Goal: Task Accomplishment & Management: Manage account settings

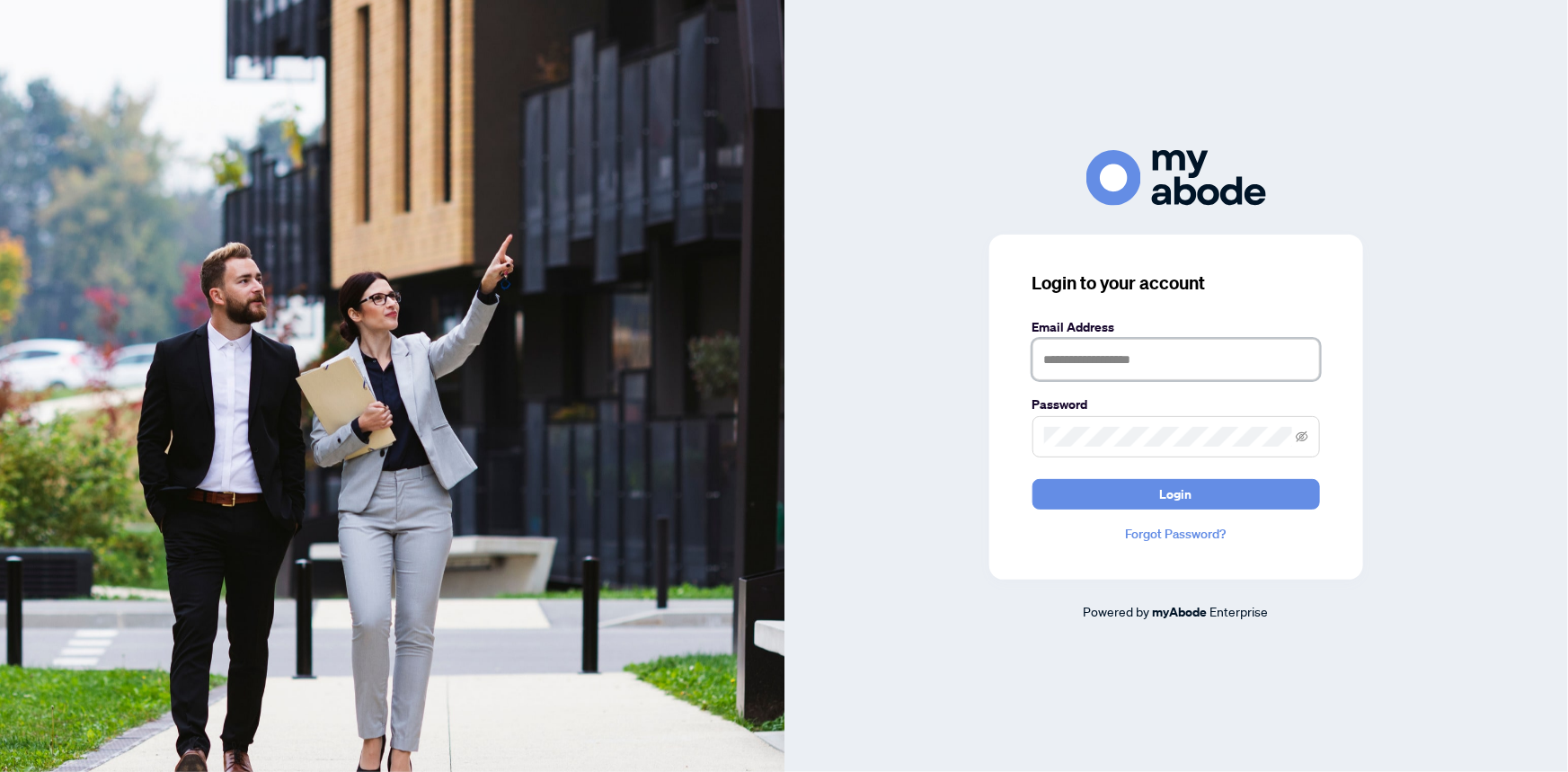
click at [1126, 363] on input "text" at bounding box center [1176, 359] width 287 height 42
type input "**********"
click at [1130, 425] on span at bounding box center [1176, 437] width 287 height 42
click at [976, 448] on div "**********" at bounding box center [1177, 386] width 784 height 471
click at [1032, 479] on button "Login" at bounding box center [1176, 494] width 287 height 30
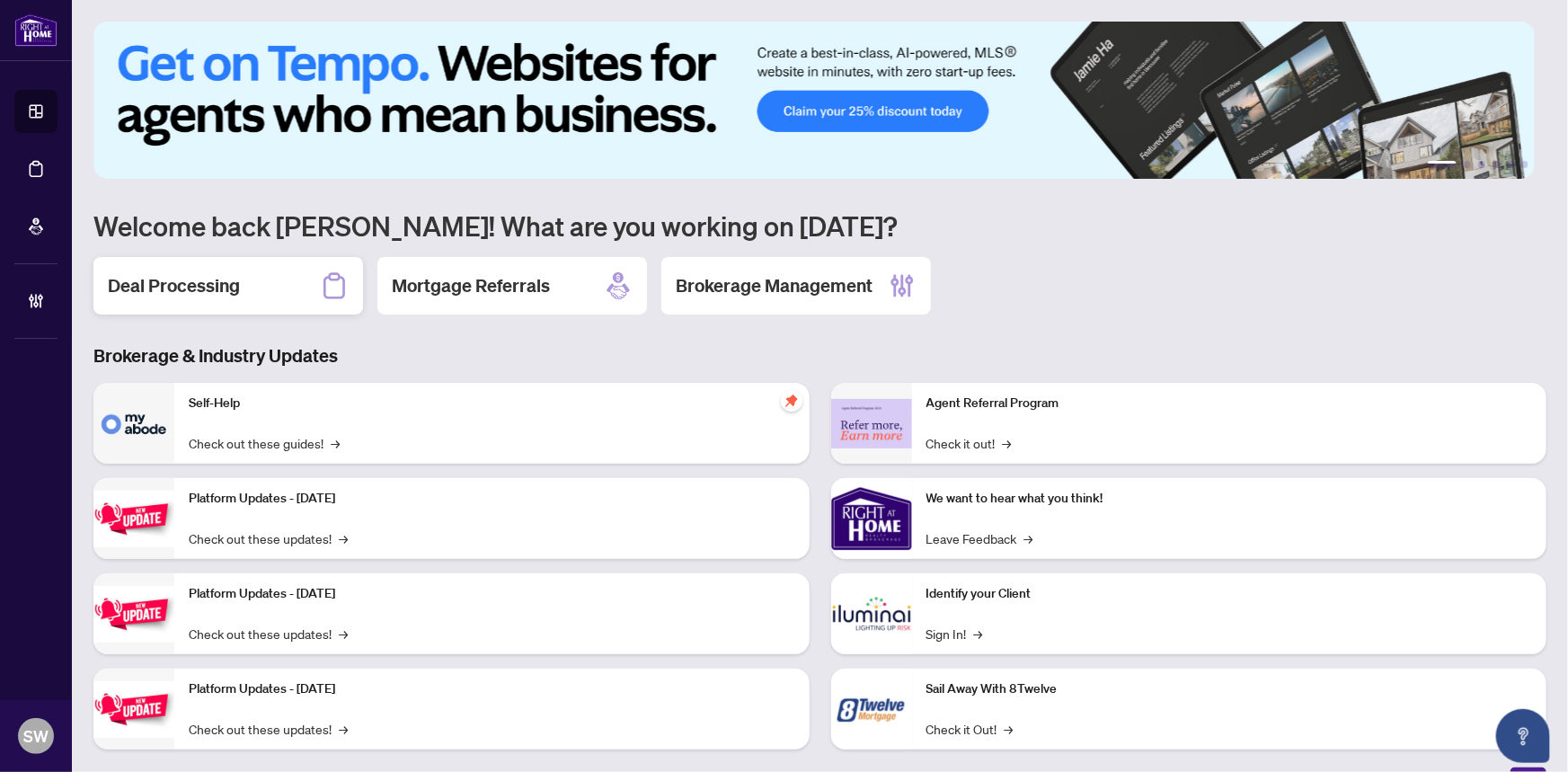
click at [189, 286] on h2 "Deal Processing" at bounding box center [174, 285] width 132 height 26
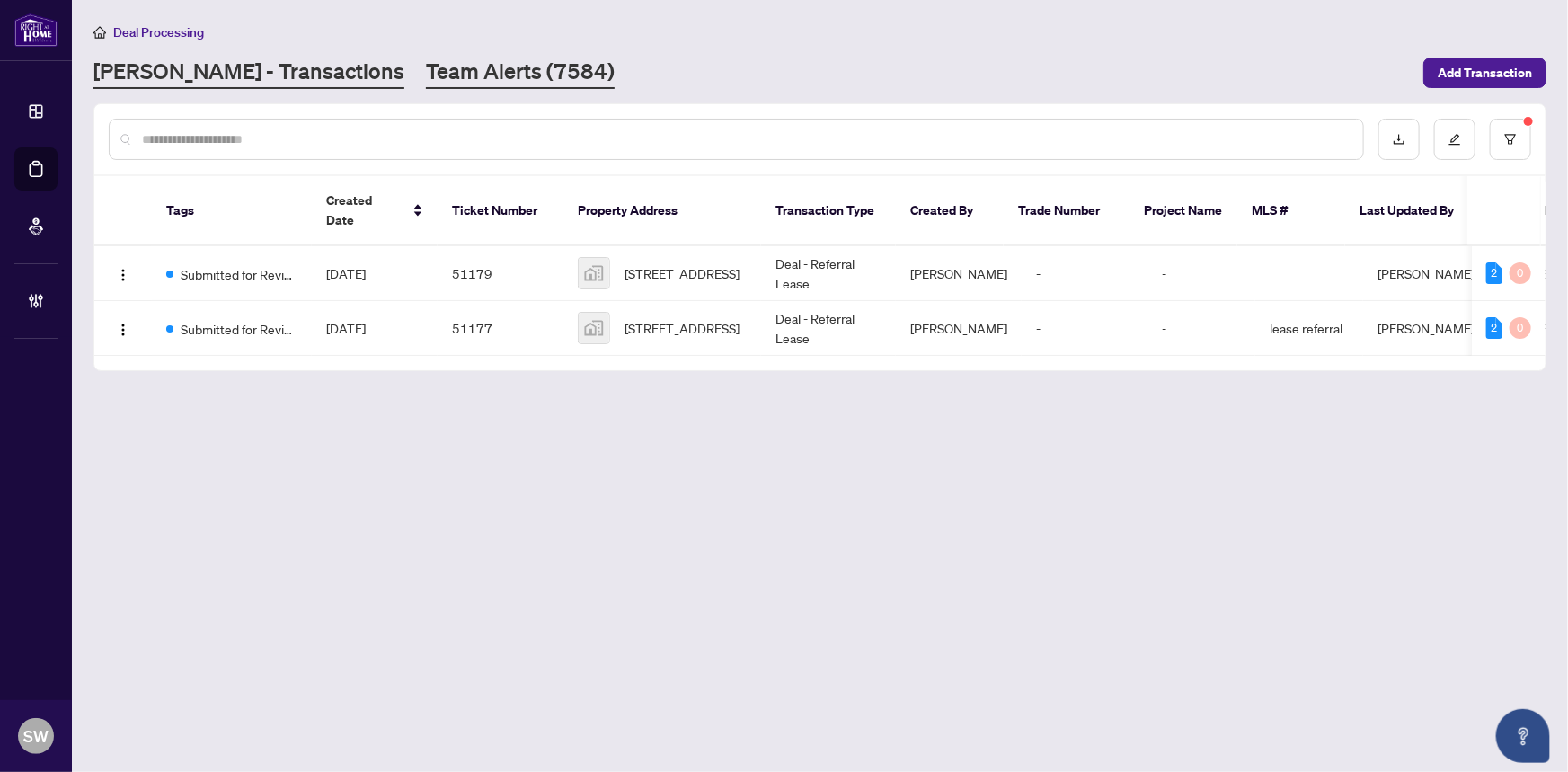
click at [426, 75] on link "Team Alerts (7584)" at bounding box center [521, 73] width 189 height 32
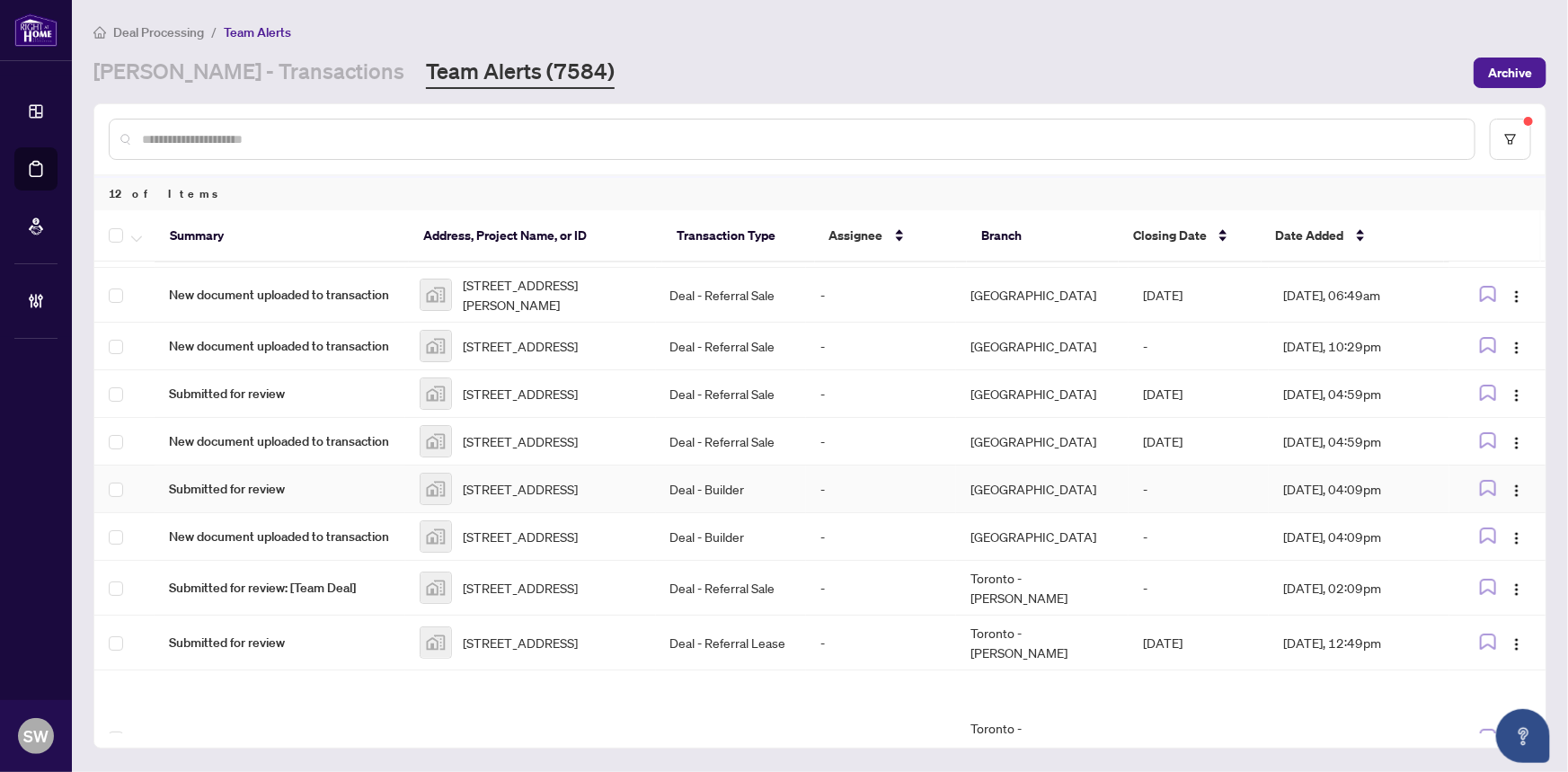
scroll to position [185, 0]
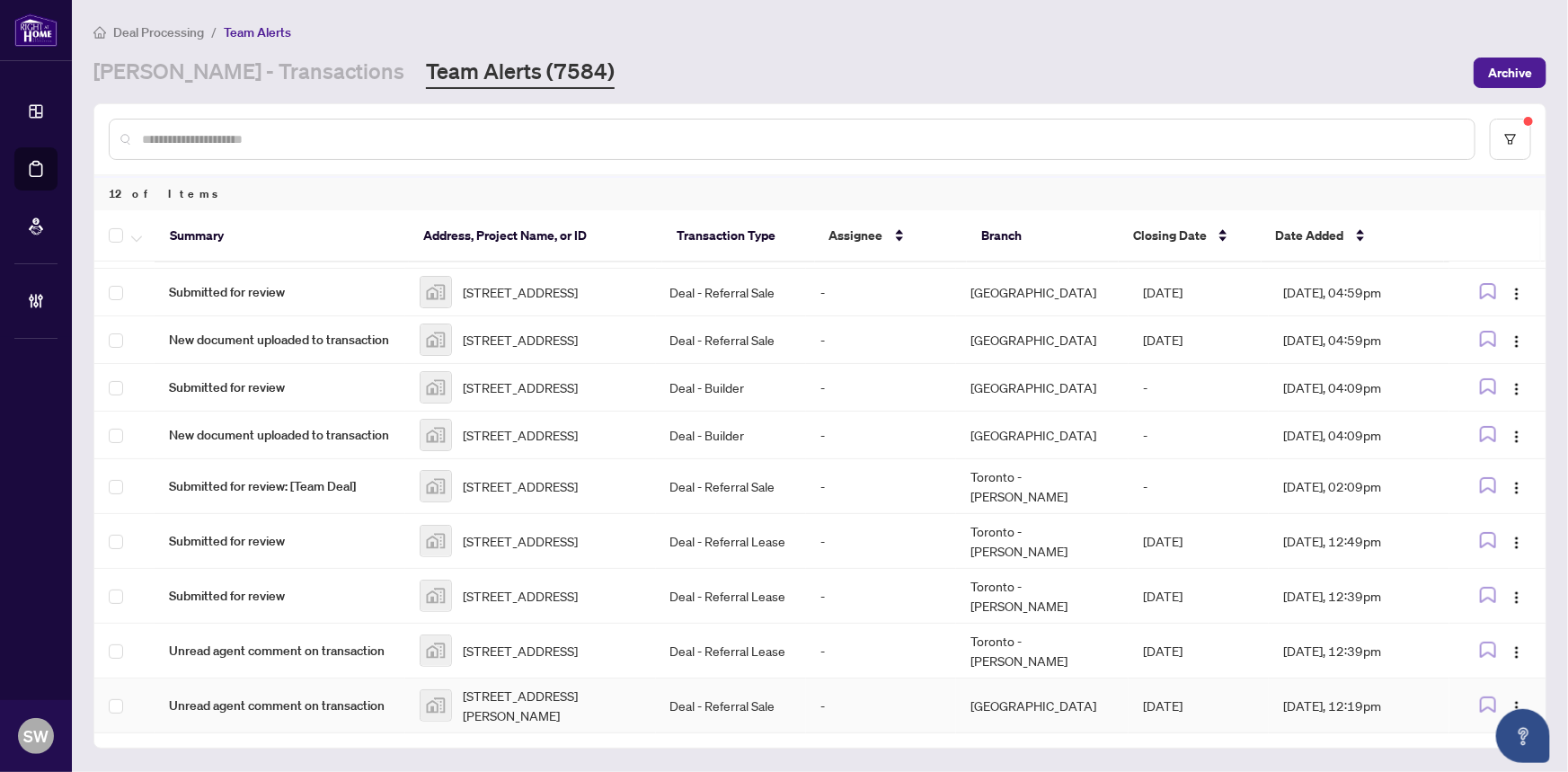
click at [542, 704] on span "490 Gordon Krantz Avenue, Milton, ON, Canada" at bounding box center [552, 705] width 179 height 40
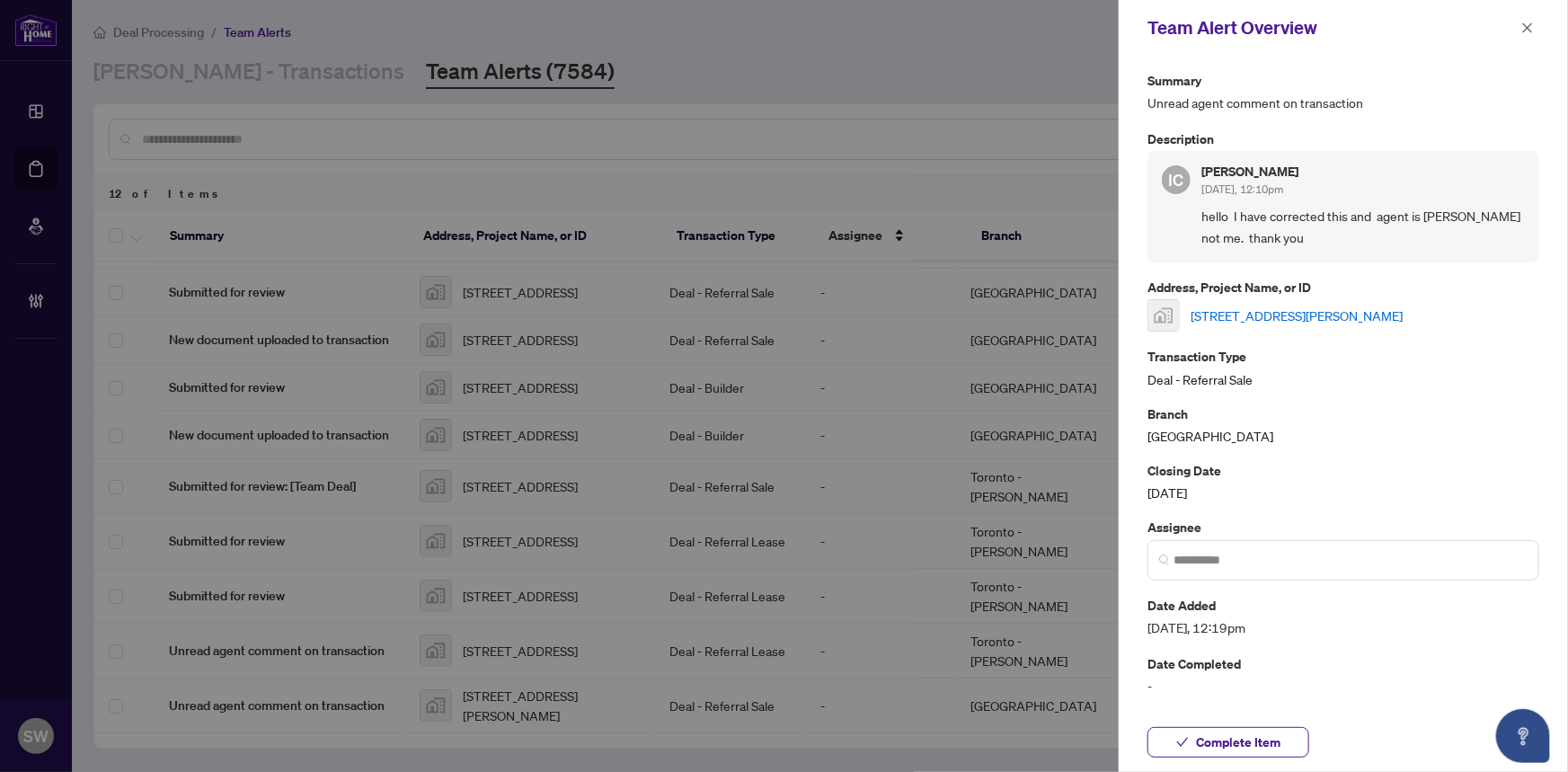
click at [1224, 313] on link "490 Gordon Krantz Avenue, Milton, ON, Canada" at bounding box center [1297, 315] width 212 height 20
click at [1225, 740] on span "Complete Item" at bounding box center [1237, 742] width 84 height 28
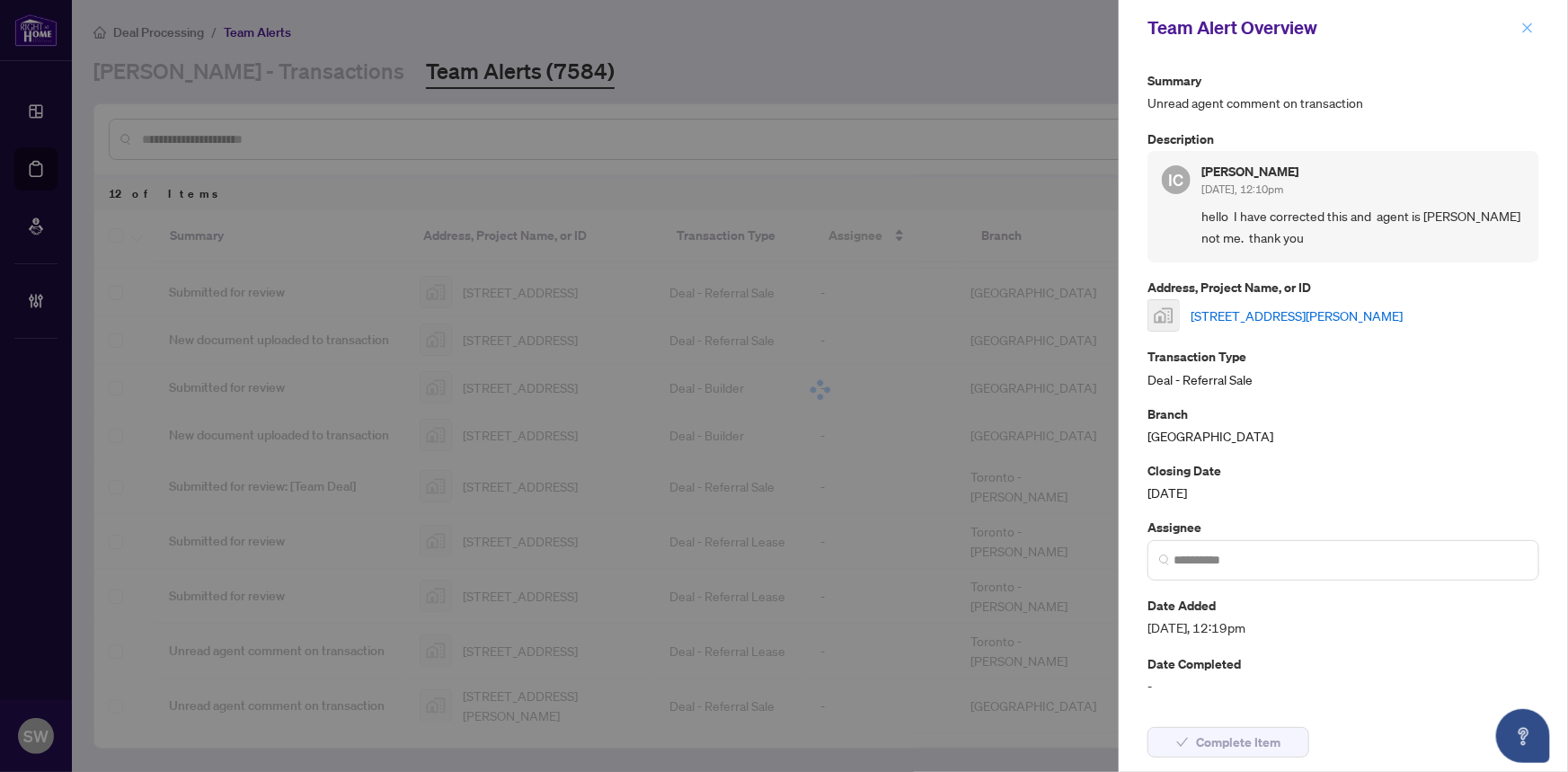
scroll to position [130, 0]
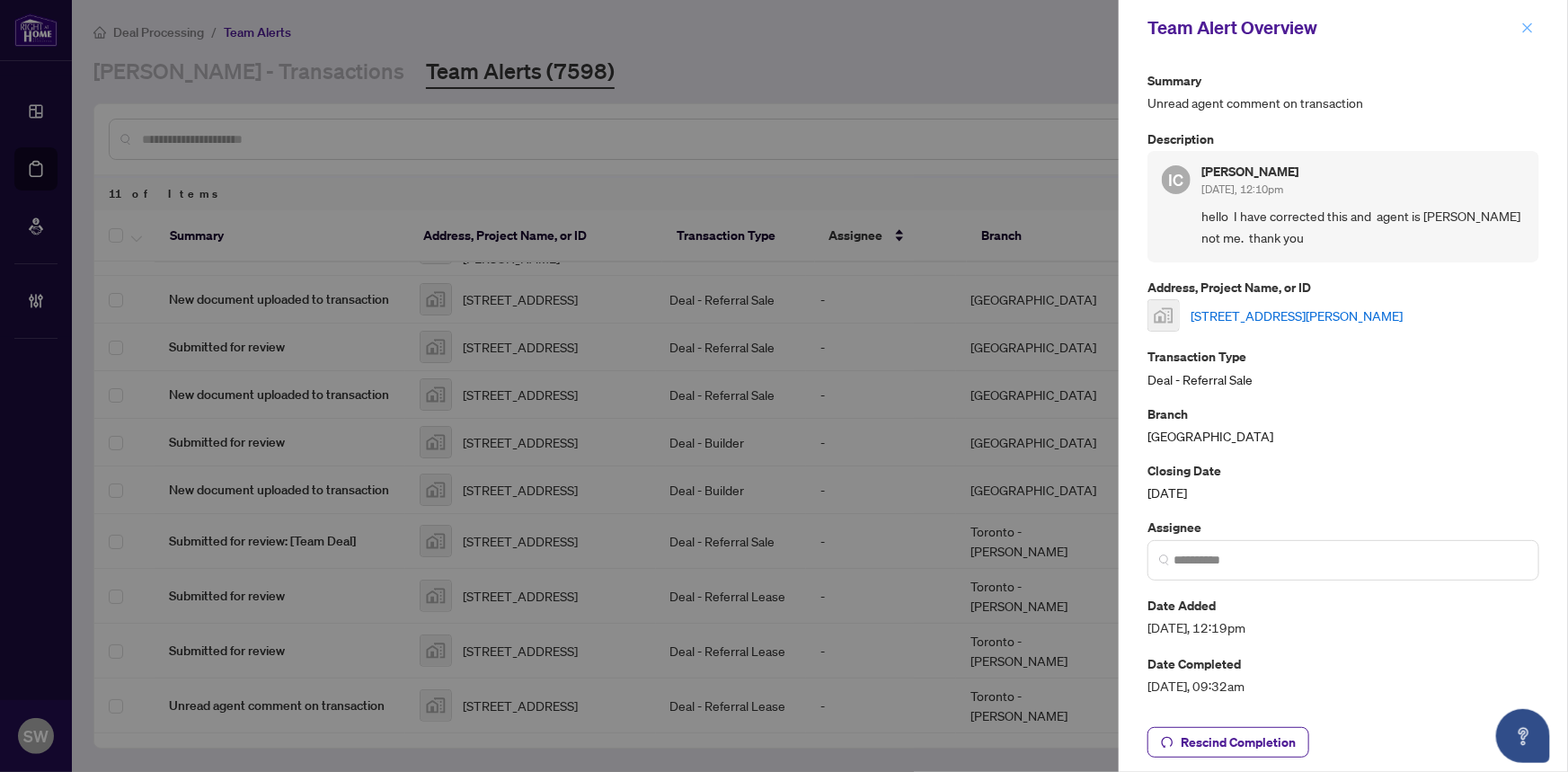
click at [1527, 22] on icon "close" at bounding box center [1526, 27] width 12 height 12
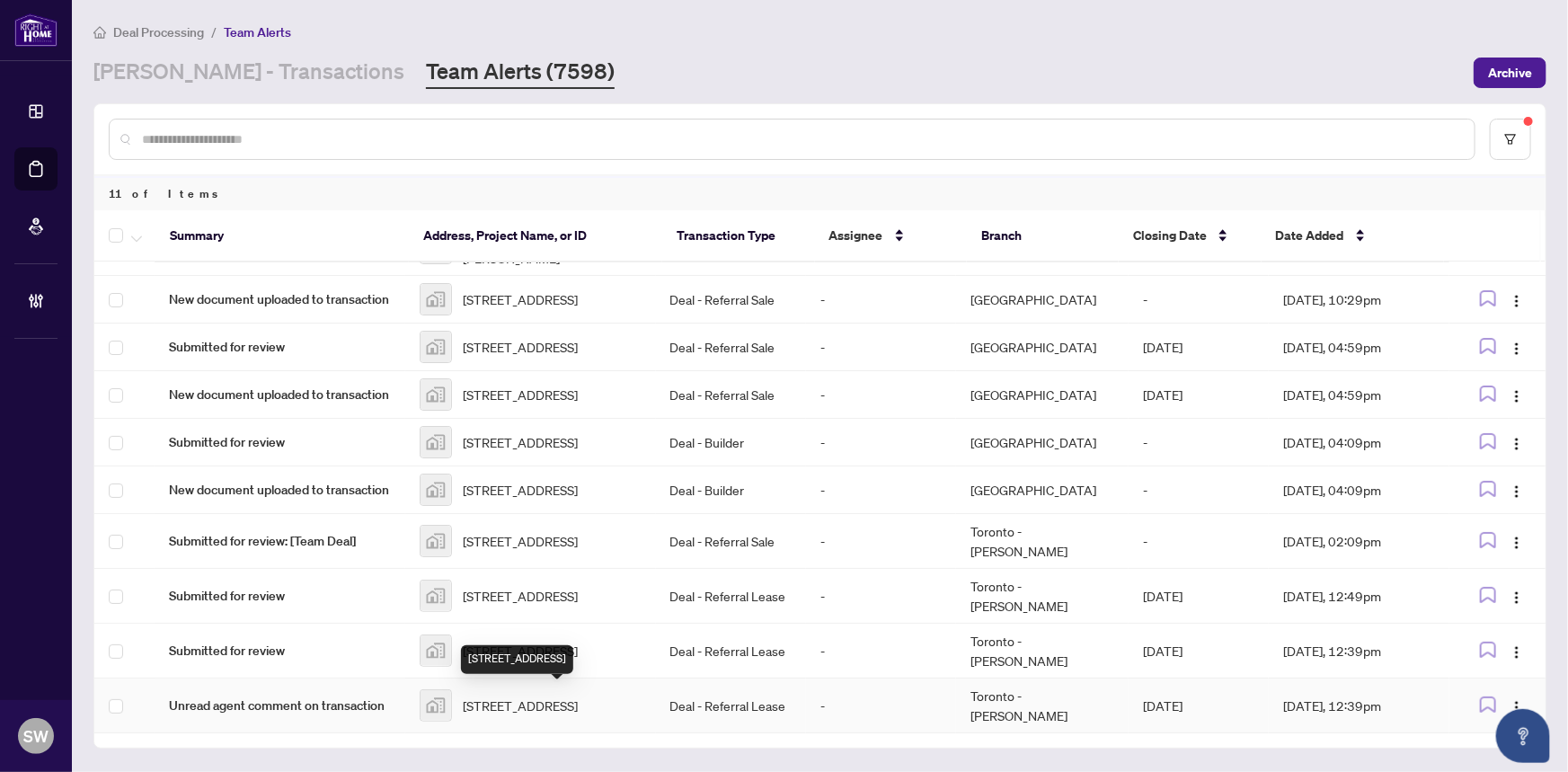
click at [491, 701] on span "[STREET_ADDRESS]" at bounding box center [521, 705] width 115 height 20
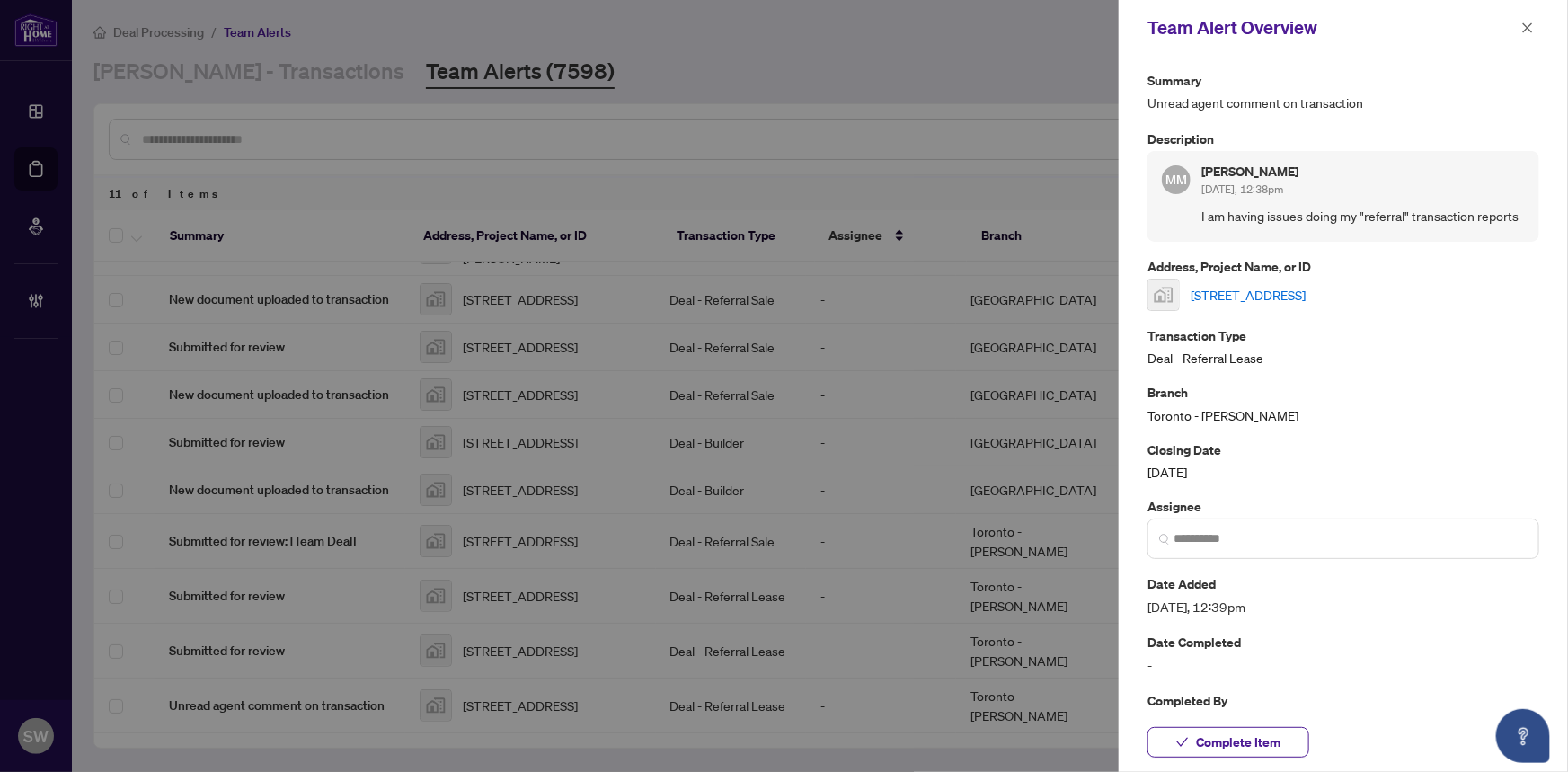
click at [1286, 290] on link "[STREET_ADDRESS]" at bounding box center [1249, 294] width 115 height 20
click at [1245, 737] on span "Complete Item" at bounding box center [1237, 742] width 84 height 28
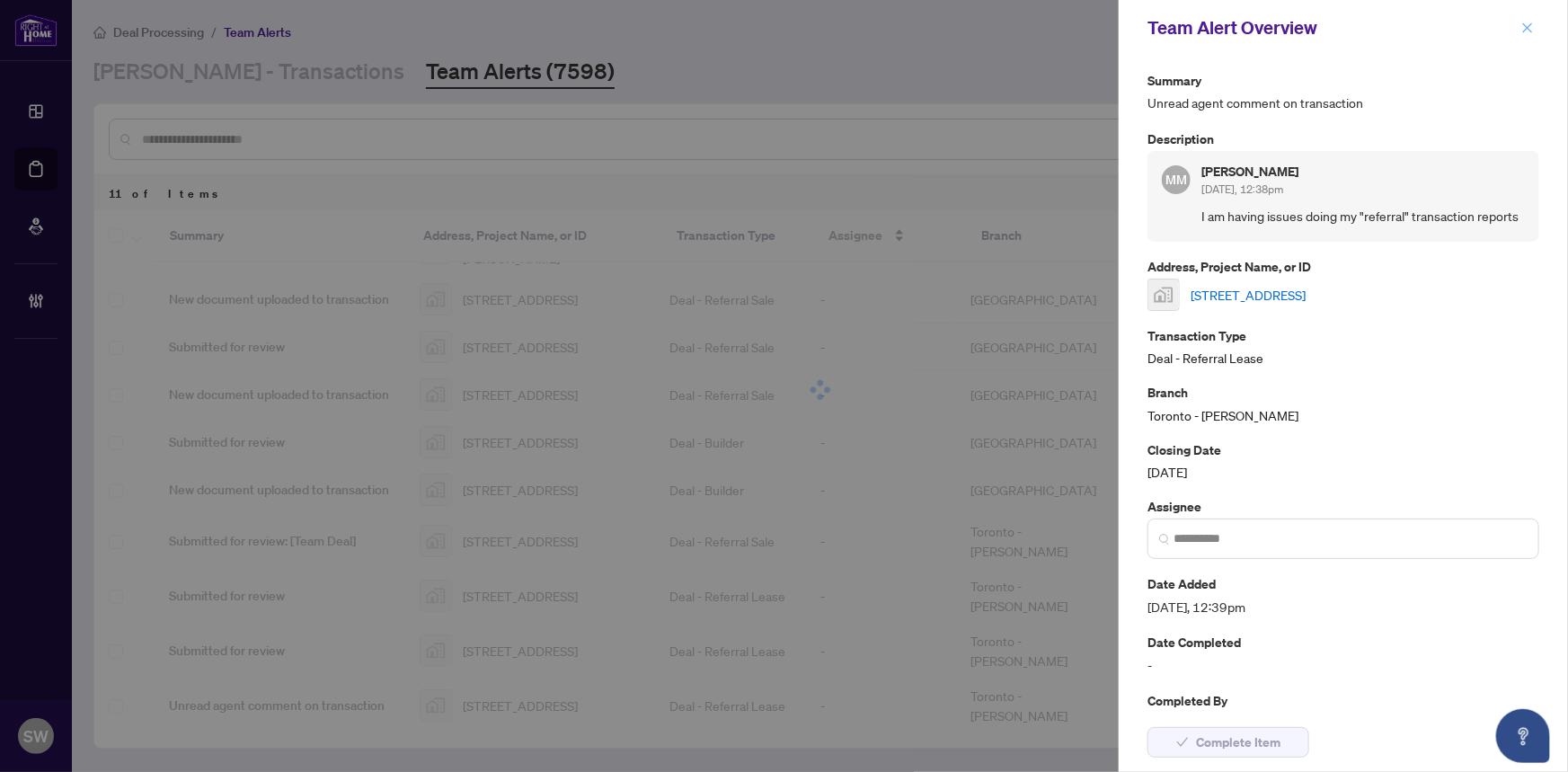
scroll to position [76, 0]
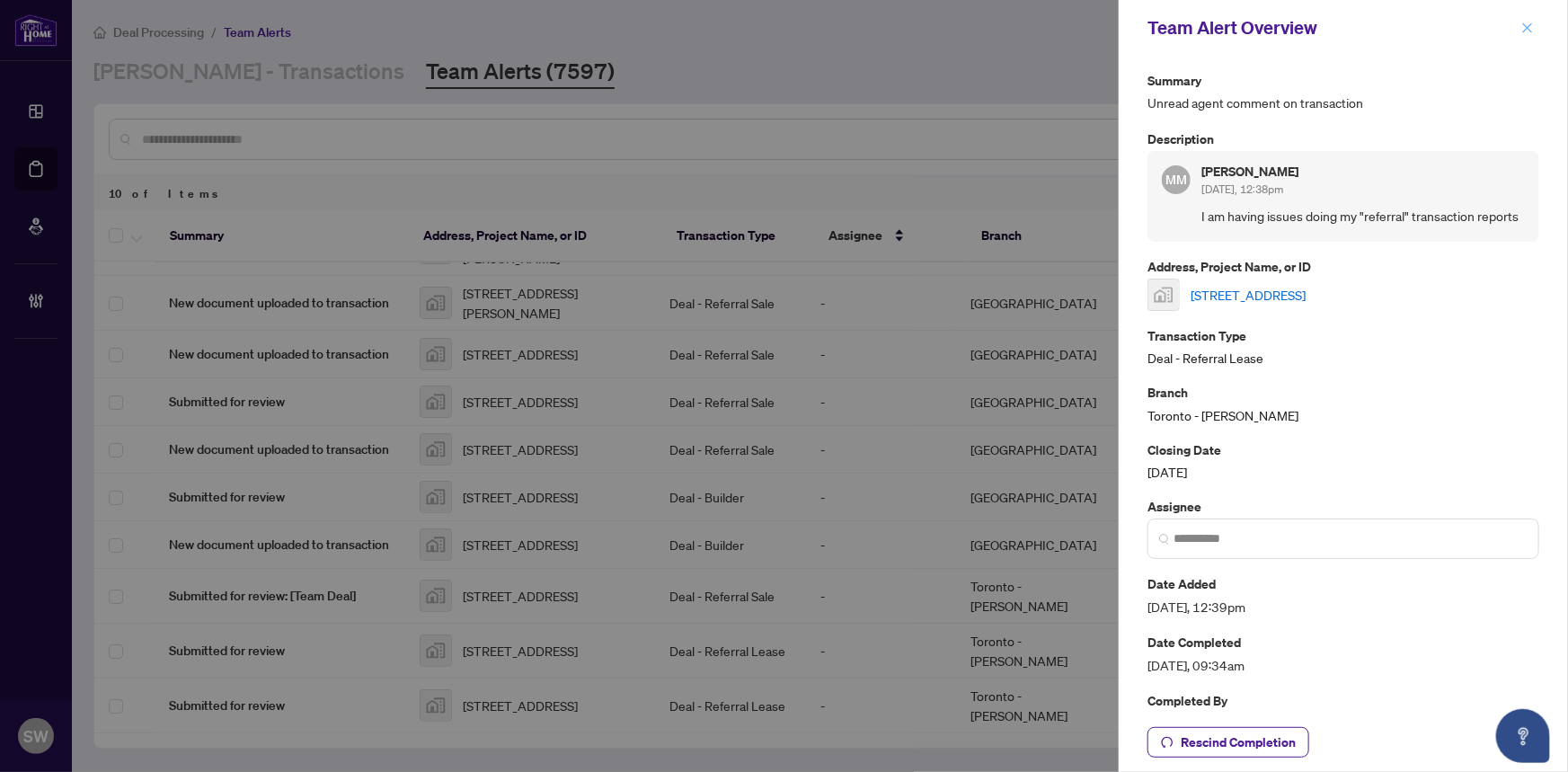
click at [1528, 27] on icon "close" at bounding box center [1527, 27] width 9 height 9
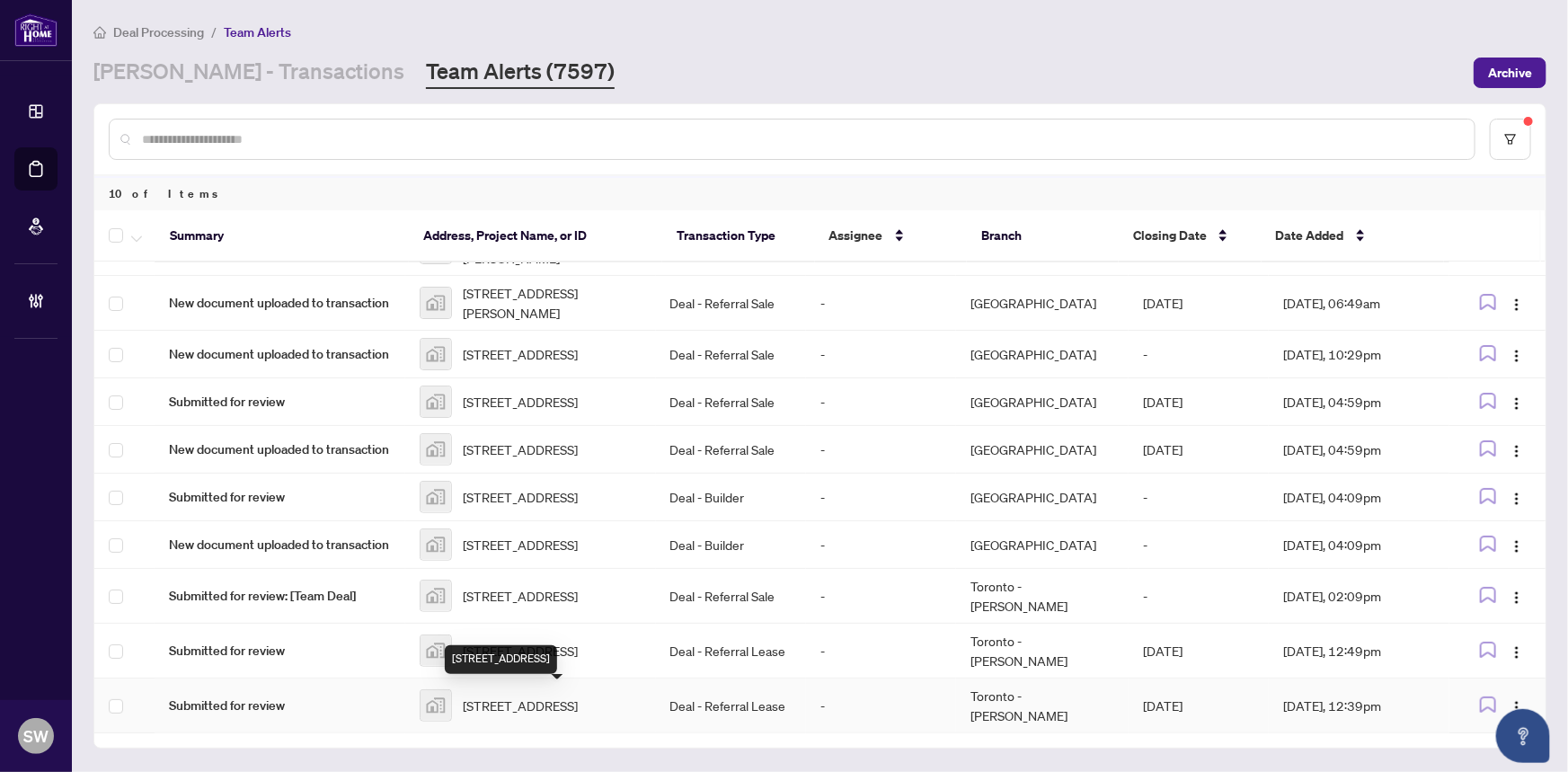
click at [519, 697] on span "328 Speedvale Avenue East, Guelph, ON, Canada" at bounding box center [521, 705] width 115 height 20
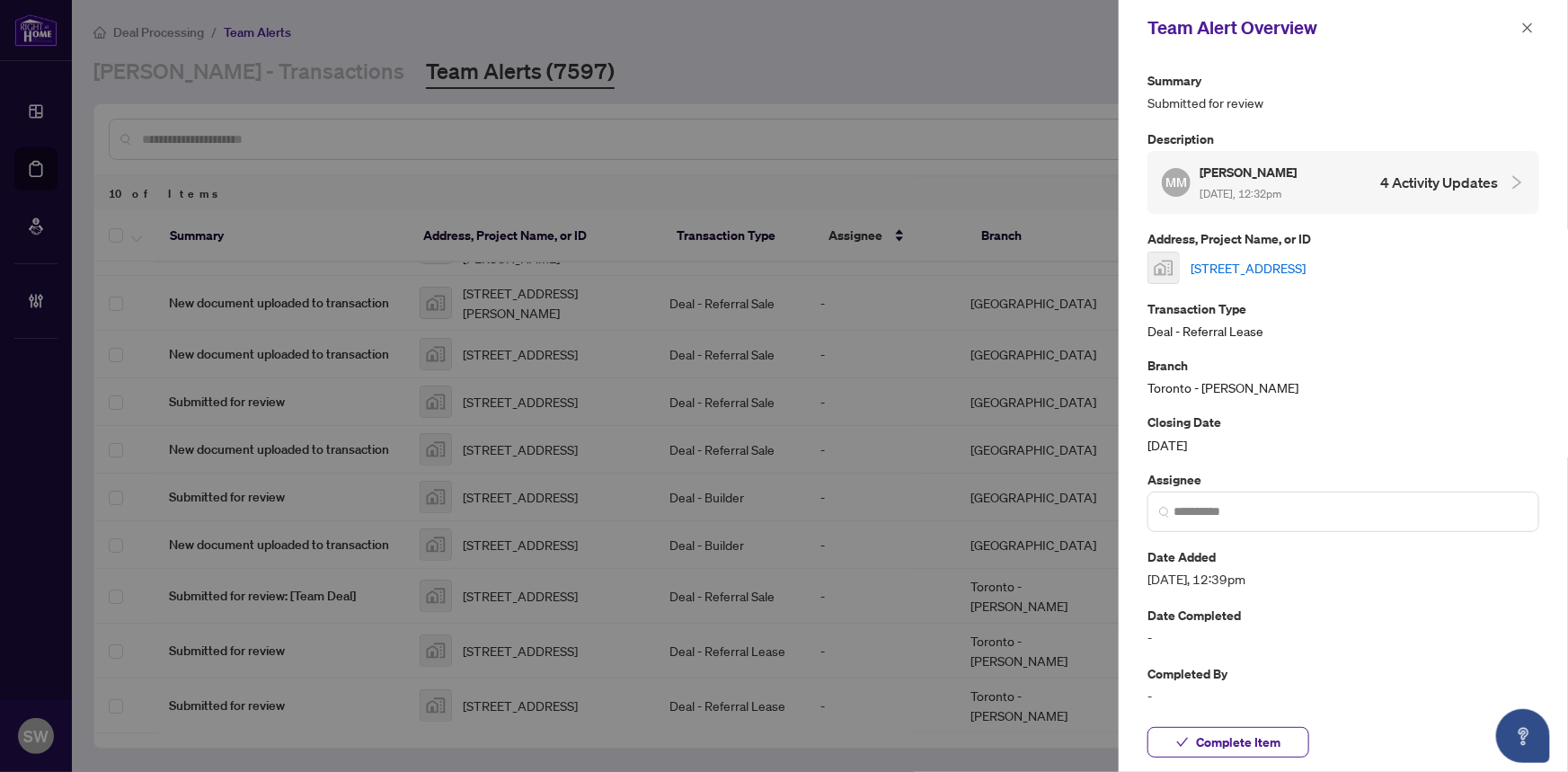
click at [1249, 266] on link "328 Speedvale Avenue East, Guelph, ON, Canada" at bounding box center [1249, 267] width 115 height 20
click at [1265, 752] on span "Complete Item" at bounding box center [1237, 742] width 84 height 28
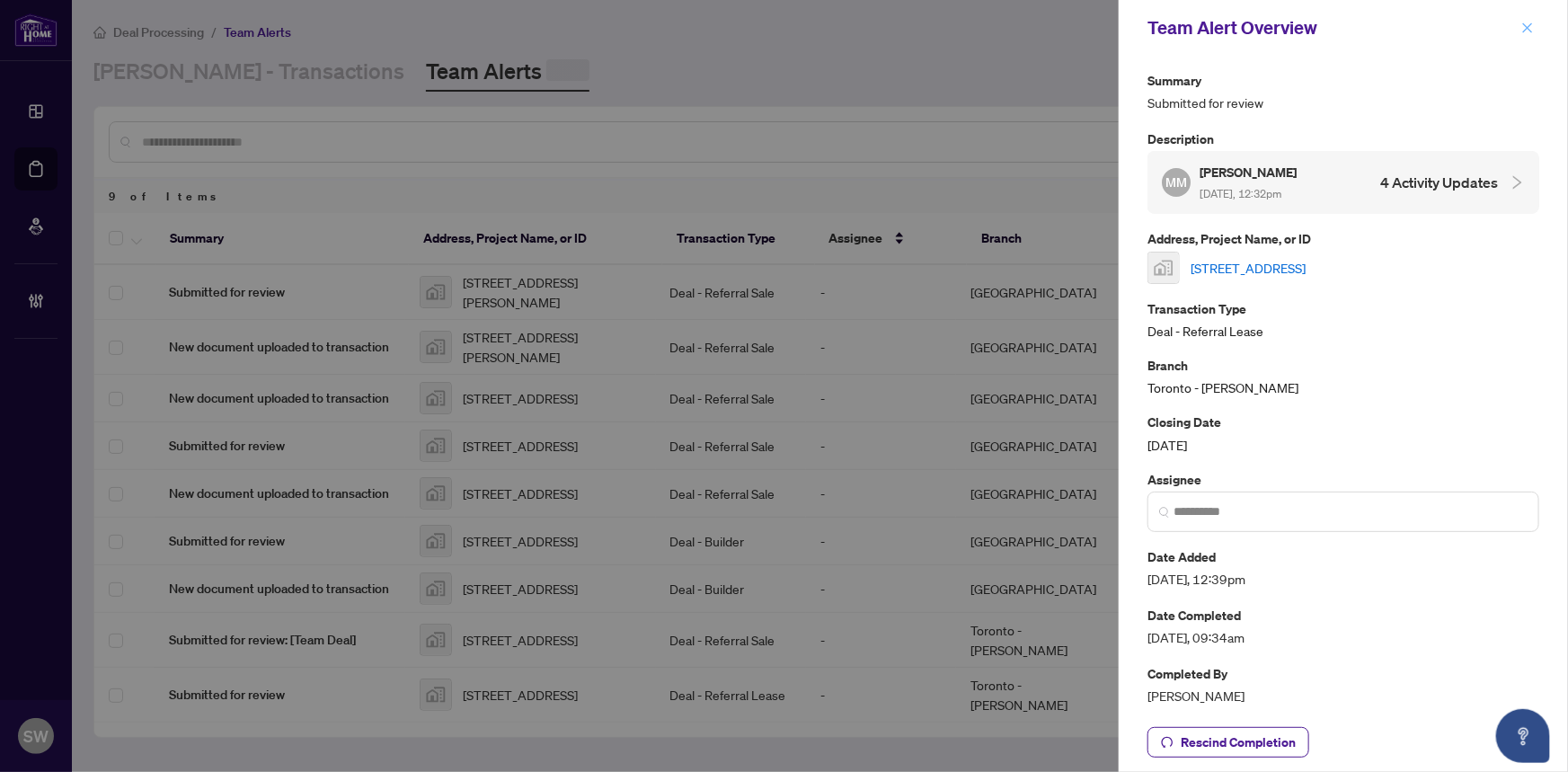
scroll to position [21, 0]
click at [1525, 26] on icon "close" at bounding box center [1527, 27] width 9 height 9
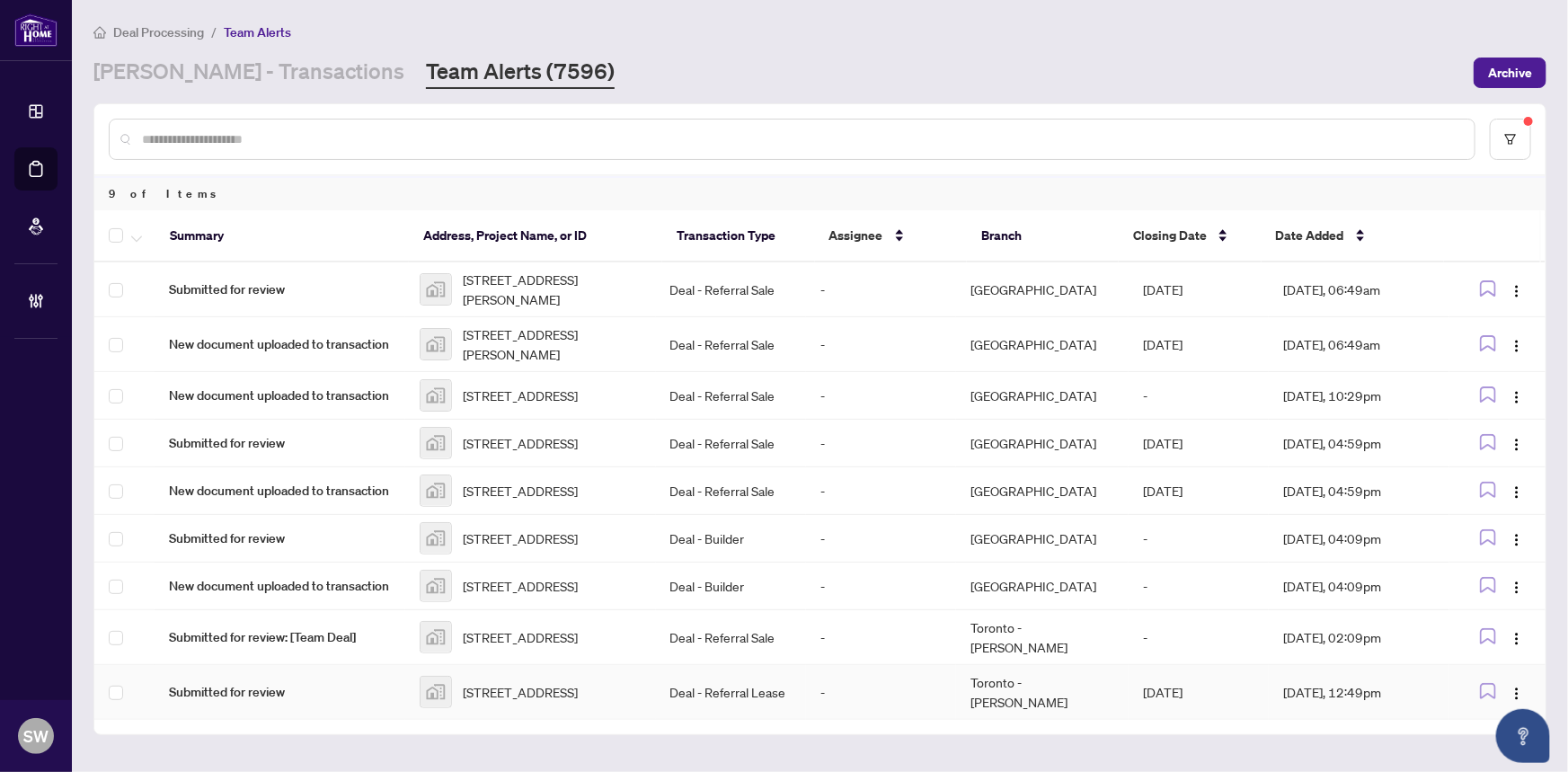
click at [543, 696] on span "[STREET_ADDRESS]" at bounding box center [521, 692] width 115 height 20
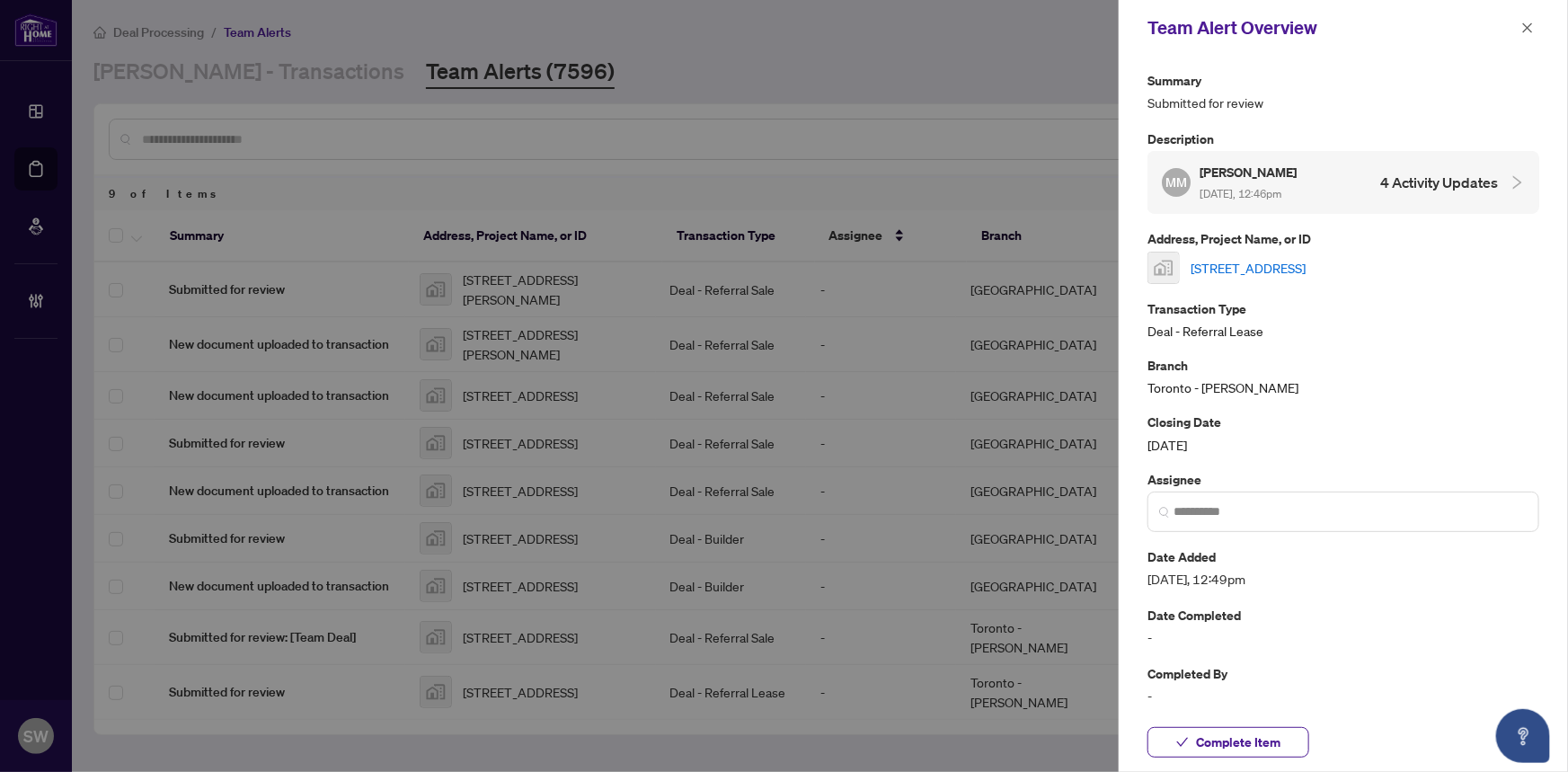
click at [1274, 262] on link "[STREET_ADDRESS]" at bounding box center [1249, 267] width 115 height 20
click at [1284, 737] on button "Complete Item" at bounding box center [1228, 742] width 162 height 30
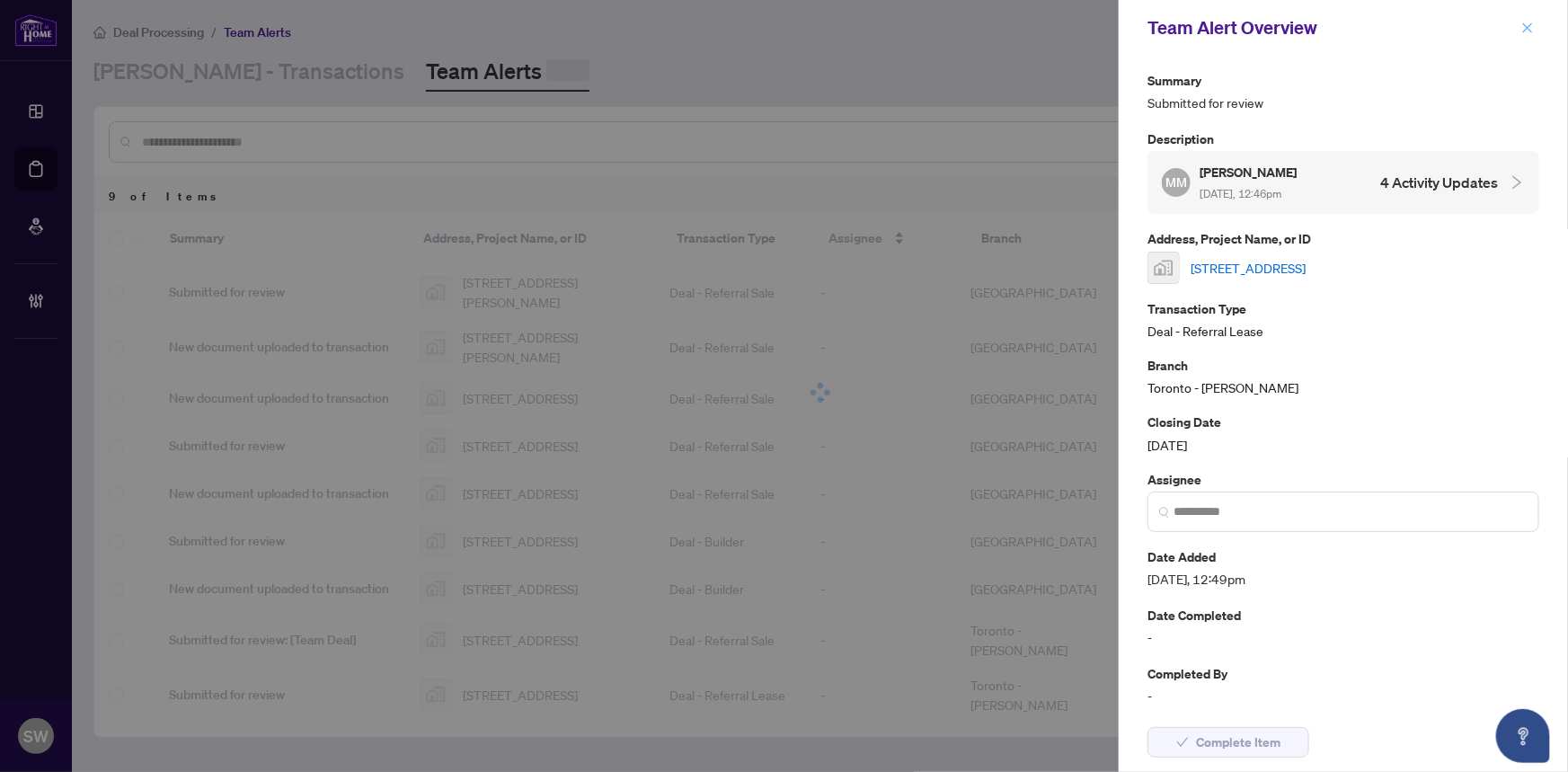
scroll to position [0, 0]
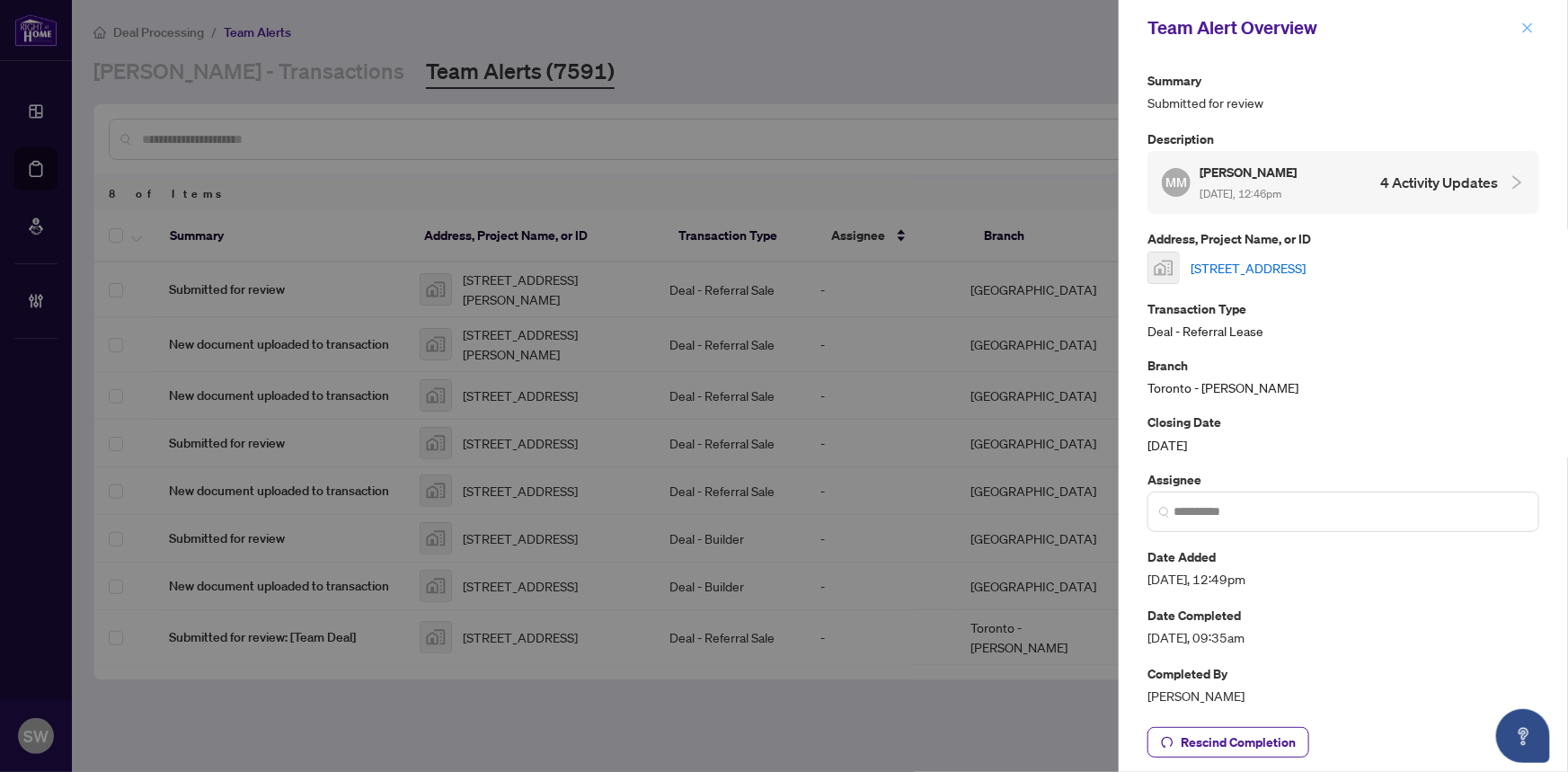
click at [1527, 26] on icon "close" at bounding box center [1526, 27] width 12 height 12
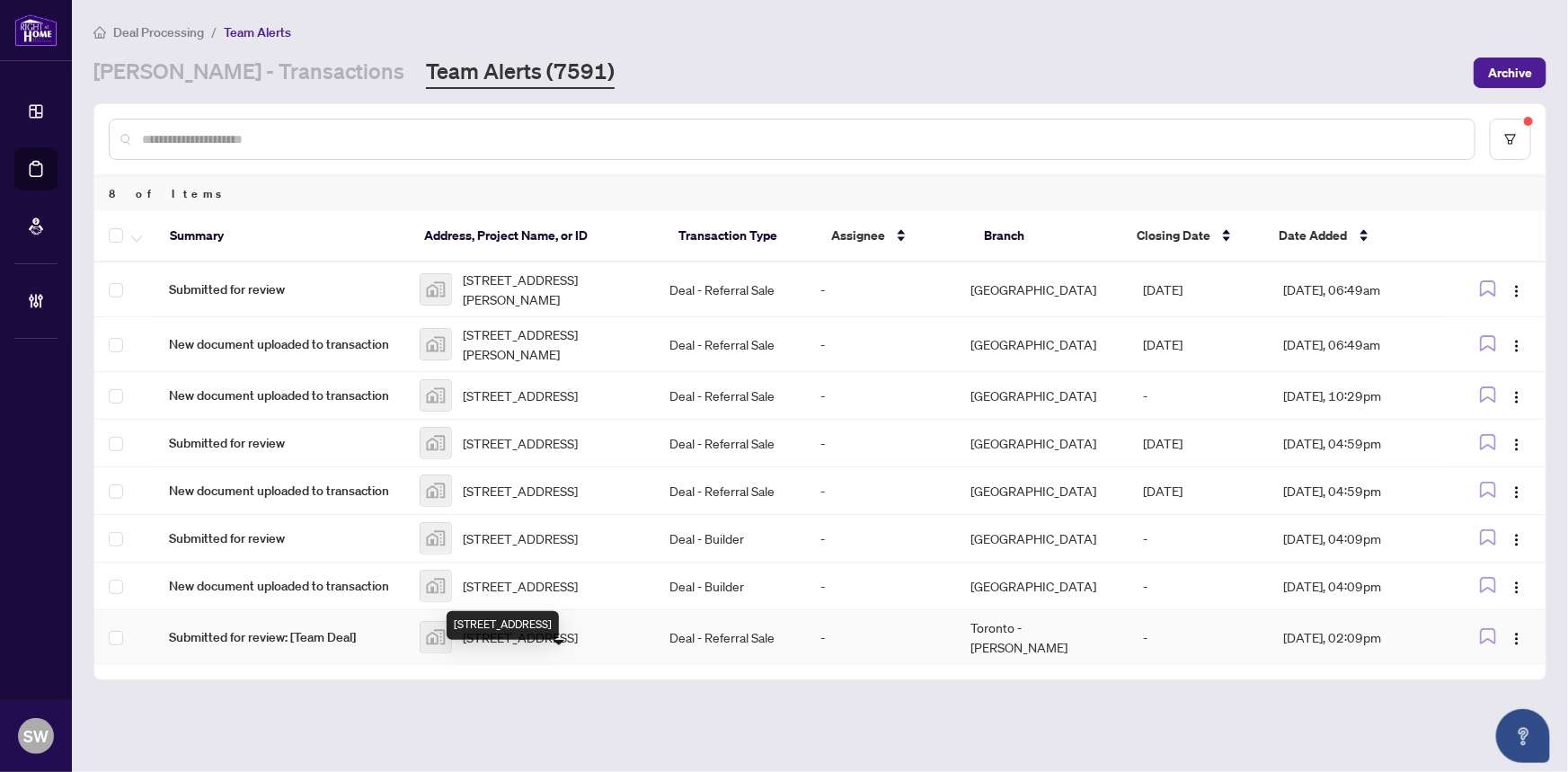
click at [539, 646] on span "48 Greengrove Crescent, North York, ON, Canada" at bounding box center [521, 637] width 115 height 20
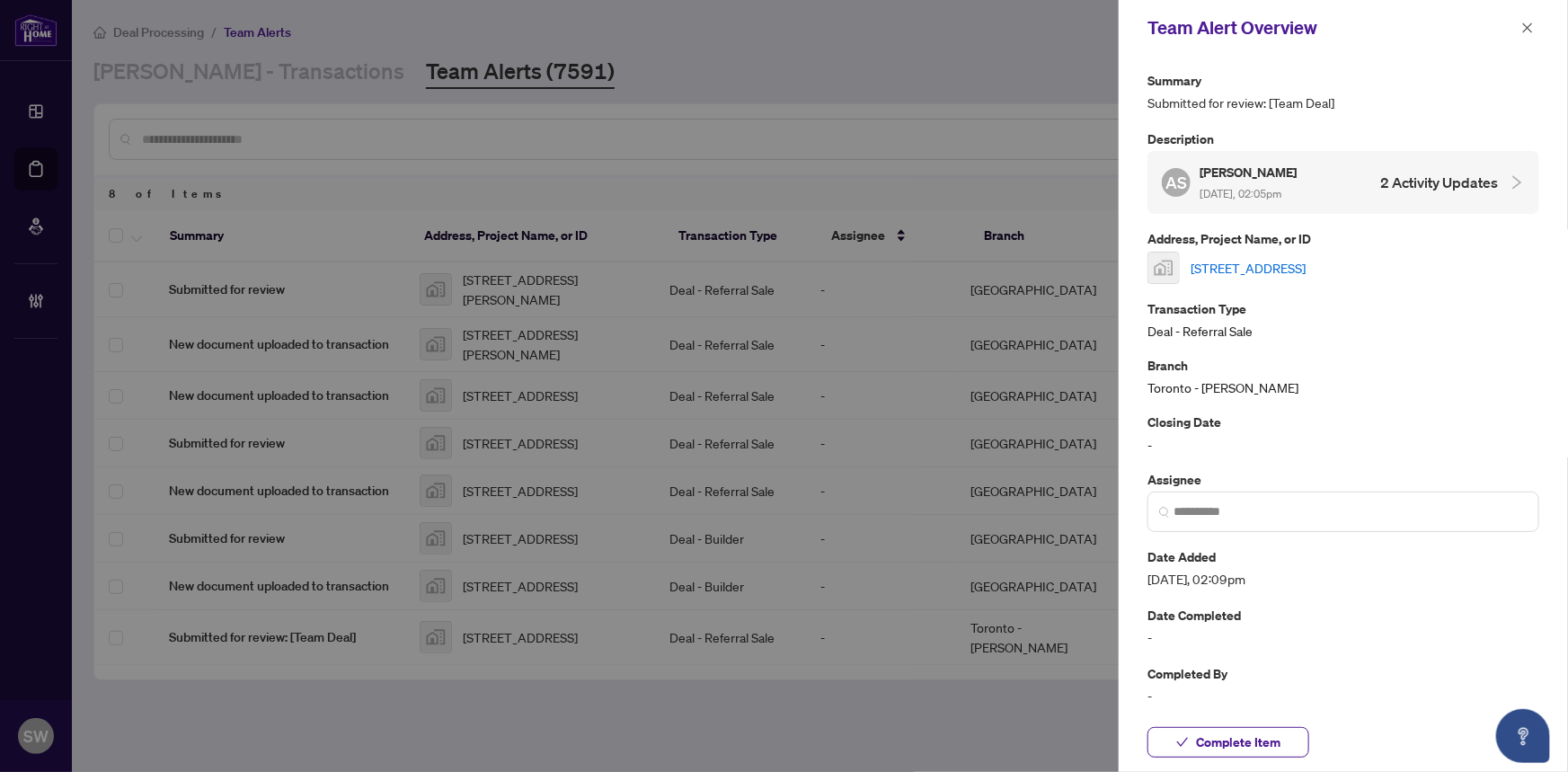
click at [1275, 265] on link "48 Greengrove Crescent, North York, ON, Canada" at bounding box center [1249, 267] width 115 height 20
click at [1233, 740] on span "Complete Item" at bounding box center [1237, 742] width 84 height 28
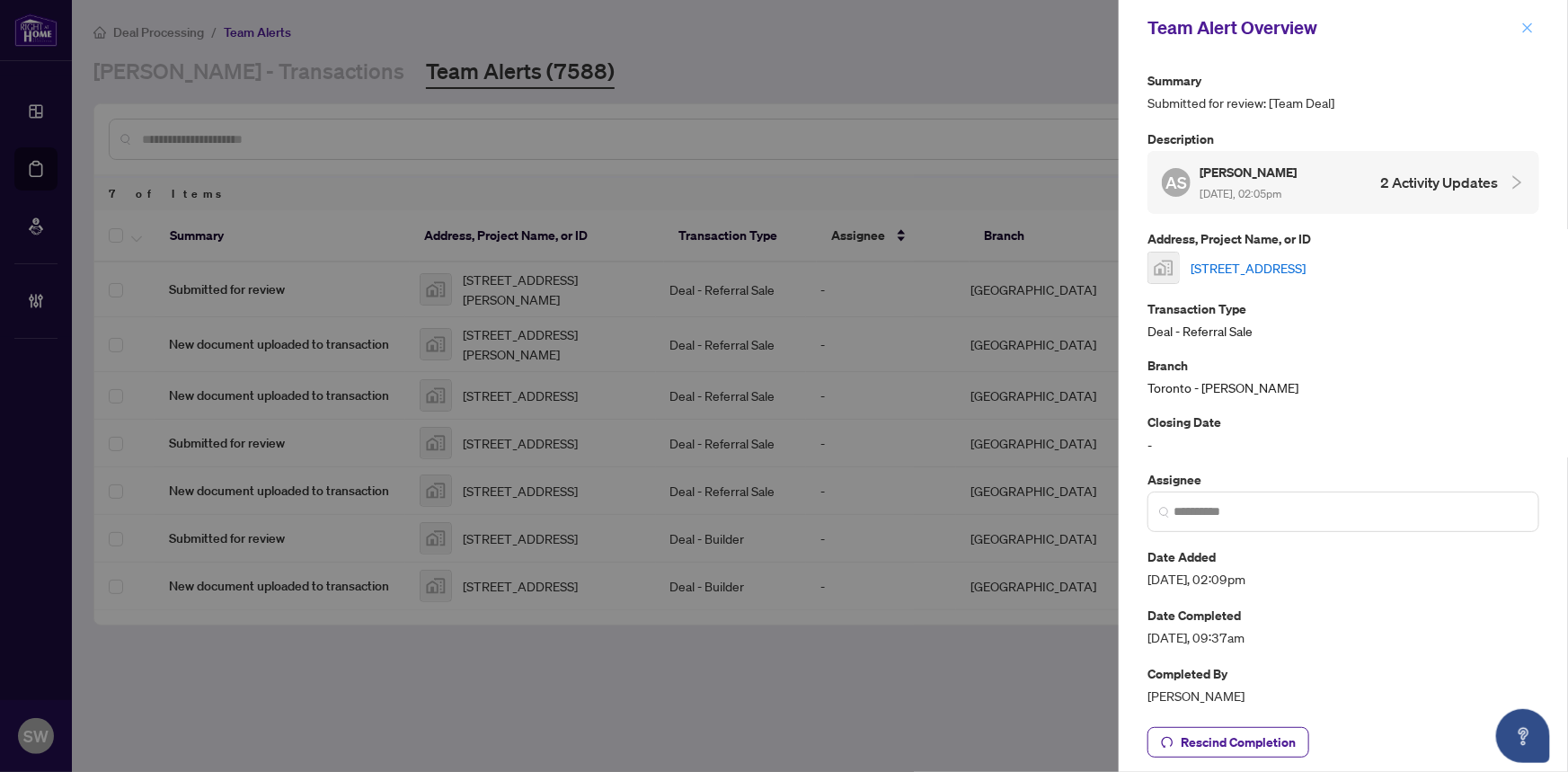
click at [1527, 19] on span "button" at bounding box center [1526, 27] width 12 height 28
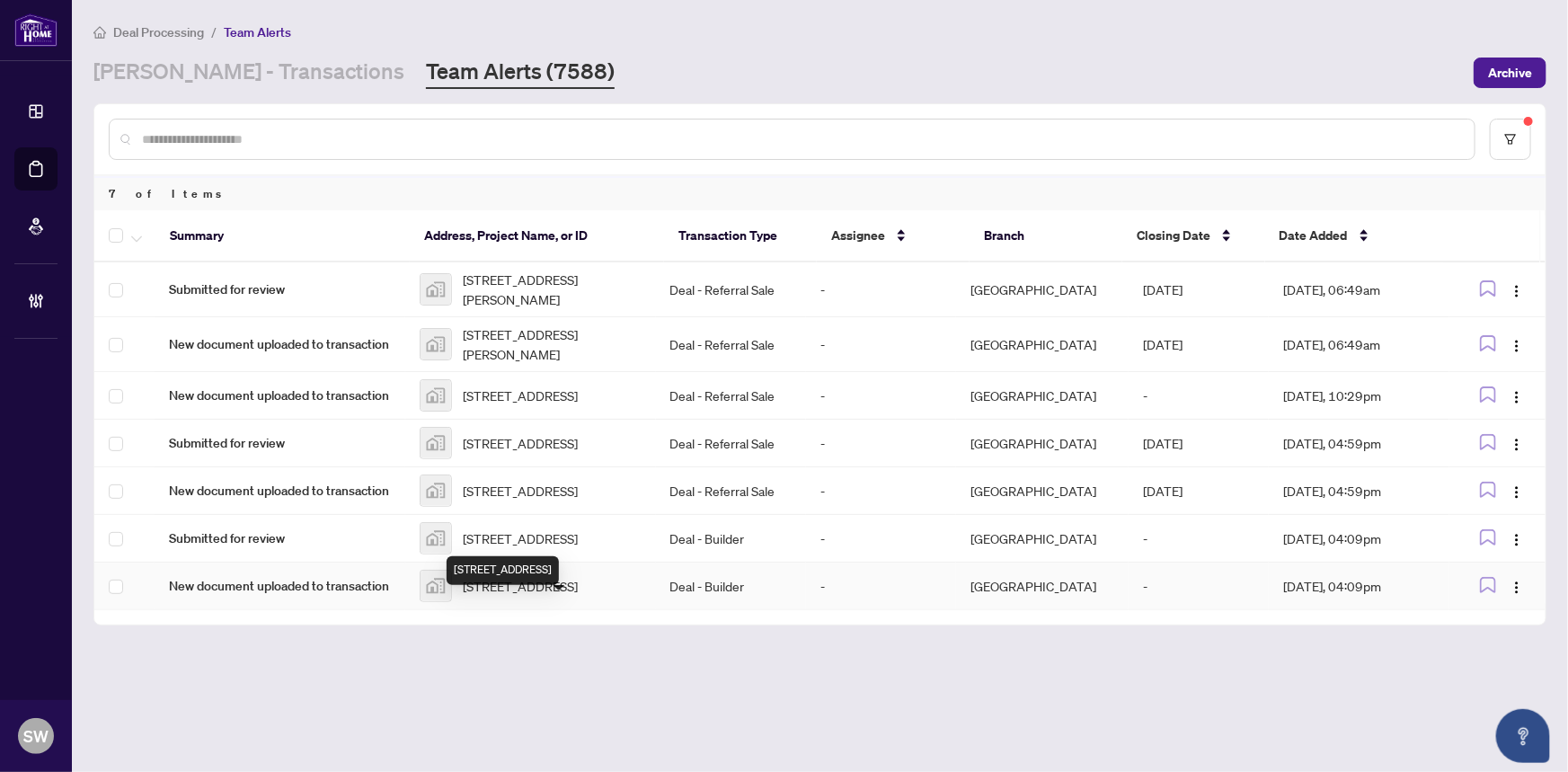
click at [577, 595] on span "248-134 D'arleux Place, Ottawa, ON, Canada" at bounding box center [521, 585] width 115 height 20
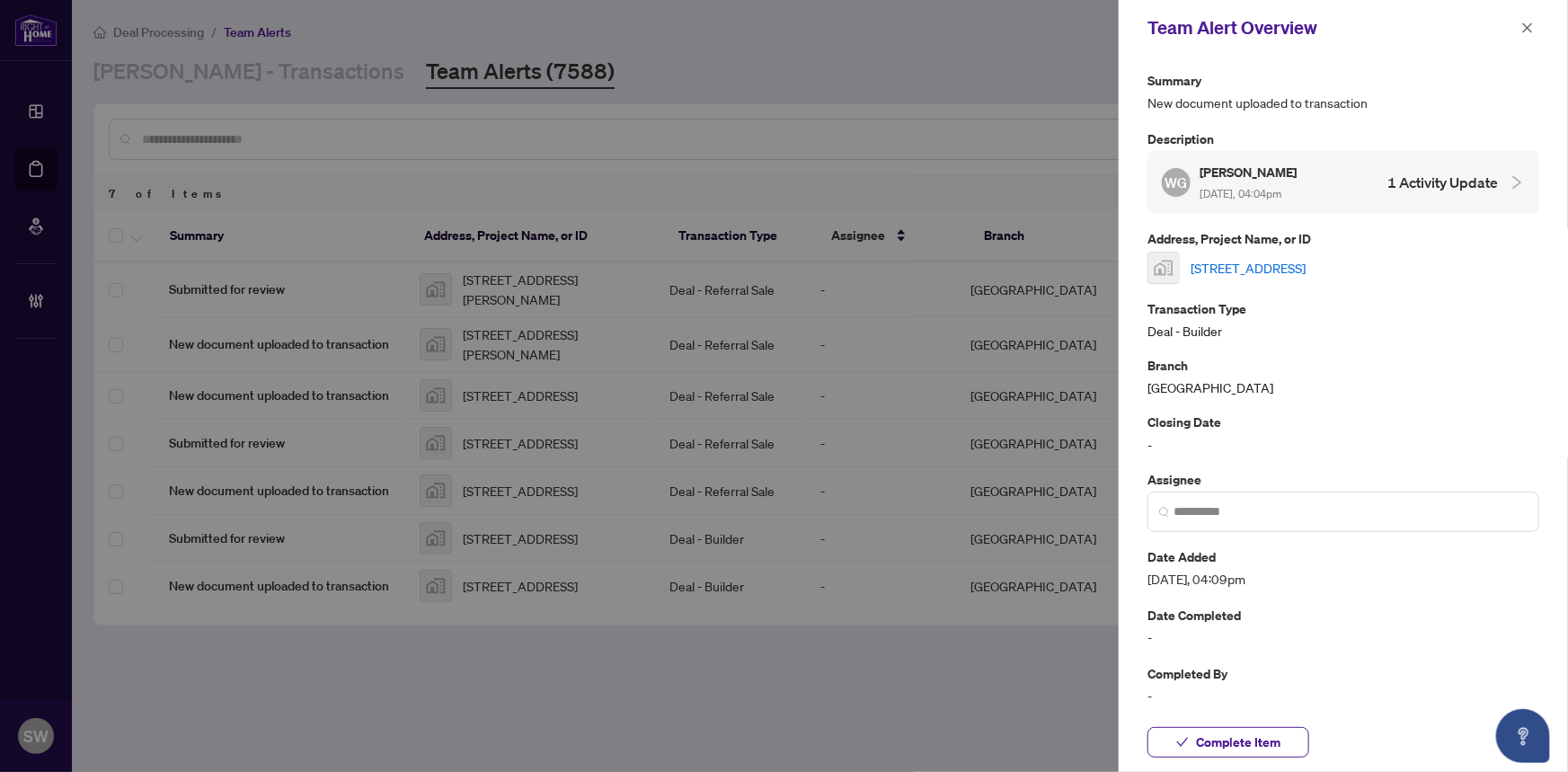
click at [1254, 266] on link "248-134 D'arleux Place, Ottawa, ON, Canada" at bounding box center [1249, 267] width 115 height 20
click at [1208, 745] on span "Complete Item" at bounding box center [1237, 742] width 84 height 28
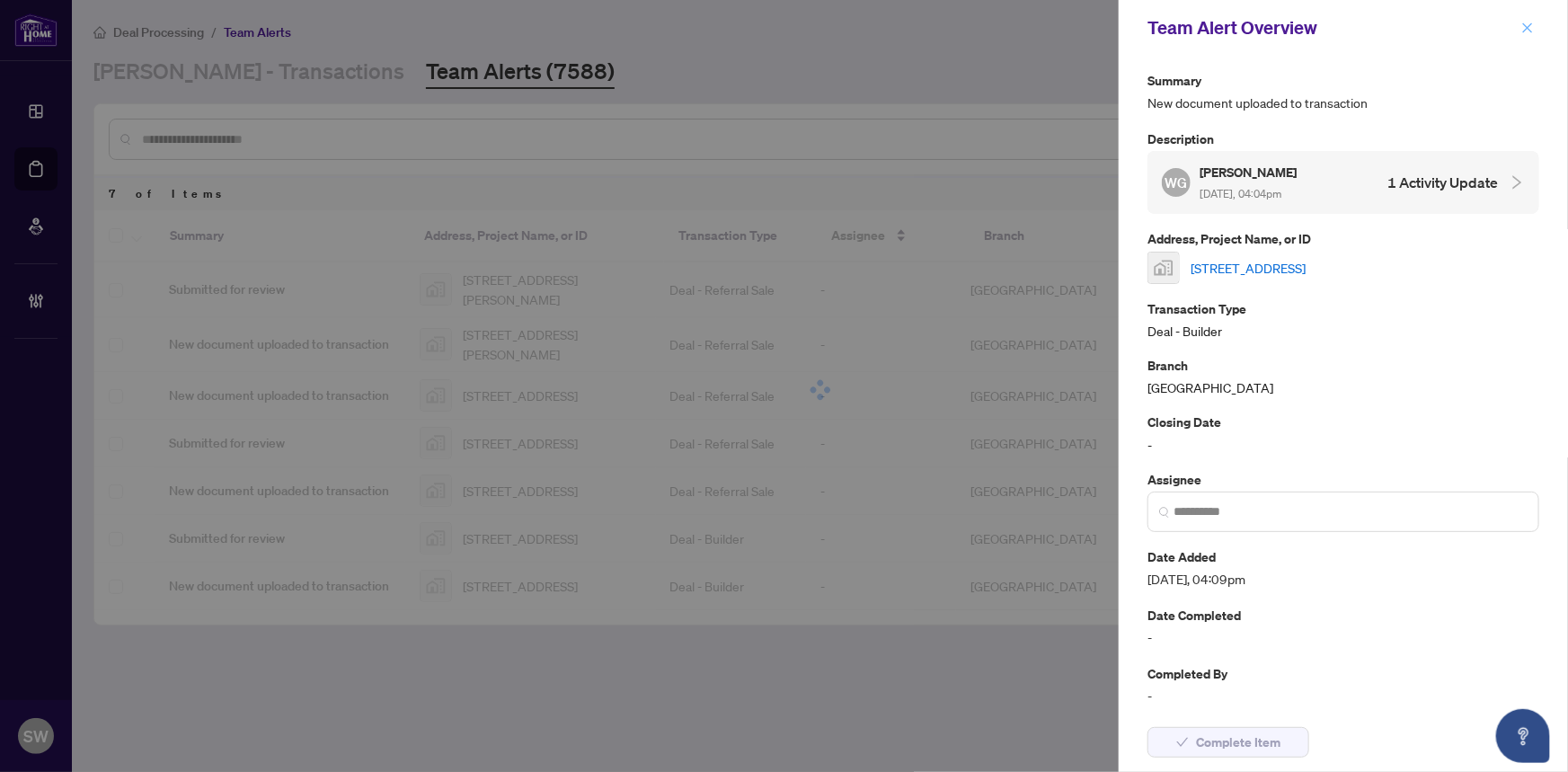
click at [1528, 26] on icon "close" at bounding box center [1527, 27] width 9 height 9
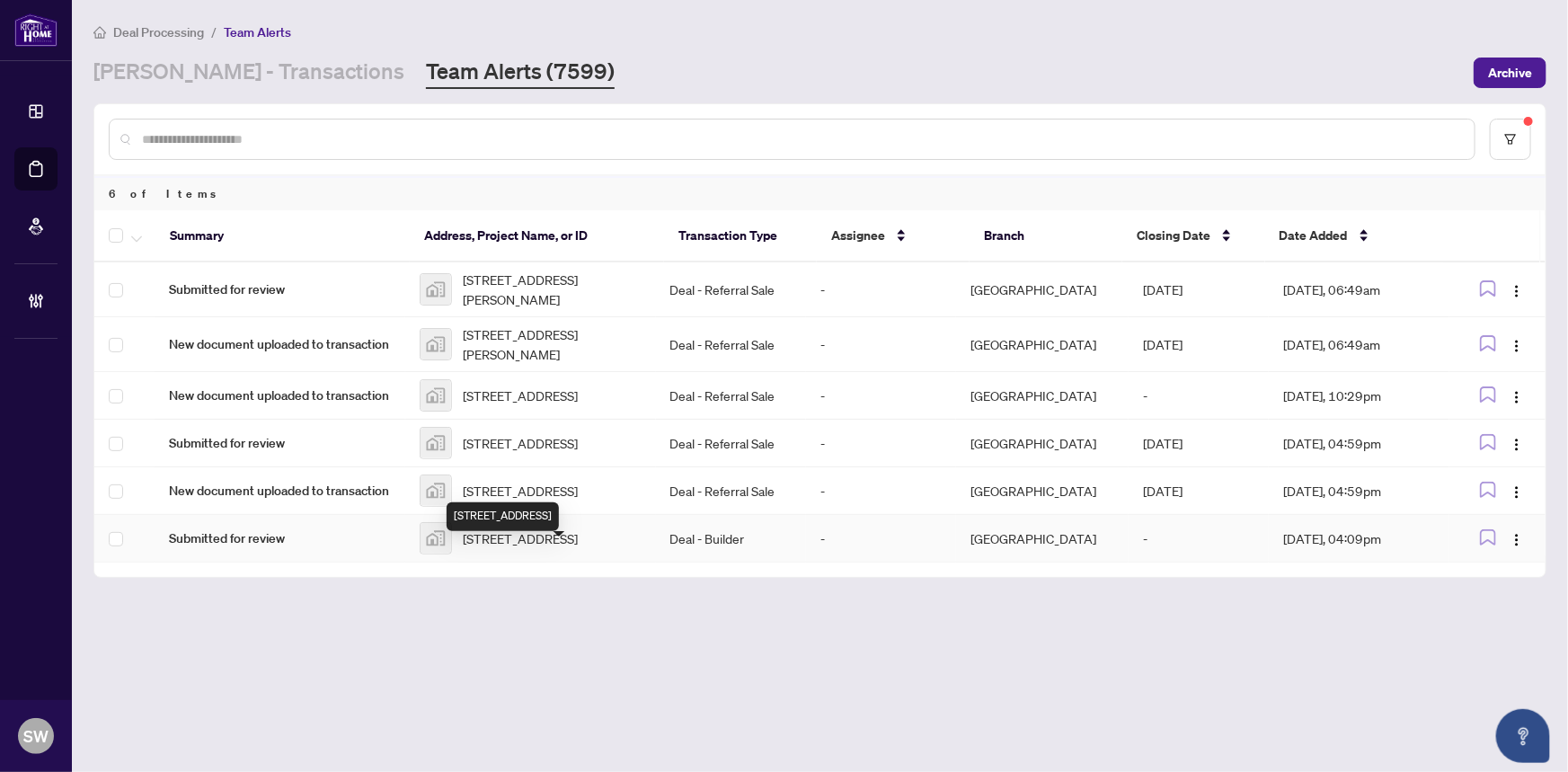
click at [526, 548] on span "248-134 D'arleux Place, Ottawa, ON, Canada" at bounding box center [521, 538] width 115 height 20
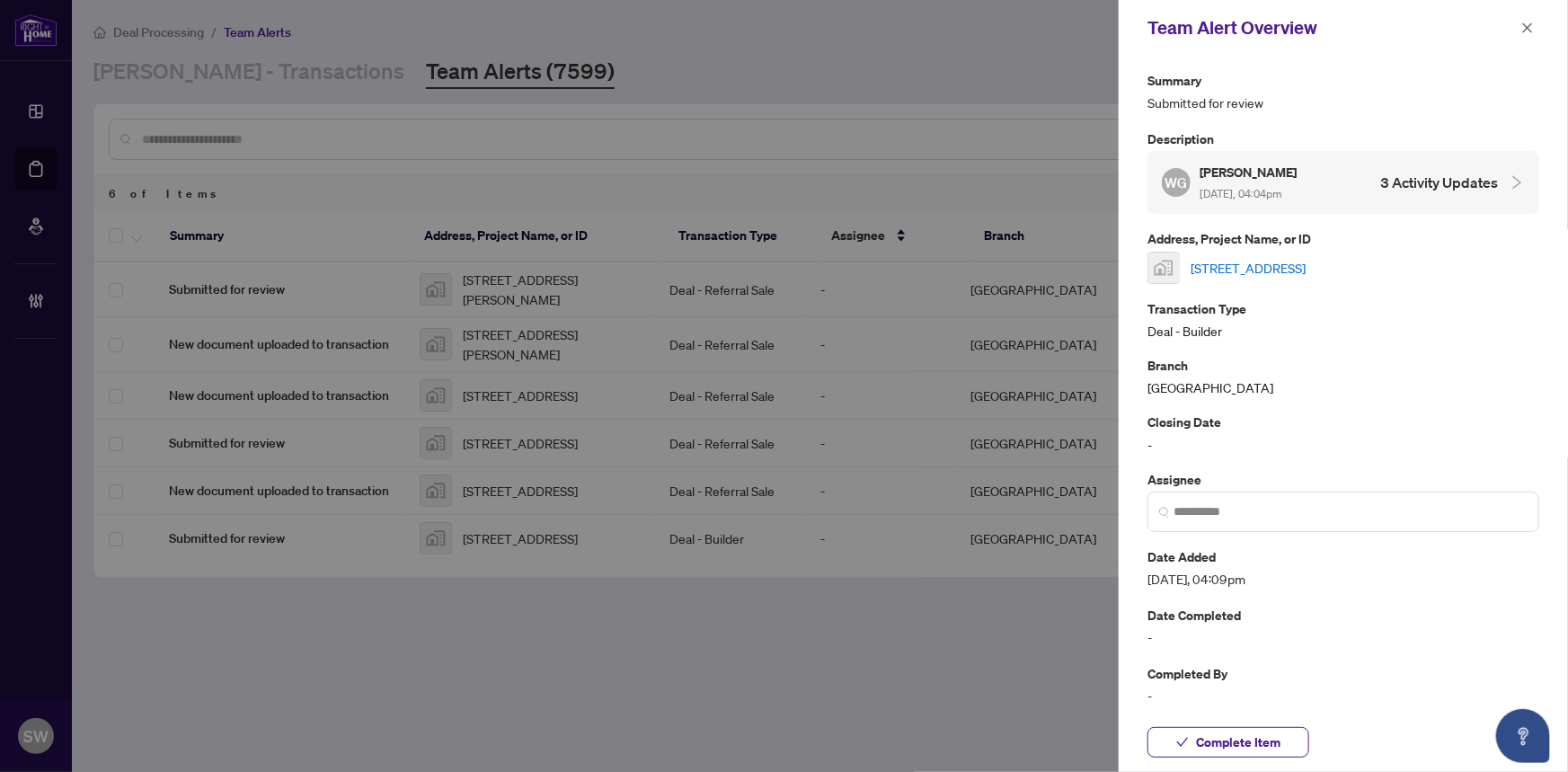
click at [1267, 264] on link "248-134 D'arleux Place, Ottawa, ON, Canada" at bounding box center [1249, 267] width 115 height 20
click at [1219, 748] on span "Complete Item" at bounding box center [1237, 742] width 84 height 28
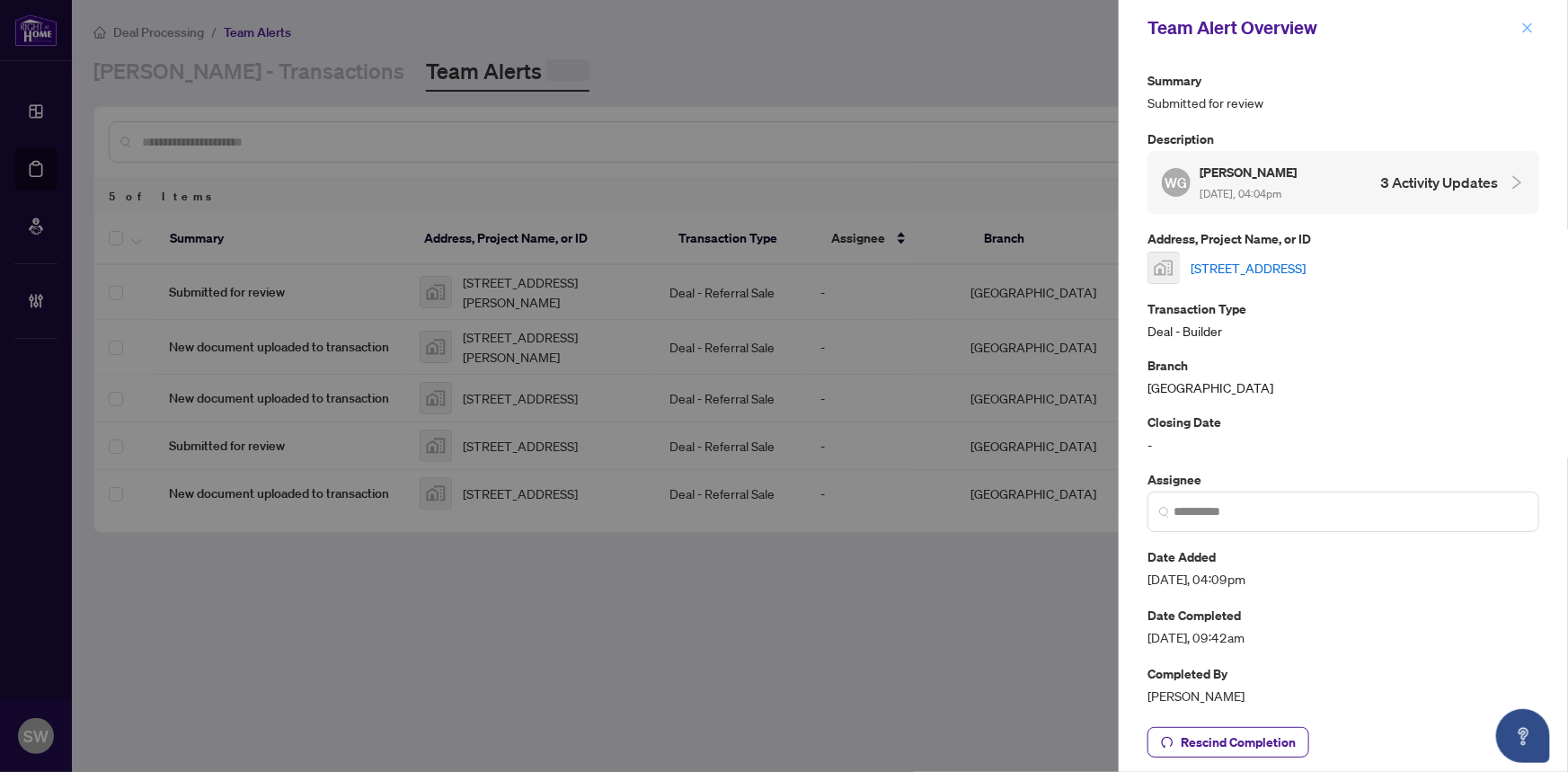
click at [1528, 30] on icon "close" at bounding box center [1526, 27] width 12 height 12
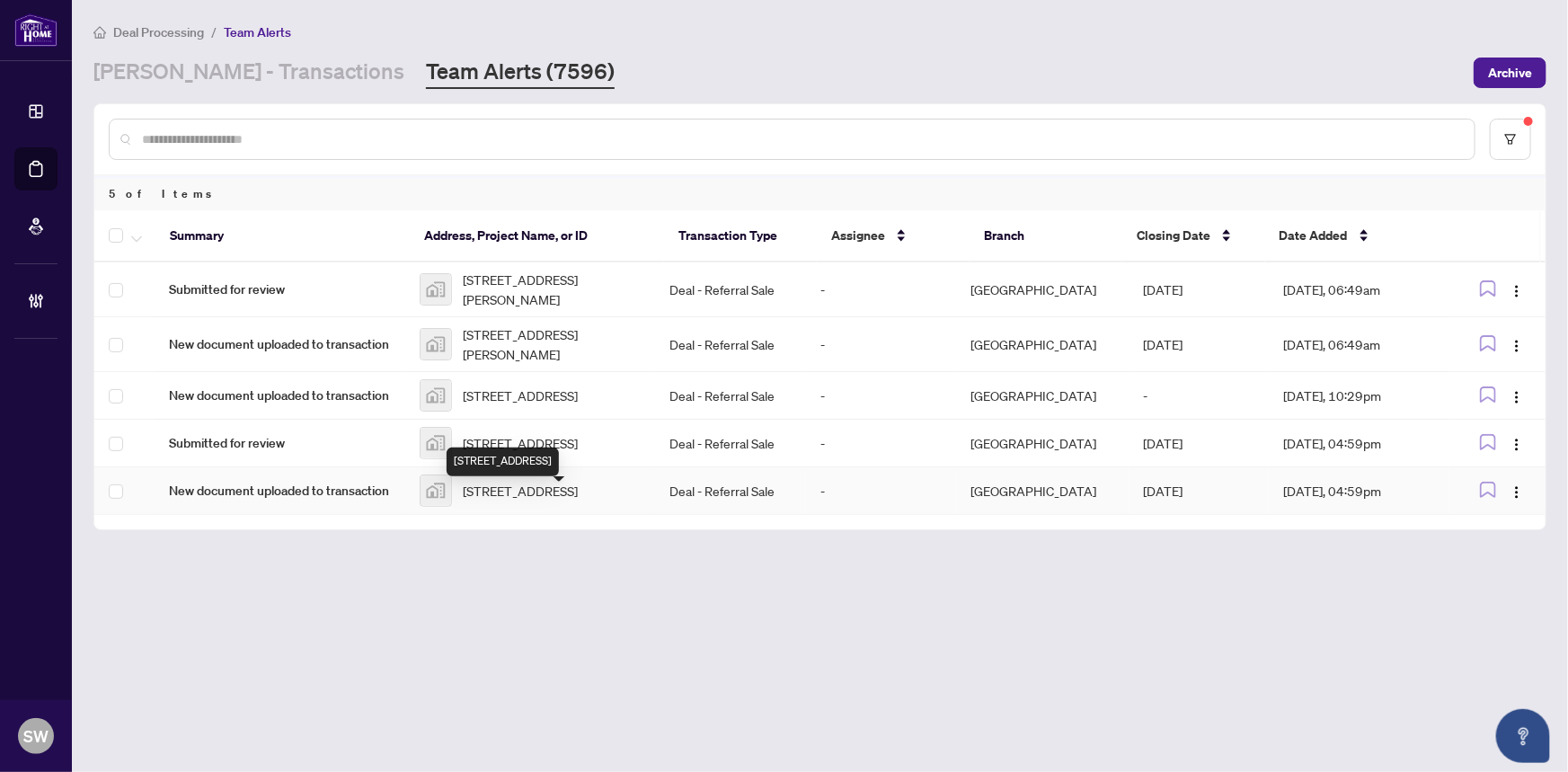
click at [552, 500] on span "41L-42 Meadowlark Drive, Port Colborne, ON, Canada" at bounding box center [521, 490] width 115 height 20
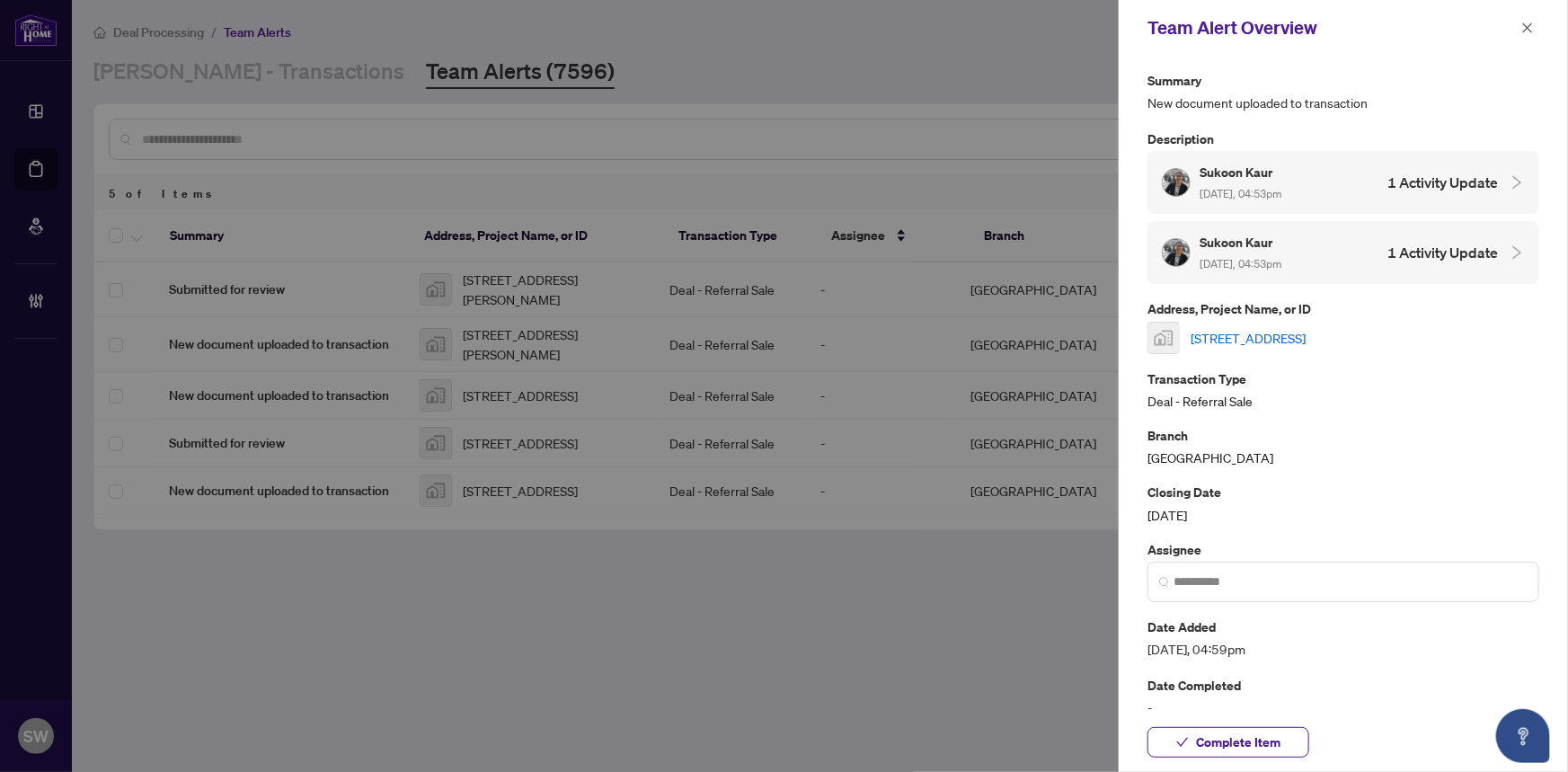
click at [1253, 335] on link "41L-42 Meadowlark Drive, Port Colborne, ON, Canada" at bounding box center [1249, 337] width 115 height 20
drag, startPoint x: 1244, startPoint y: 745, endPoint x: 1468, endPoint y: 279, distance: 517.0
click at [1245, 745] on span "Complete Item" at bounding box center [1237, 742] width 84 height 28
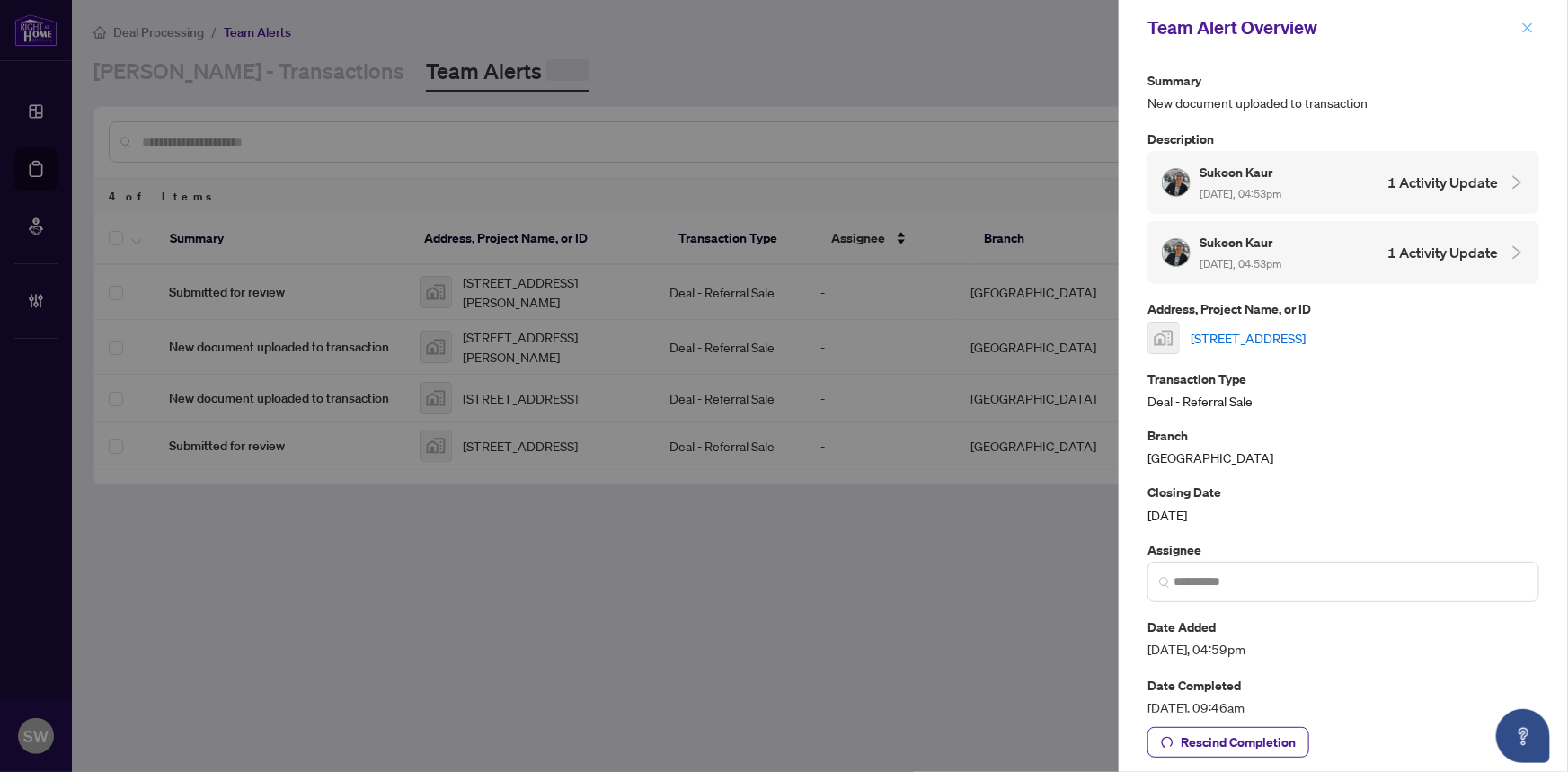
click at [1521, 23] on icon "close" at bounding box center [1526, 27] width 12 height 12
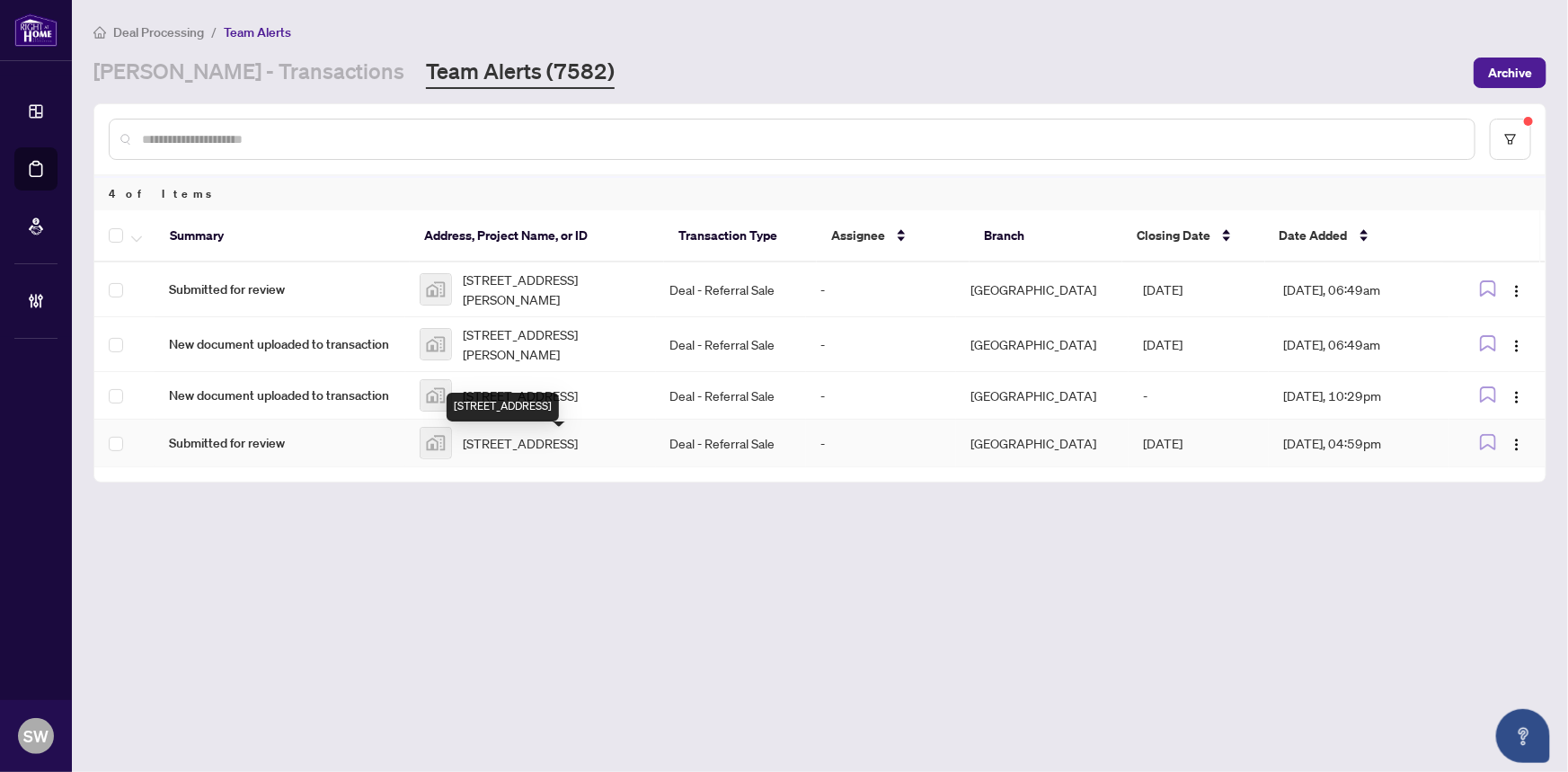
click at [577, 453] on span "41L-42 Meadowlark Drive, Port Colborne, ON, Canada" at bounding box center [521, 442] width 115 height 20
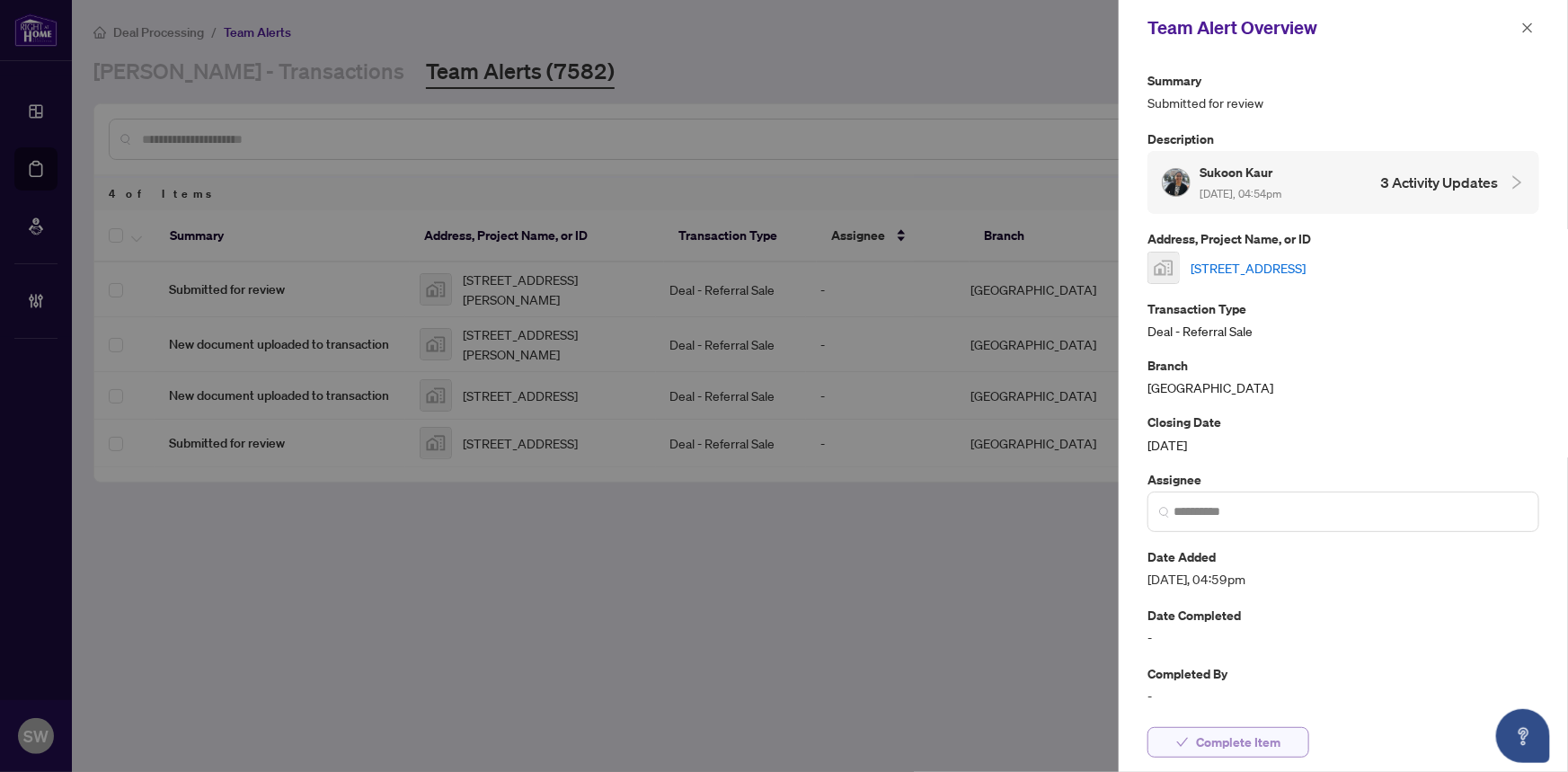
click at [1266, 733] on span "Complete Item" at bounding box center [1237, 742] width 84 height 28
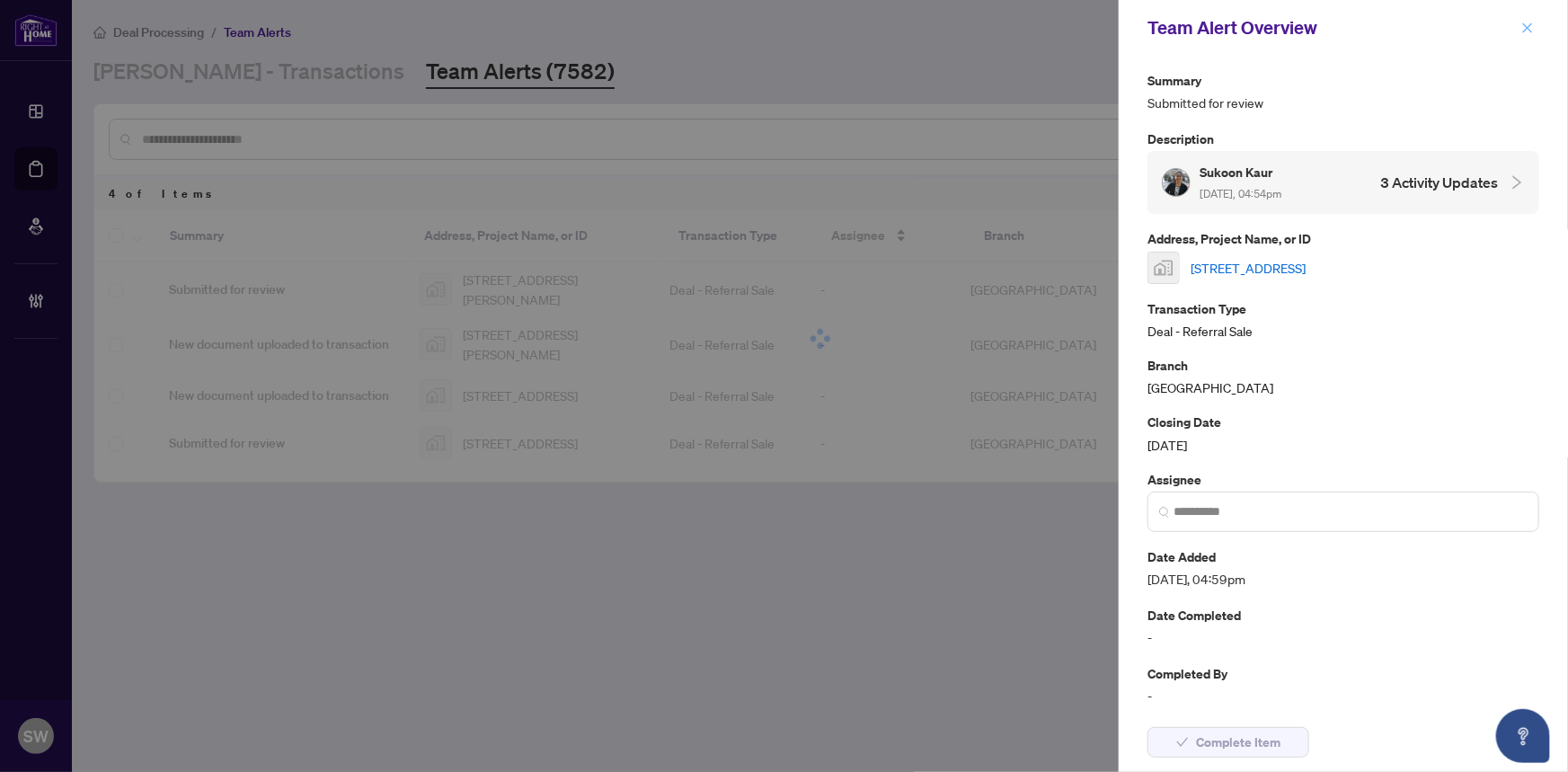
click at [1526, 27] on icon "close" at bounding box center [1527, 27] width 9 height 9
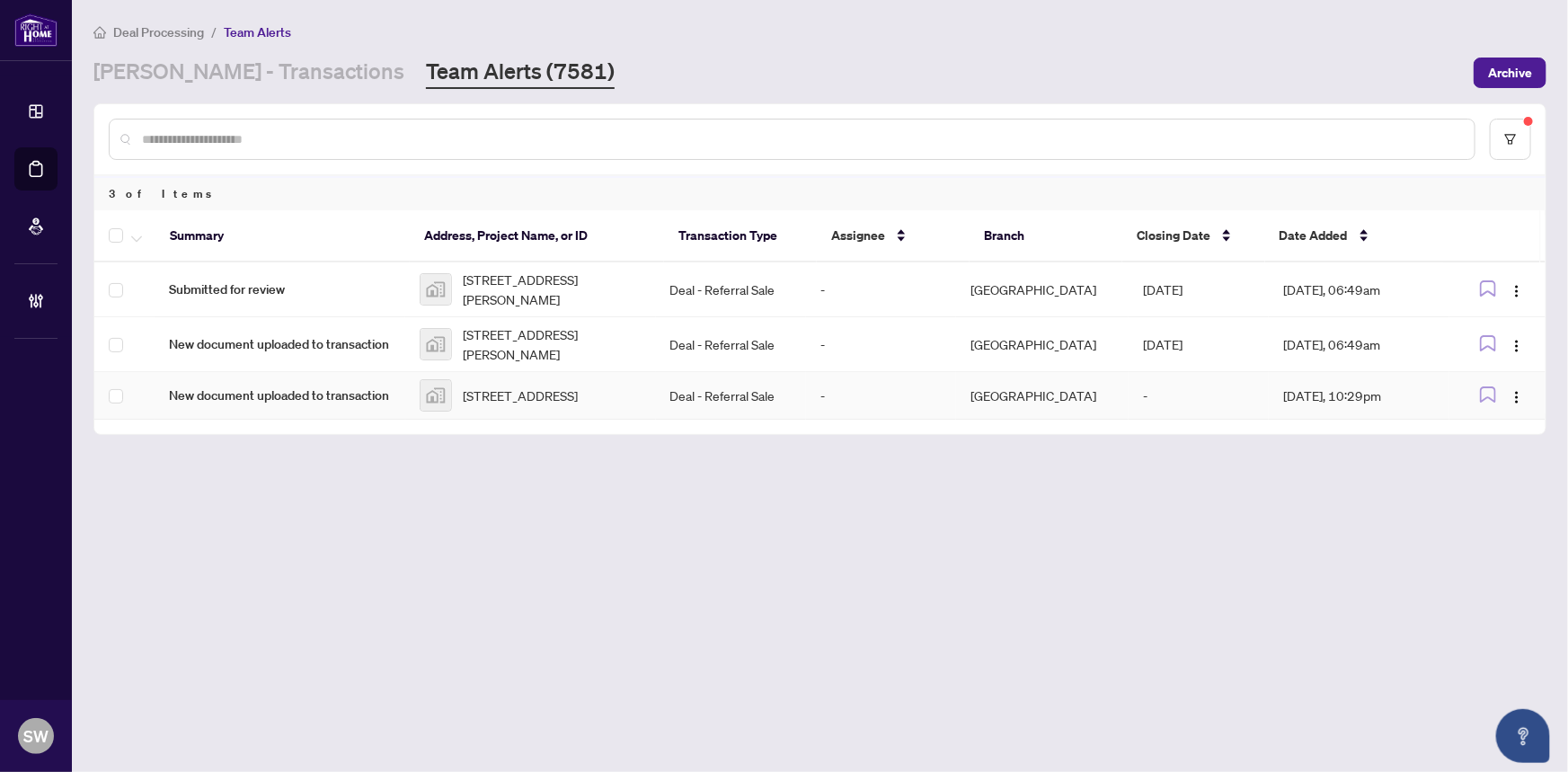
click at [537, 403] on span "8 Wellesley St W #5506, Toronto, ON, Canada" at bounding box center [521, 395] width 115 height 20
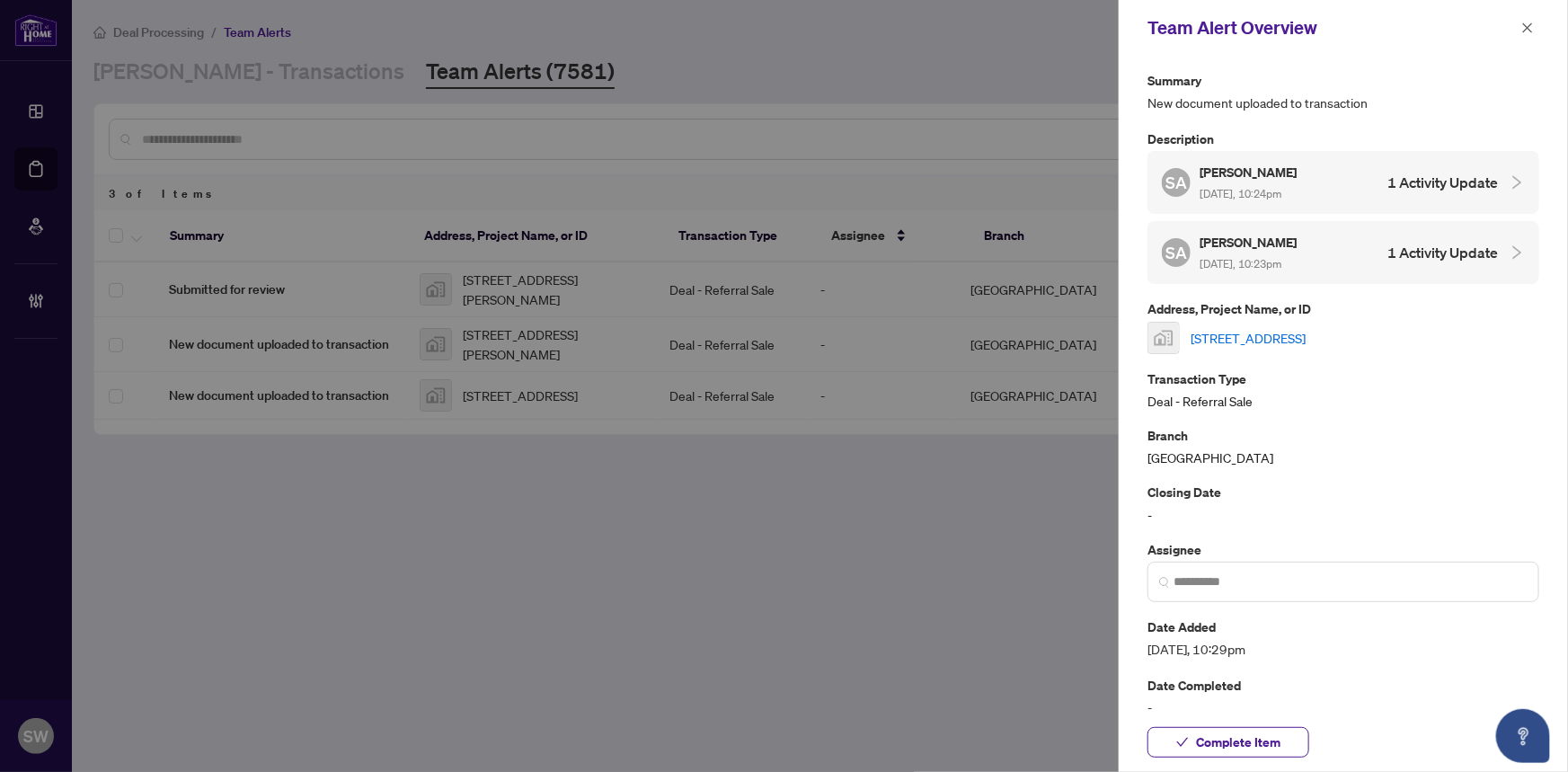
click at [1305, 334] on link "8 Wellesley St W #5506, Toronto, ON, Canada" at bounding box center [1249, 337] width 115 height 20
click at [1288, 743] on button "Complete Item" at bounding box center [1228, 742] width 162 height 30
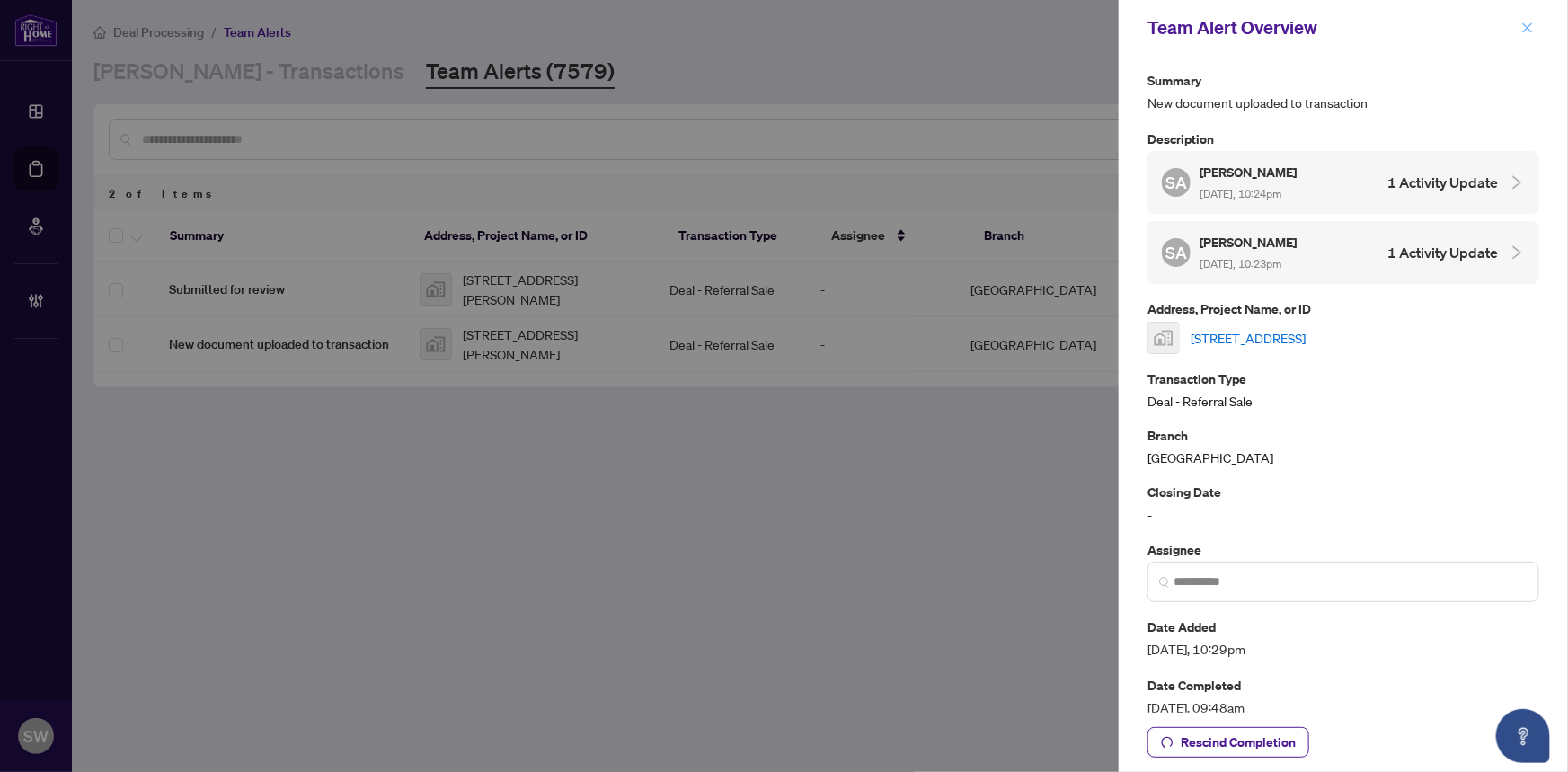
click at [1527, 23] on icon "close" at bounding box center [1526, 27] width 12 height 12
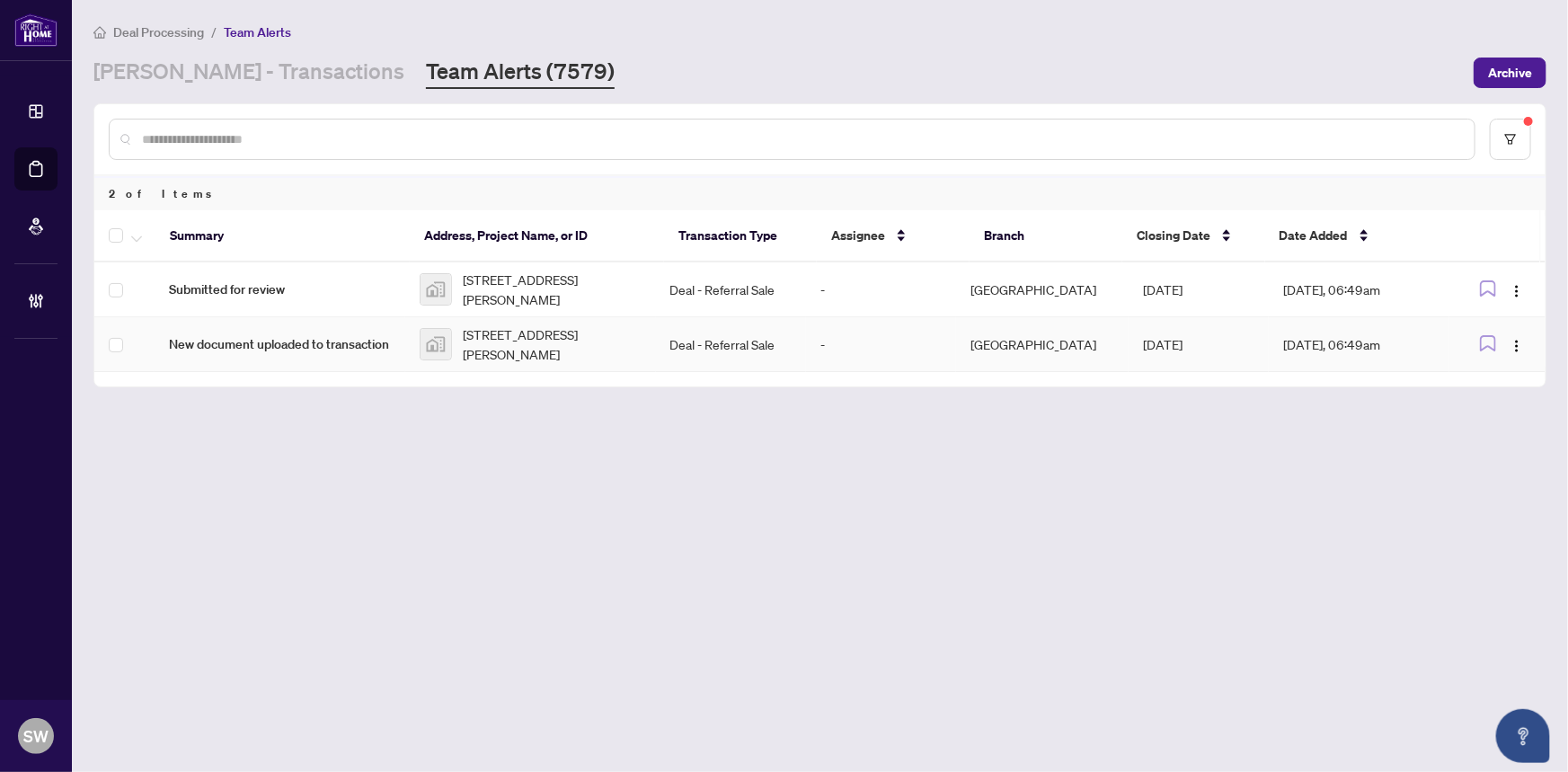
click at [557, 341] on span "178 Rue Galipeau, Thurso, QC, Canada" at bounding box center [552, 344] width 179 height 40
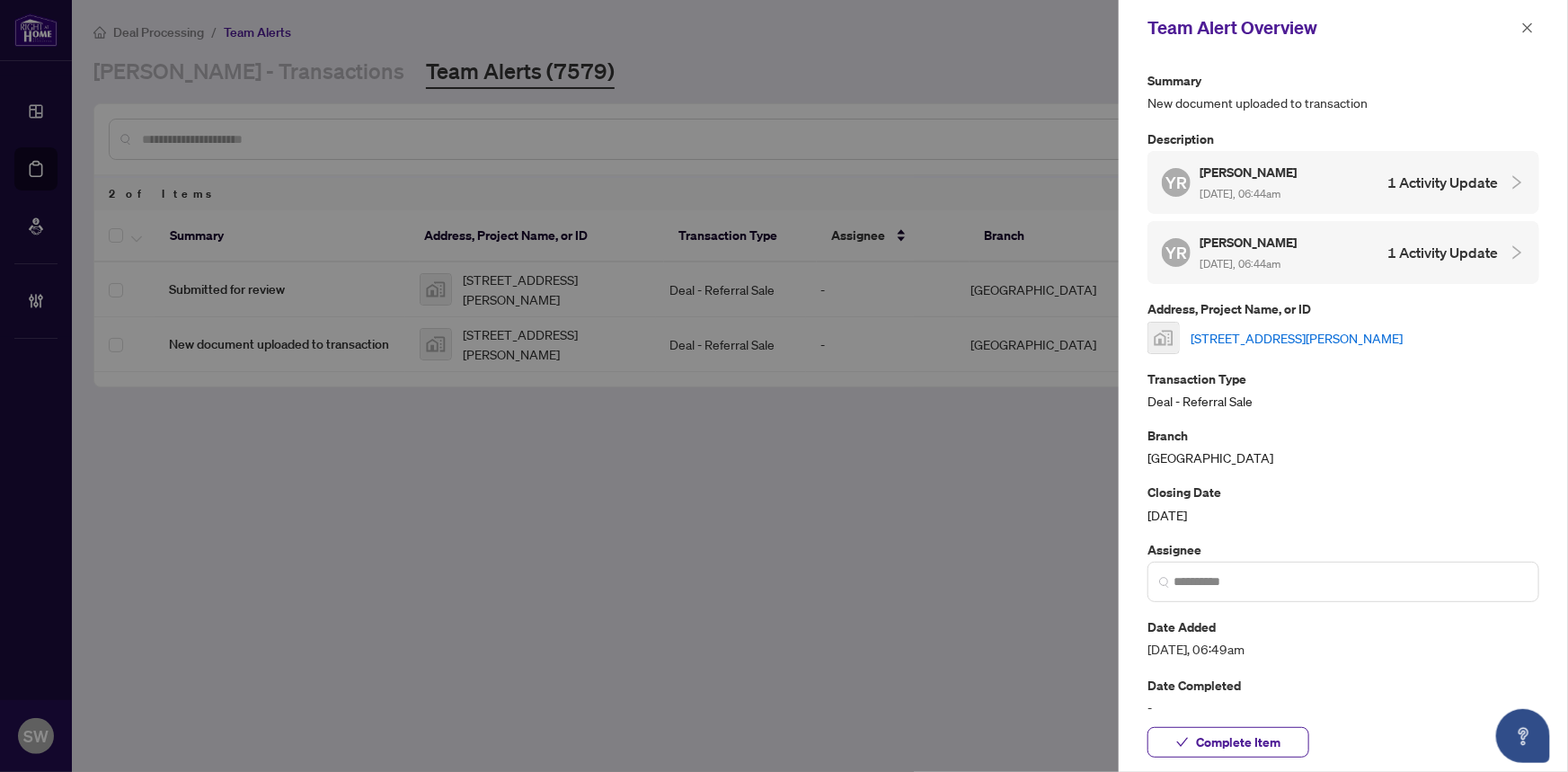
click at [1244, 336] on link "178 Rue Galipeau, Thurso, QC, Canada" at bounding box center [1297, 337] width 212 height 20
click at [1249, 726] on div "Complete Item" at bounding box center [1343, 742] width 449 height 60
click at [1250, 737] on span "Complete Item" at bounding box center [1237, 742] width 84 height 28
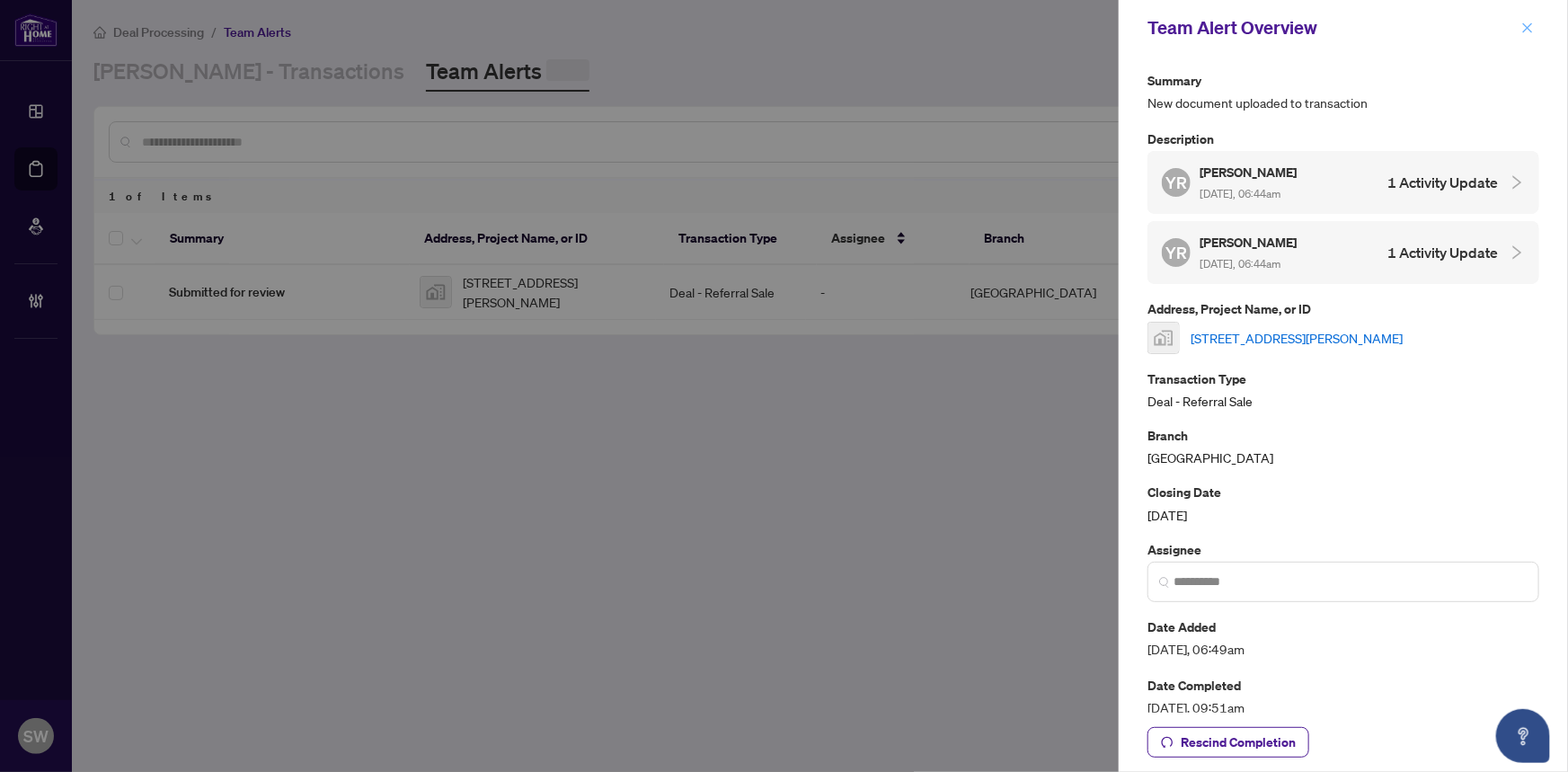
click at [1527, 29] on icon "close" at bounding box center [1526, 27] width 12 height 12
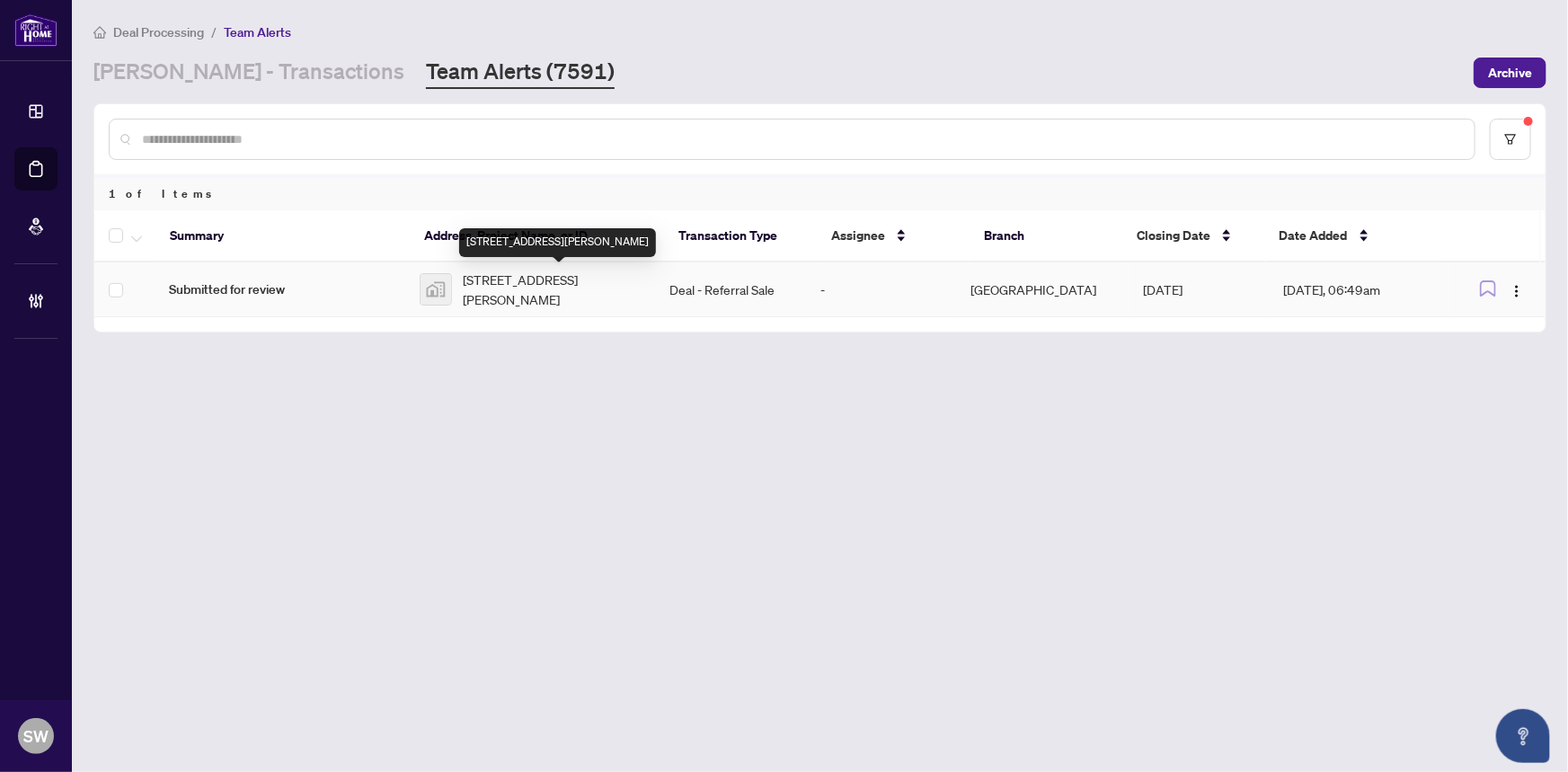
click at [556, 295] on span "178 Rue Galipeau, Thurso, QC, Canada" at bounding box center [552, 289] width 179 height 40
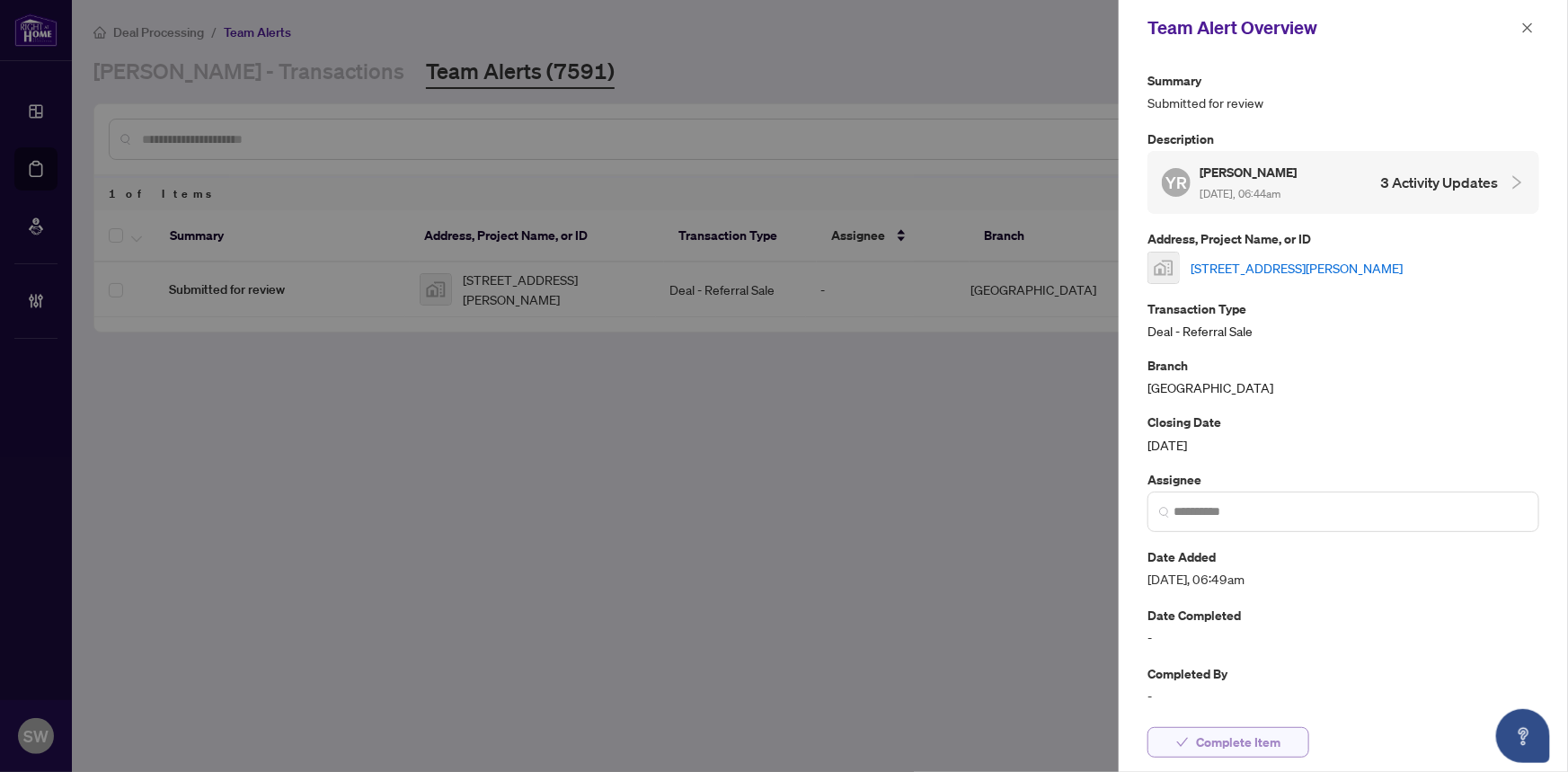
click at [1253, 739] on span "Complete Item" at bounding box center [1237, 742] width 84 height 28
click at [1528, 20] on span "button" at bounding box center [1526, 27] width 12 height 28
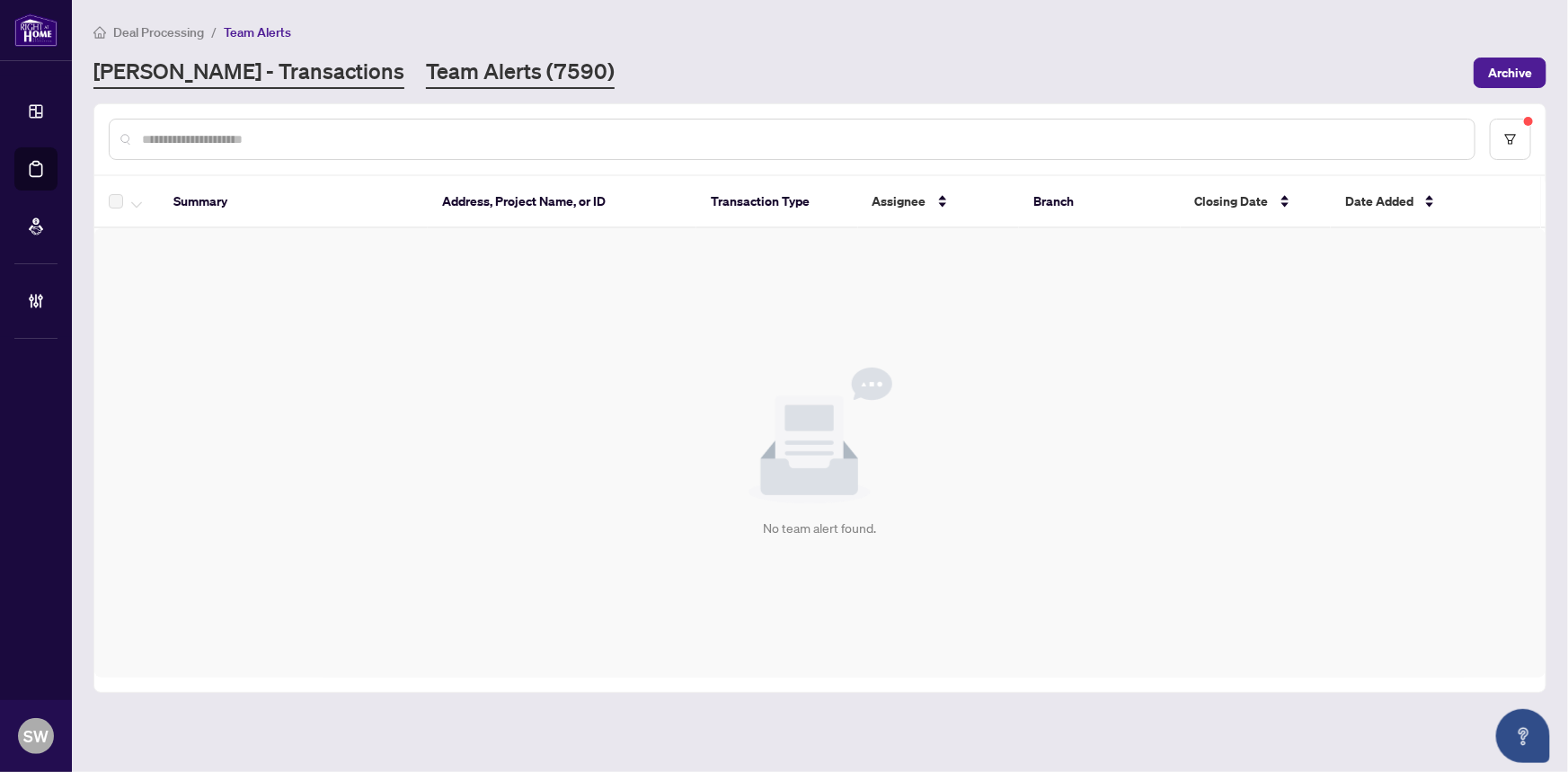
click at [155, 68] on link "RAHR - Transactions" at bounding box center [249, 73] width 311 height 32
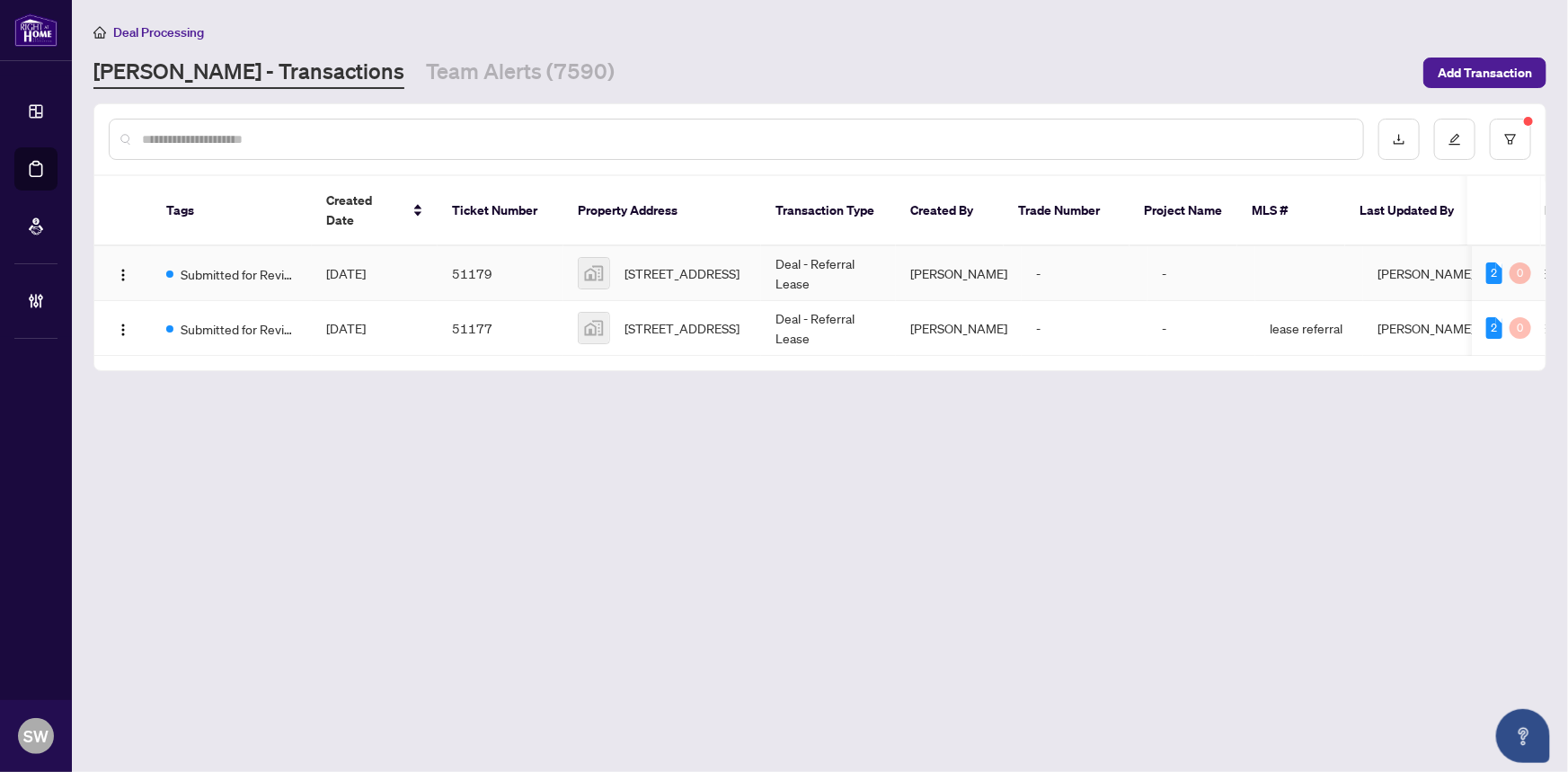
click at [732, 264] on span "[STREET_ADDRESS]" at bounding box center [682, 273] width 115 height 20
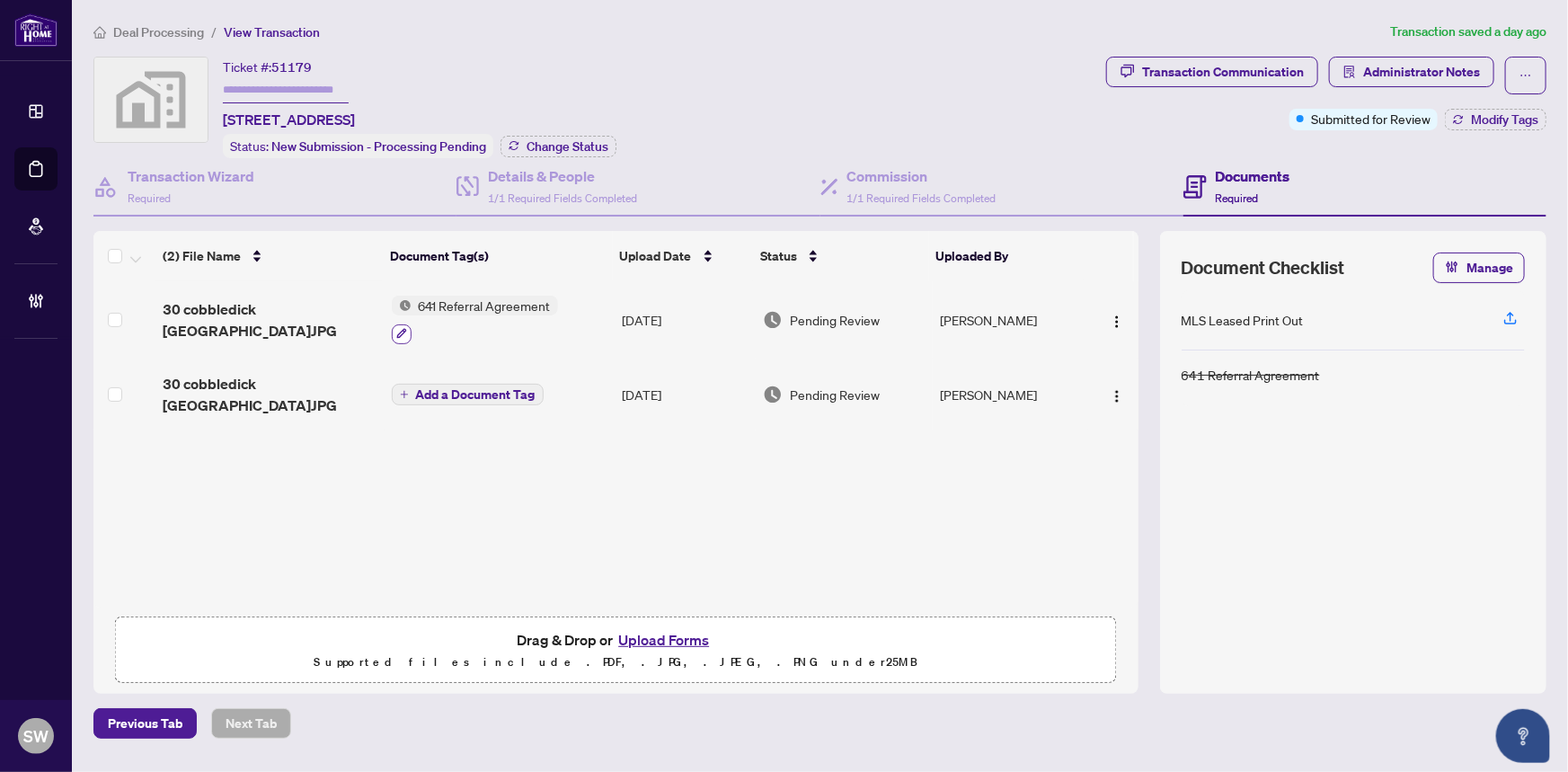
click at [399, 332] on icon "button" at bounding box center [401, 334] width 9 height 9
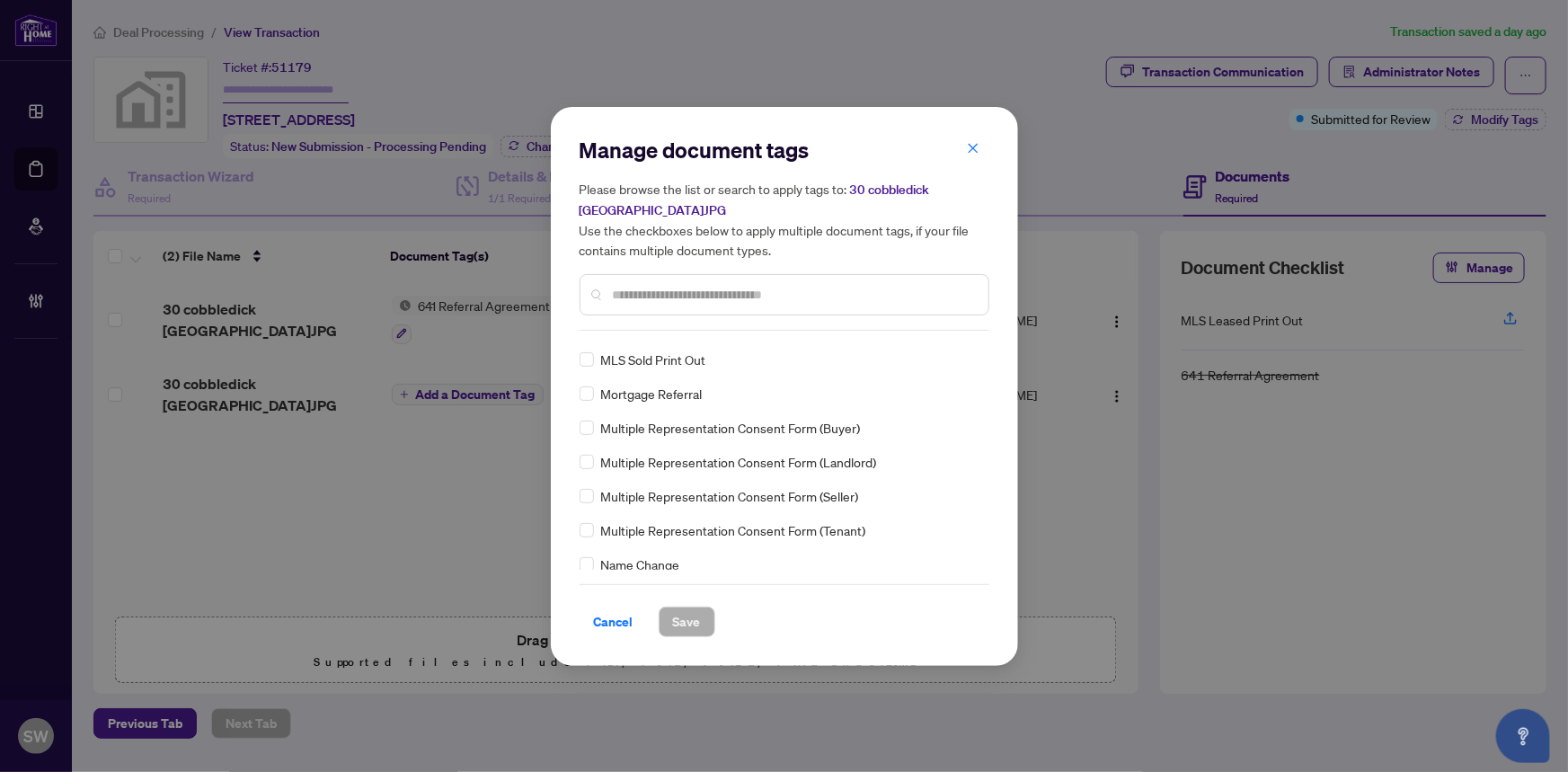
scroll to position [2531, 0]
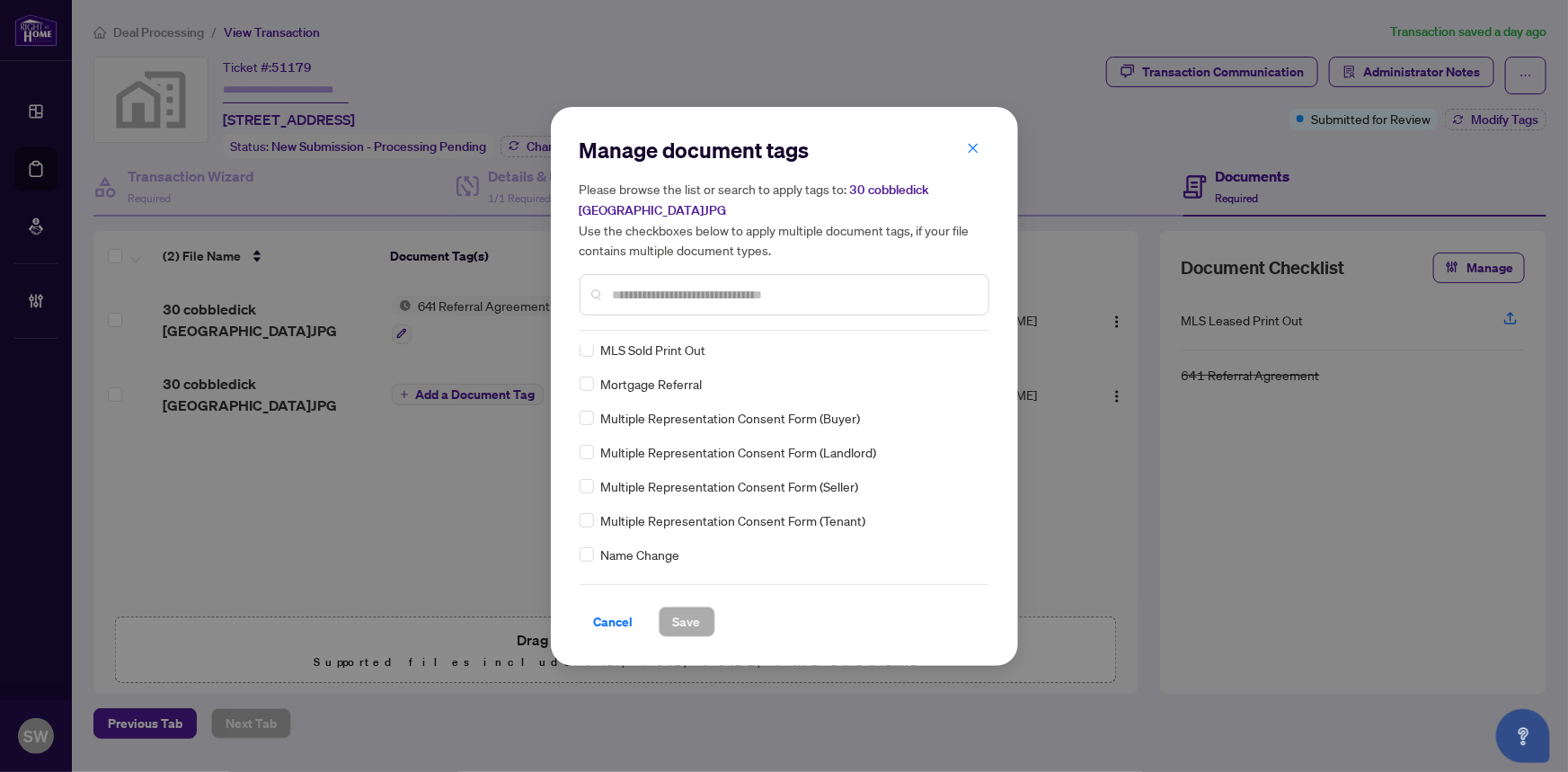
click at [650, 288] on input "text" at bounding box center [793, 294] width 361 height 20
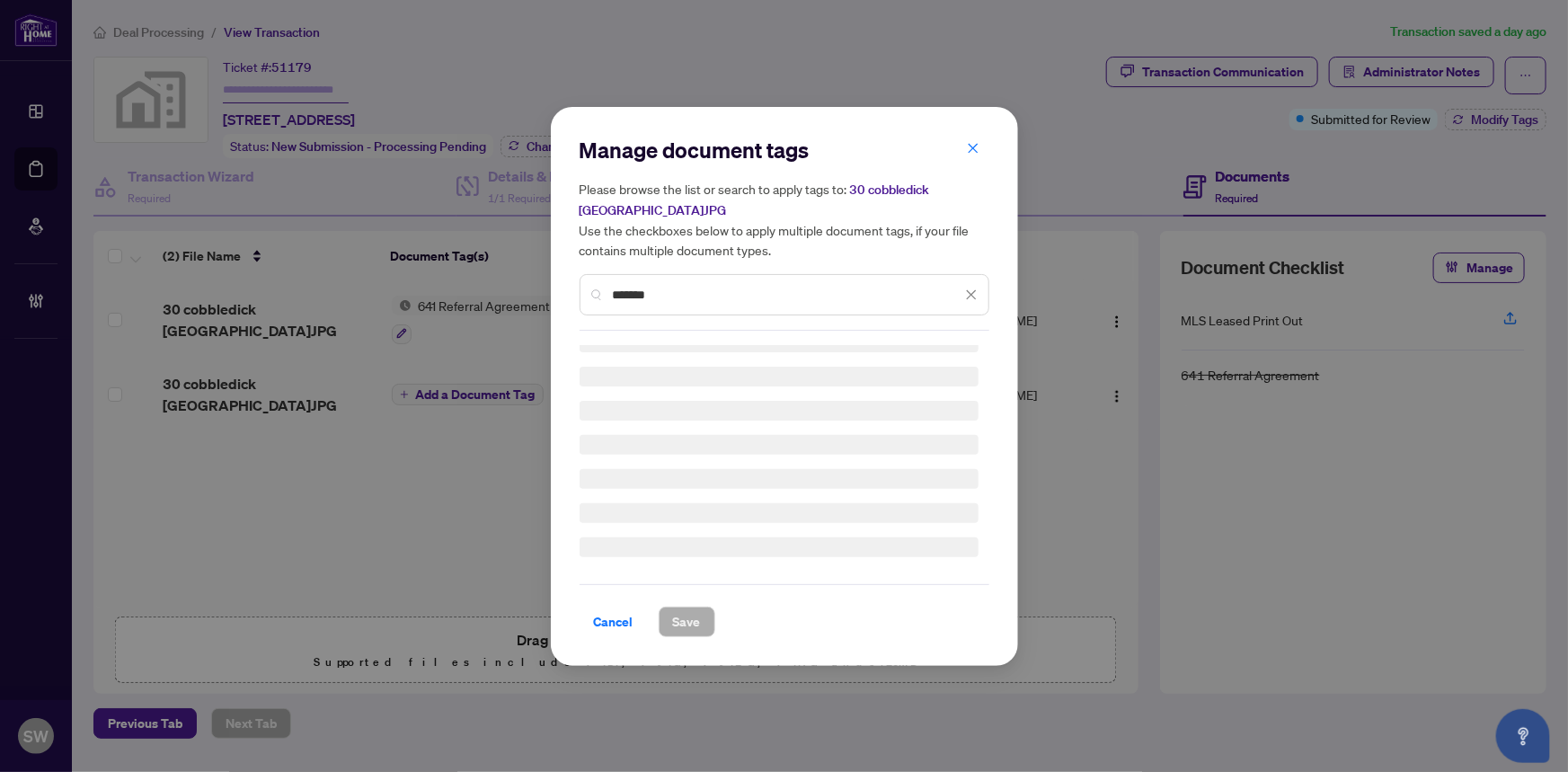
scroll to position [0, 0]
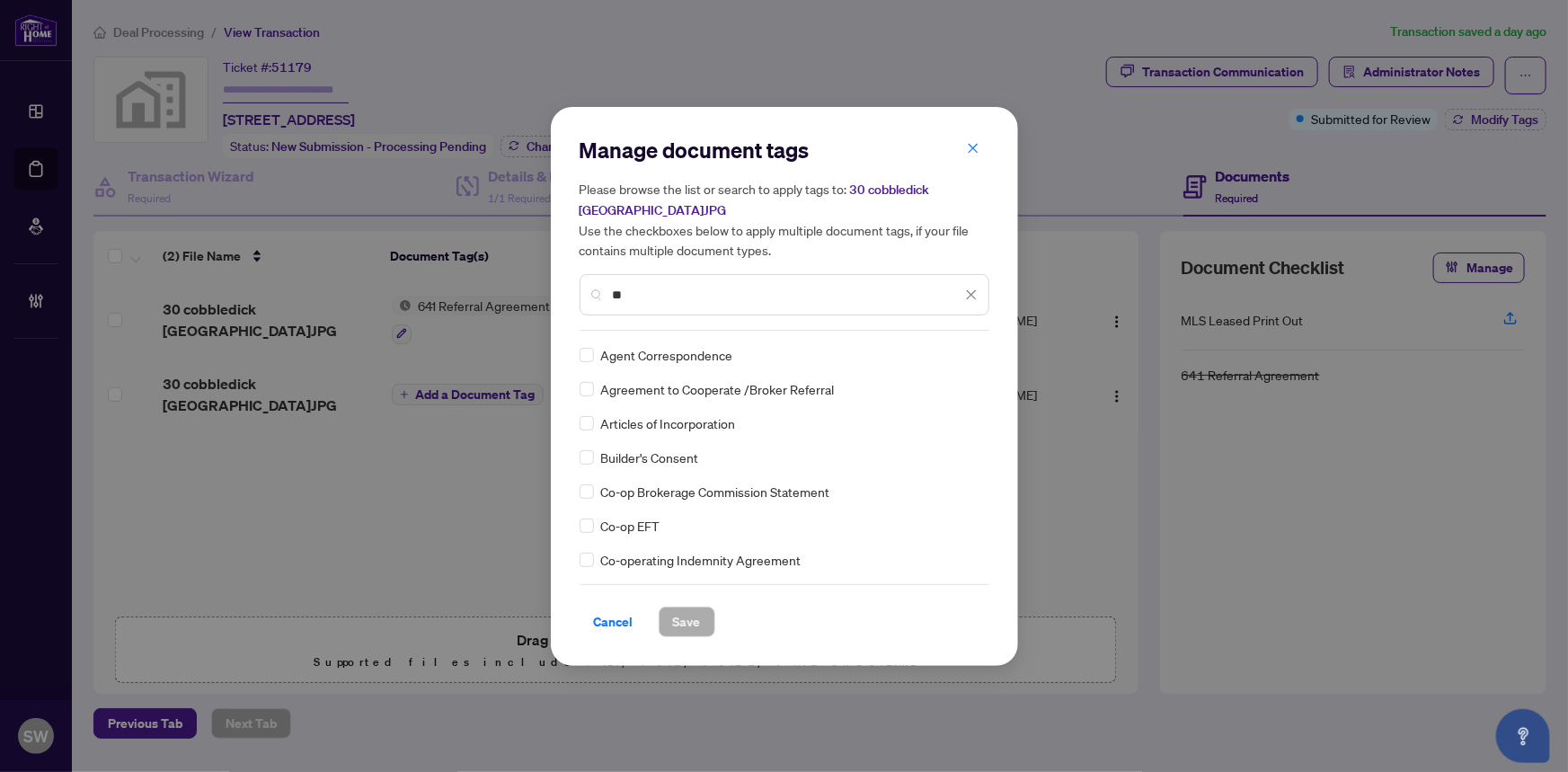
type input "*"
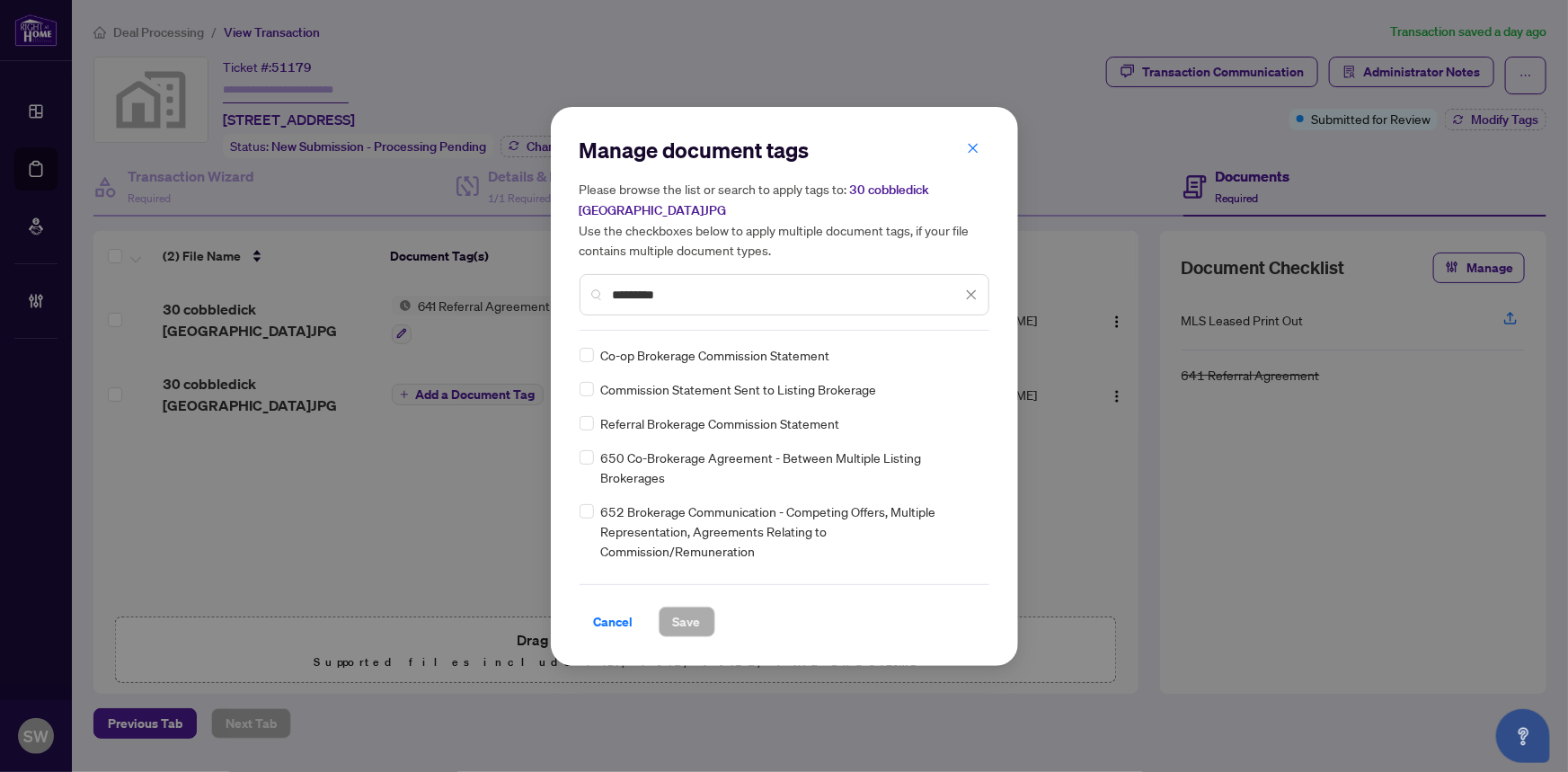
type input "*********"
drag, startPoint x: 669, startPoint y: 476, endPoint x: 599, endPoint y: 458, distance: 72.3
click at [599, 458] on div "650 Co-Brokerage Agreement - Between Multiple Listing Brokerages" at bounding box center [779, 467] width 399 height 40
copy span "650 Co-Brokerage Agreement - Between Multiple Listing Brokerages"
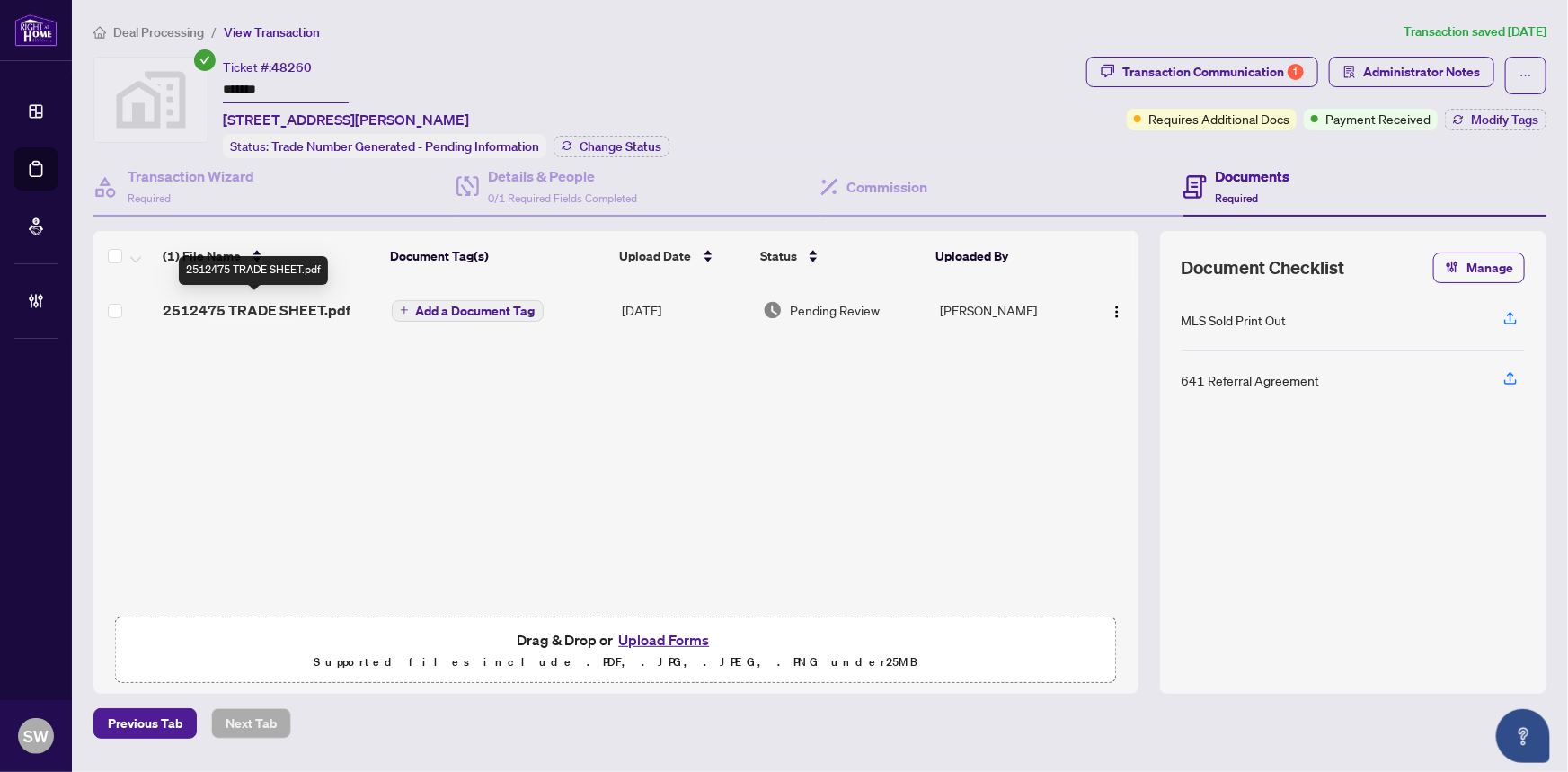
click at [301, 308] on span "2512475 TRADE SHEET.pdf" at bounding box center [256, 310] width 188 height 22
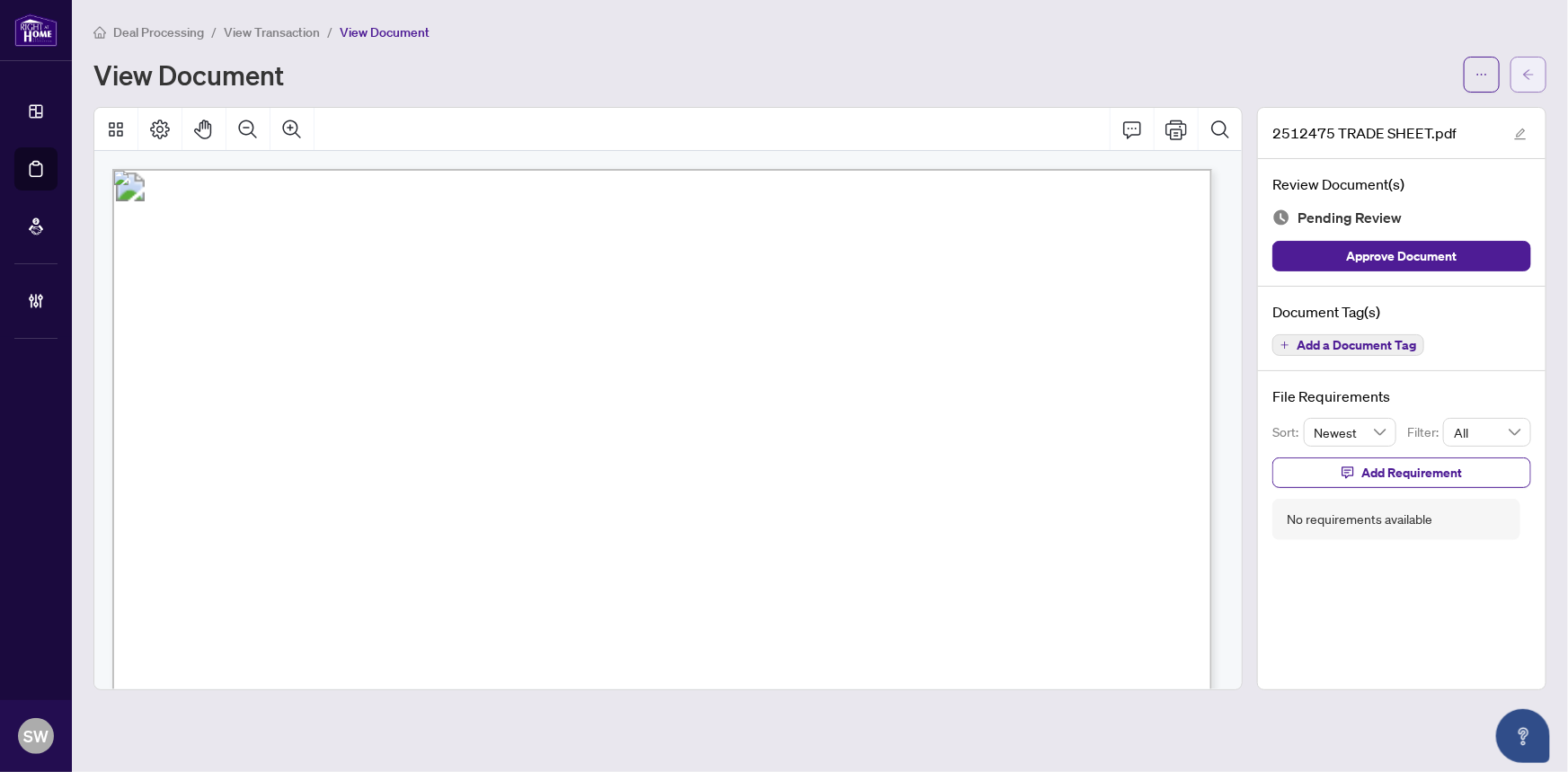
click at [1532, 77] on icon "arrow-left" at bounding box center [1527, 74] width 12 height 12
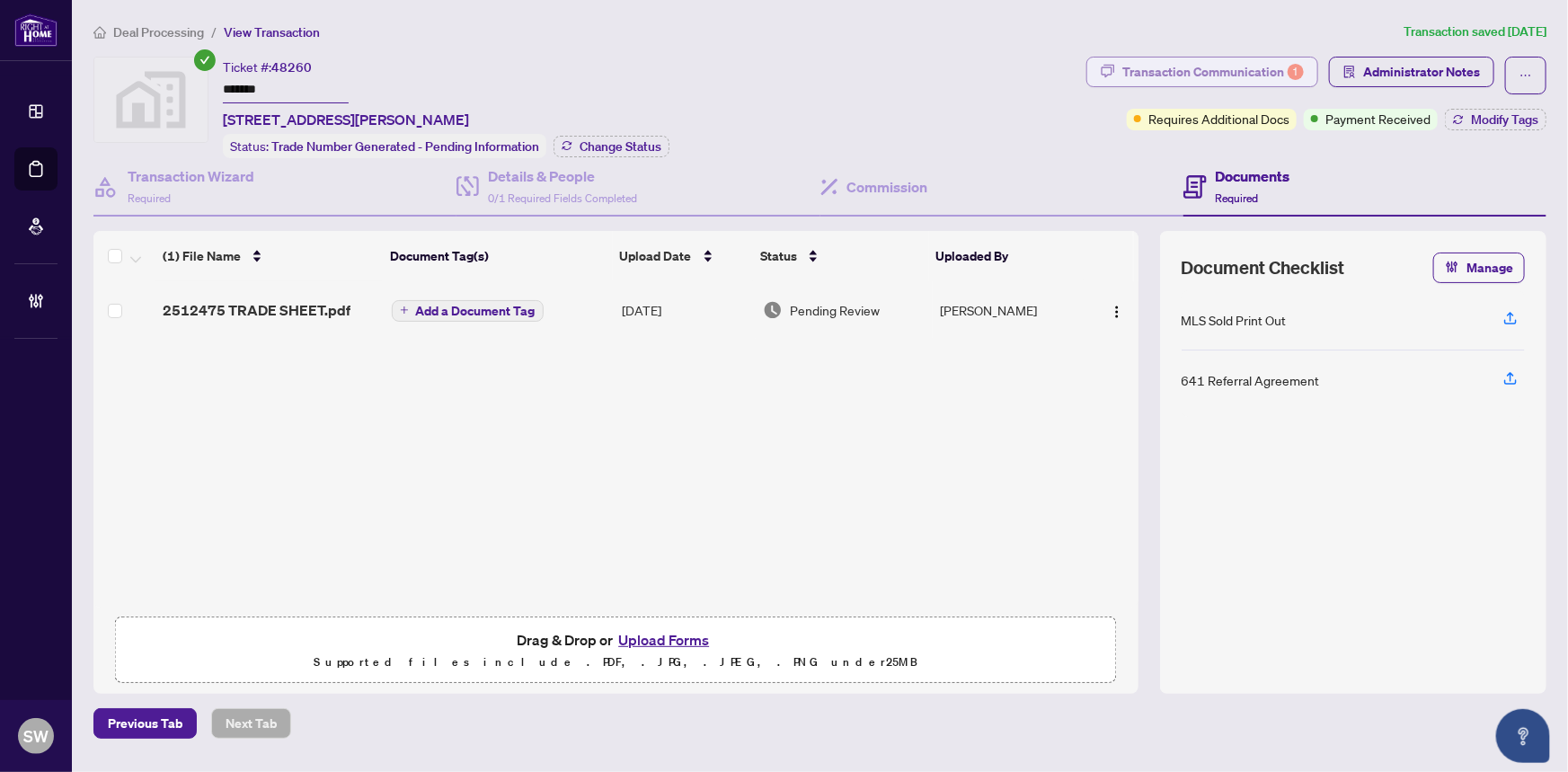
click at [1242, 77] on div "Transaction Communication 1" at bounding box center [1213, 72] width 181 height 28
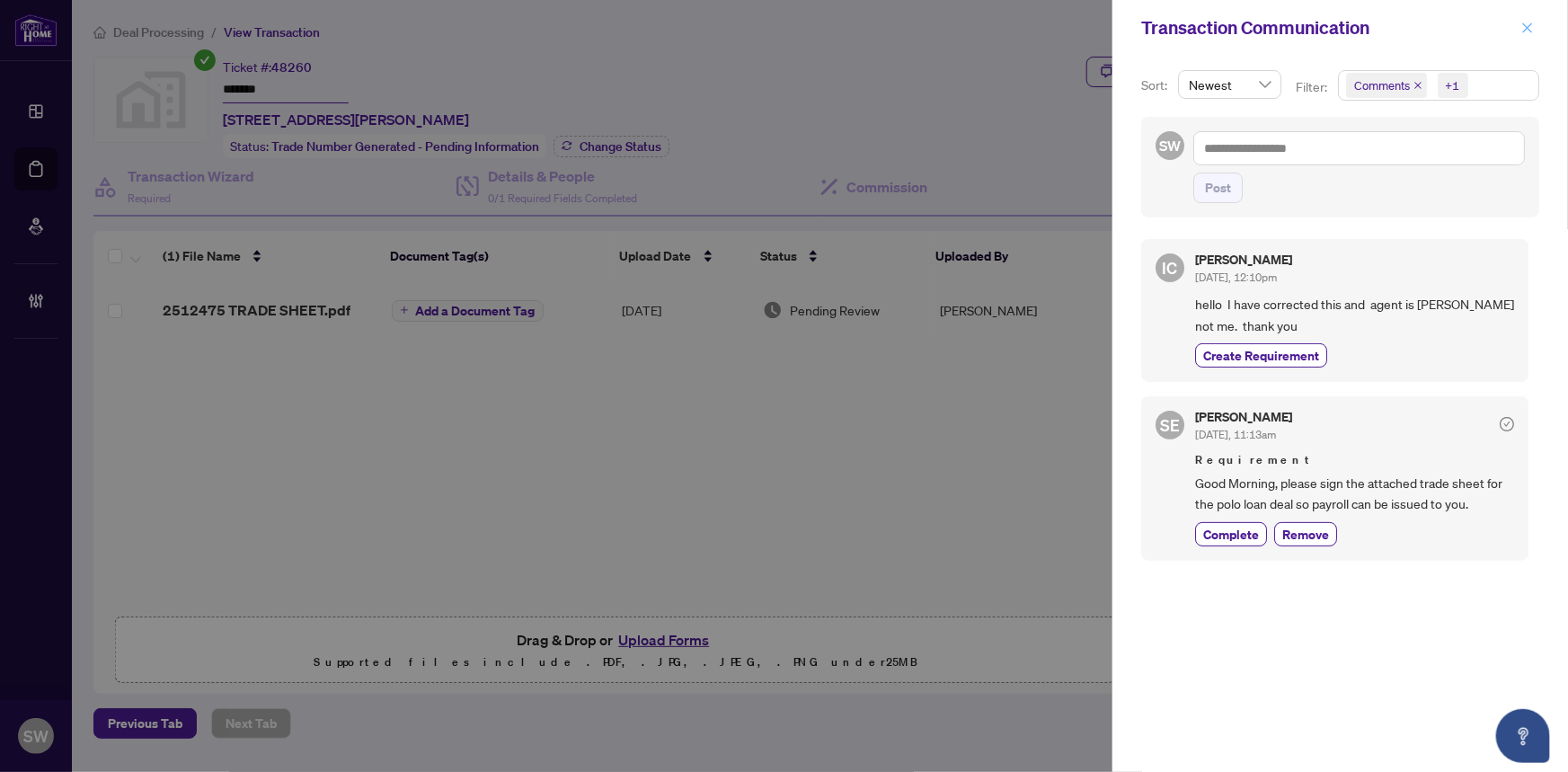
click at [1529, 25] on icon "close" at bounding box center [1526, 27] width 12 height 12
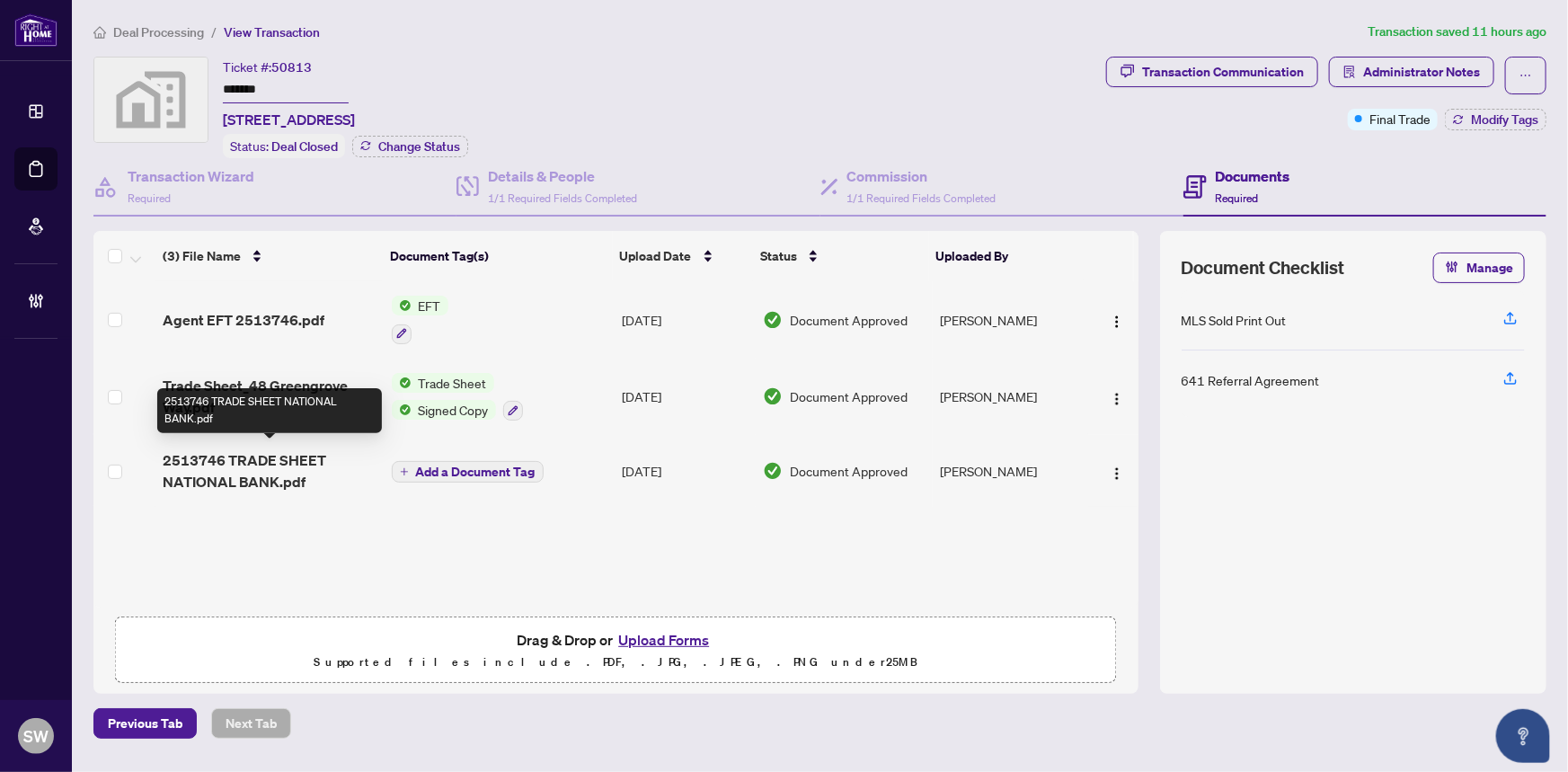
click at [283, 467] on span "2513746 TRADE SHEET NATIONAL BANK.pdf" at bounding box center [269, 471] width 214 height 43
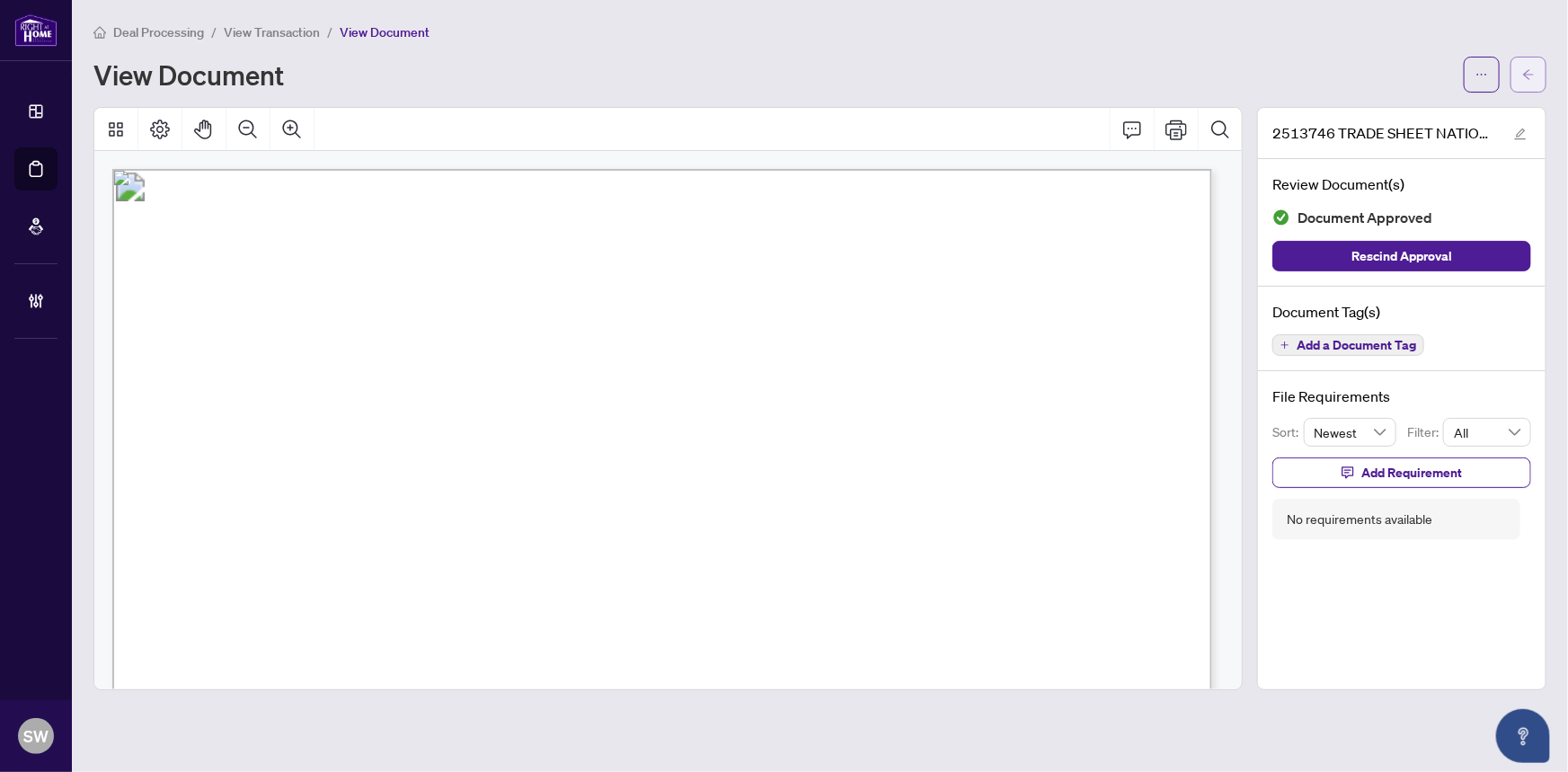
click at [1536, 77] on button "button" at bounding box center [1528, 75] width 36 height 36
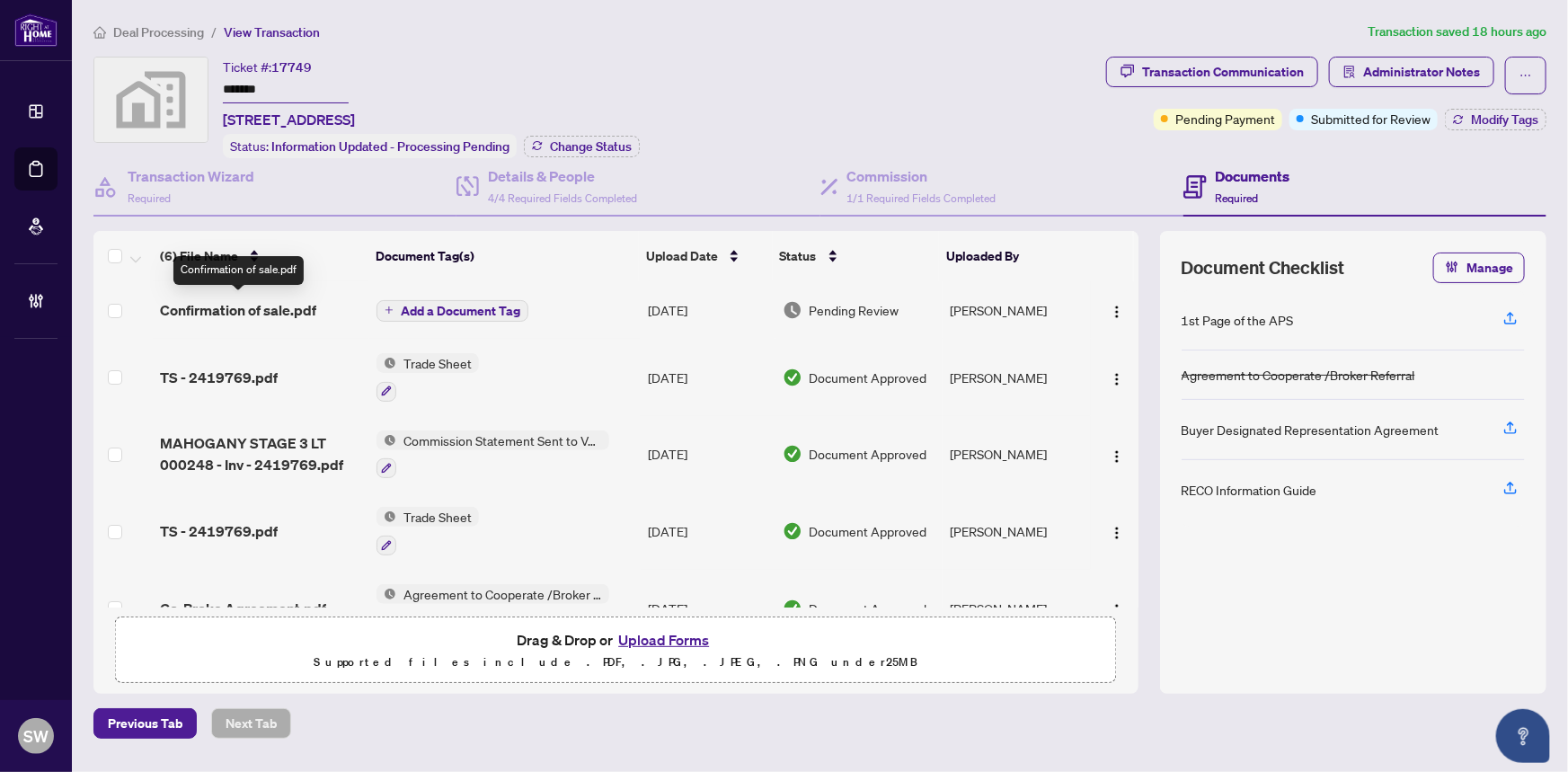
click at [249, 301] on span "Confirmation of sale.pdf" at bounding box center [237, 310] width 156 height 22
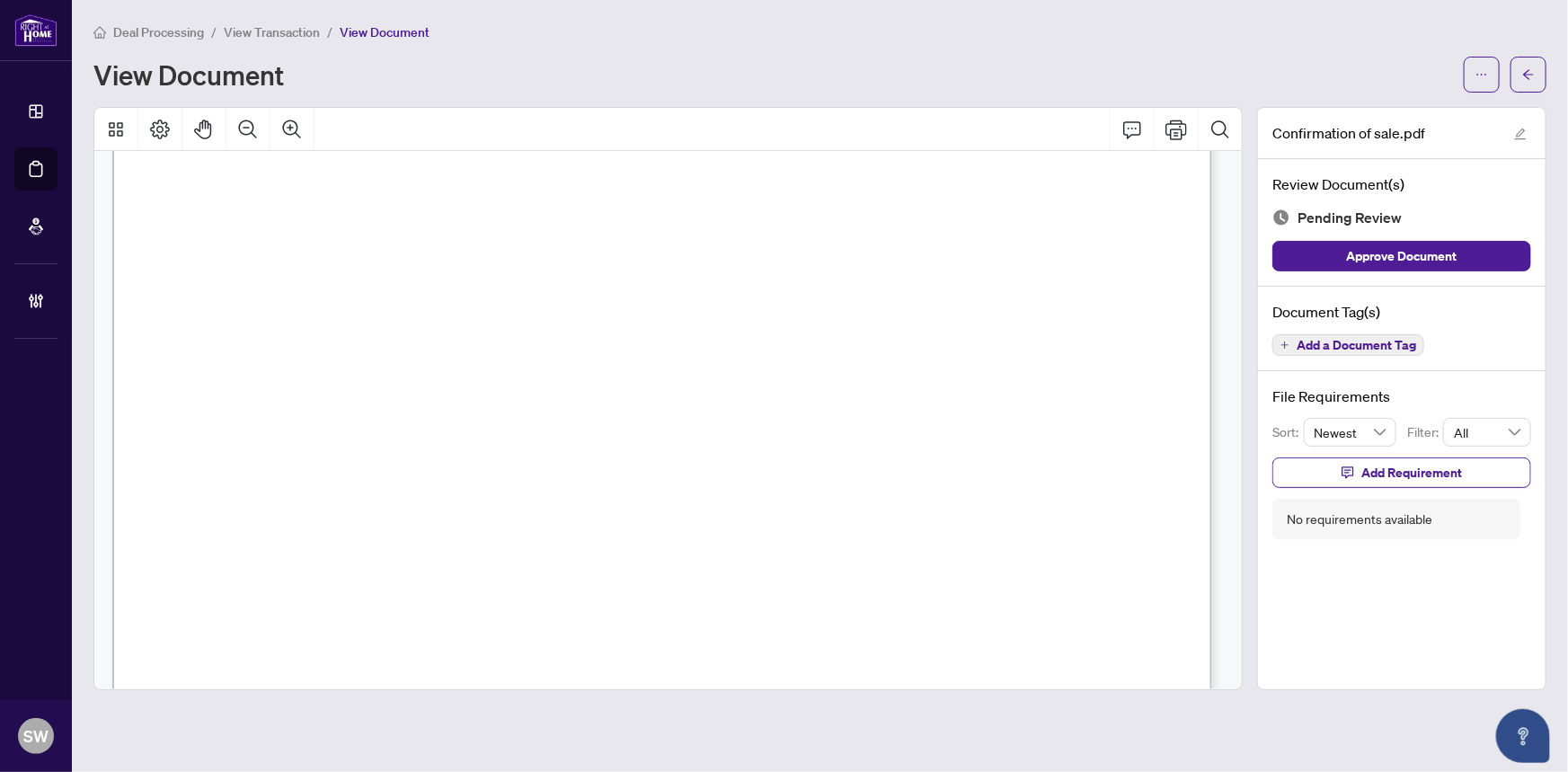
scroll to position [245, 0]
click at [474, 369] on span "MAHOGANY STAGE 3" at bounding box center [517, 372] width 165 height 15
click at [1348, 345] on span "Add a Document Tag" at bounding box center [1356, 344] width 119 height 12
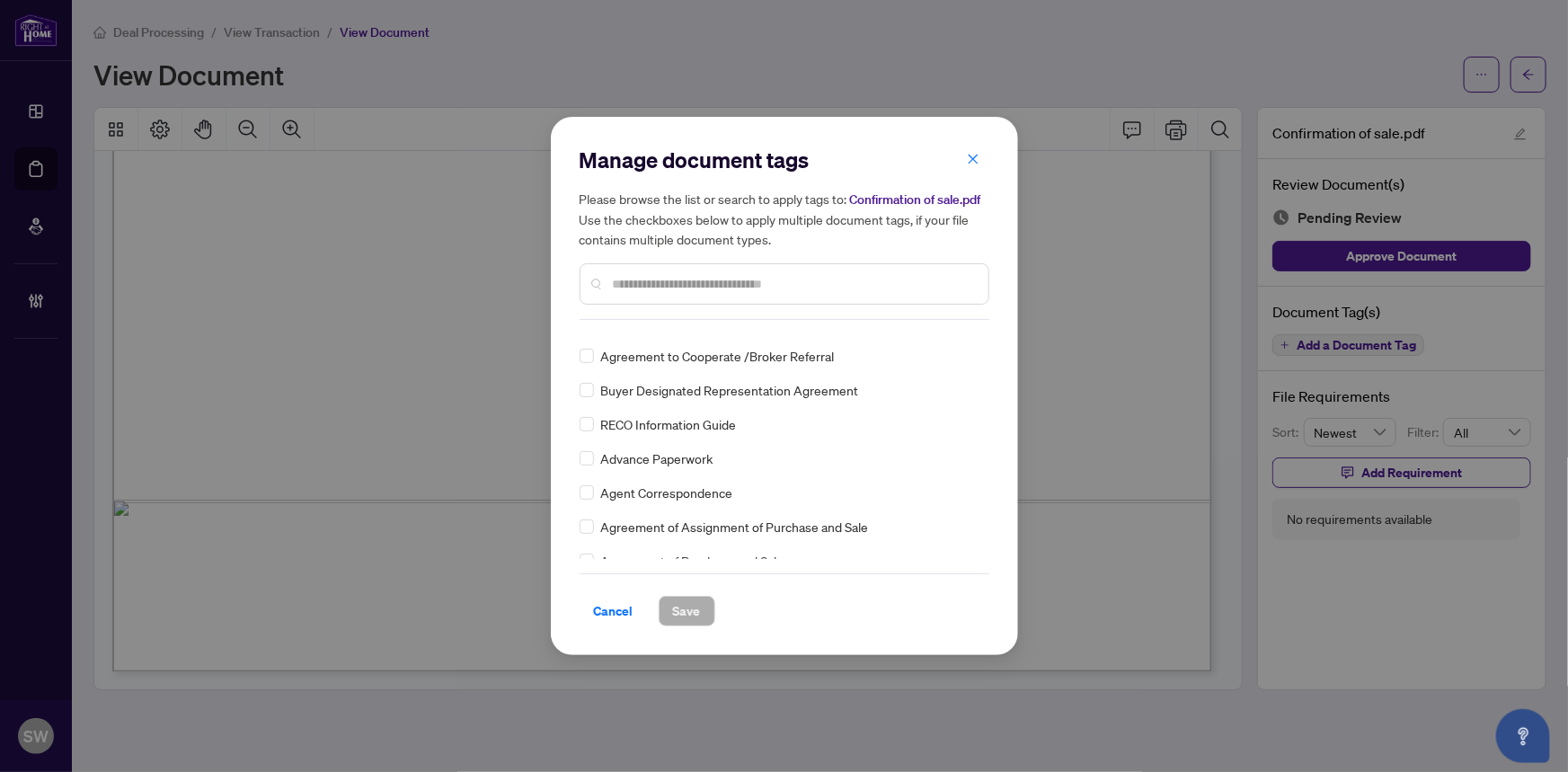
scroll to position [0, 0]
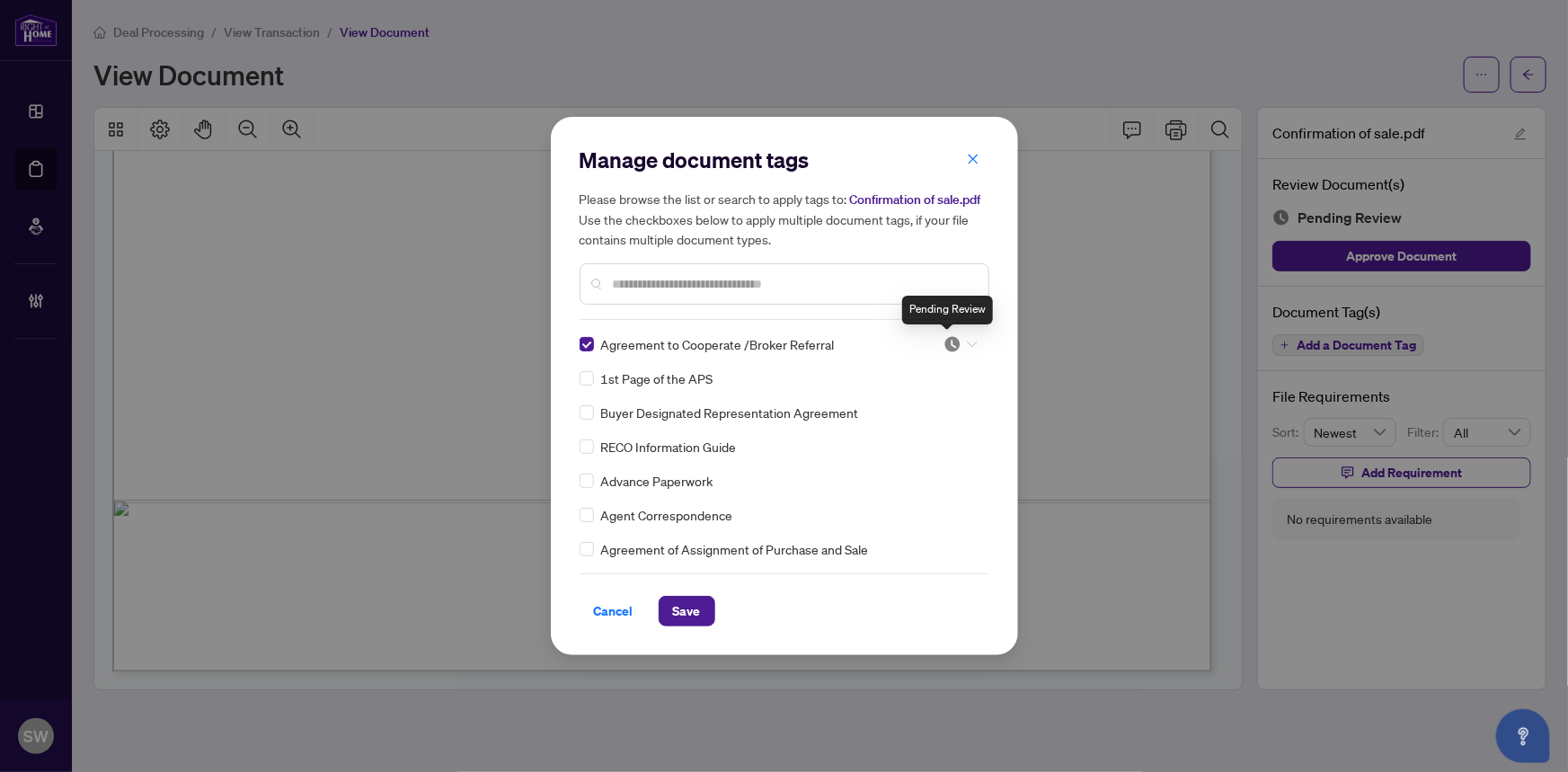
click at [951, 341] on img at bounding box center [952, 344] width 18 height 18
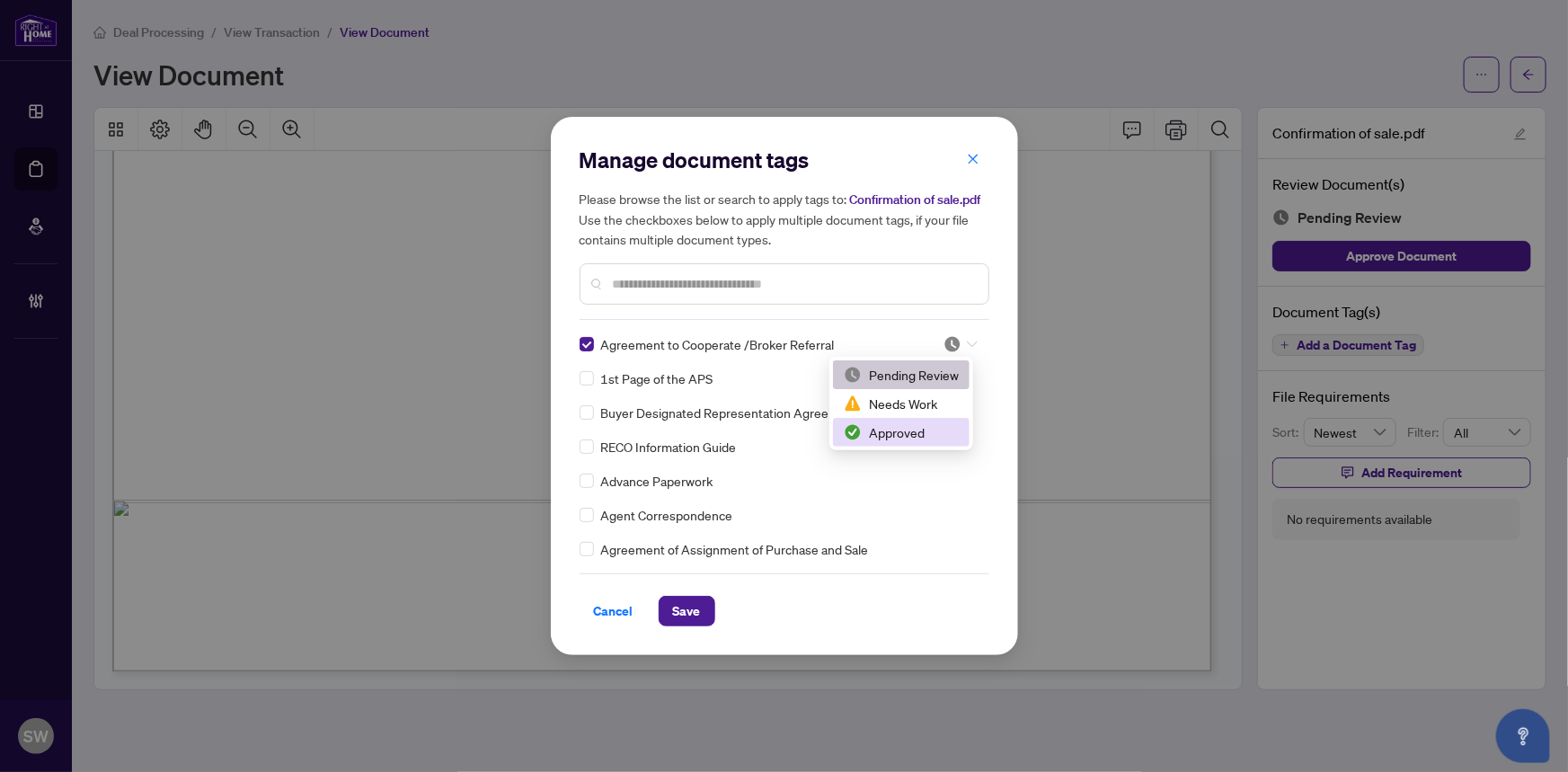
click at [913, 428] on div "Approved" at bounding box center [902, 432] width 115 height 20
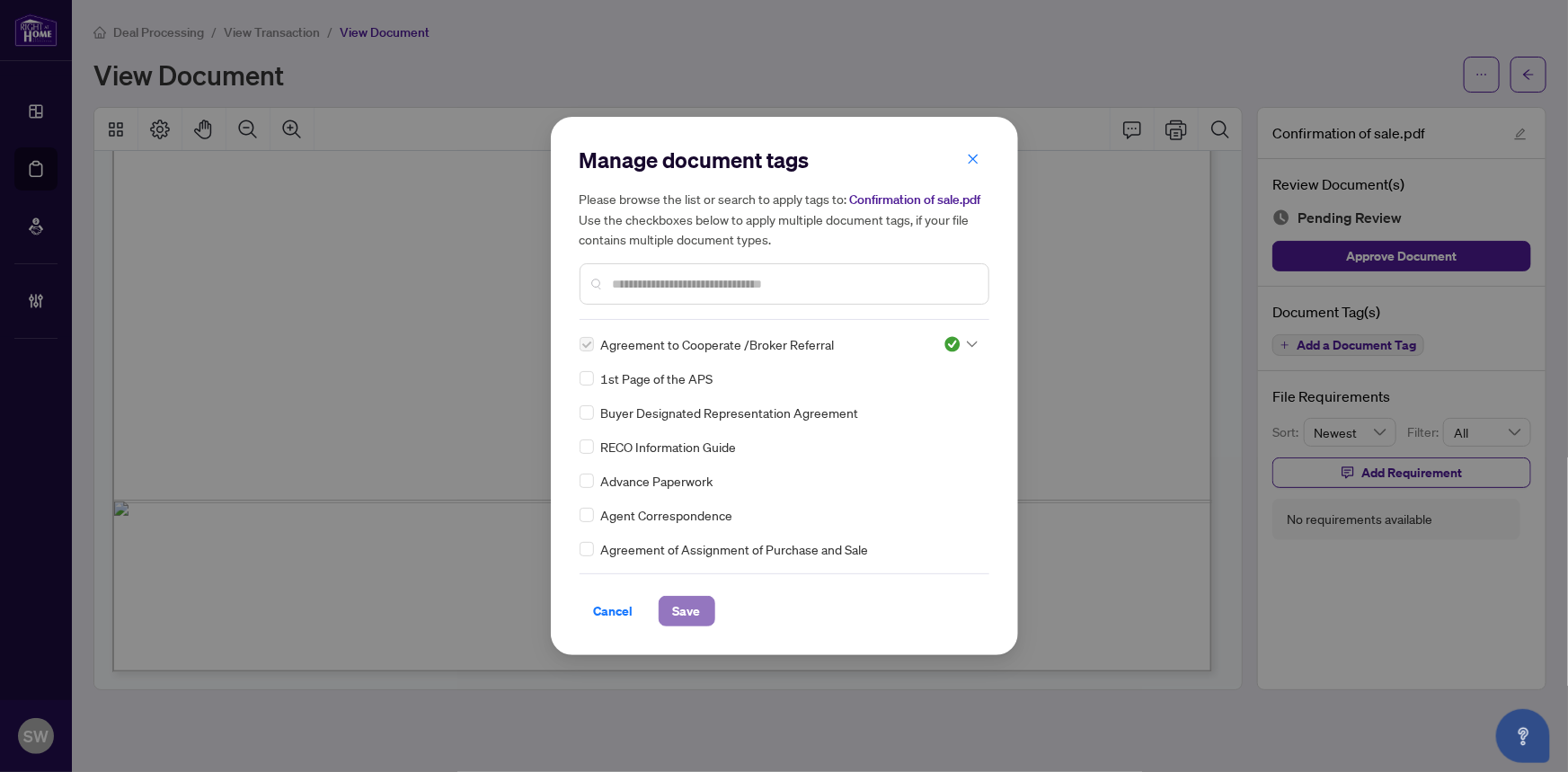
click at [694, 606] on span "Save" at bounding box center [686, 610] width 27 height 28
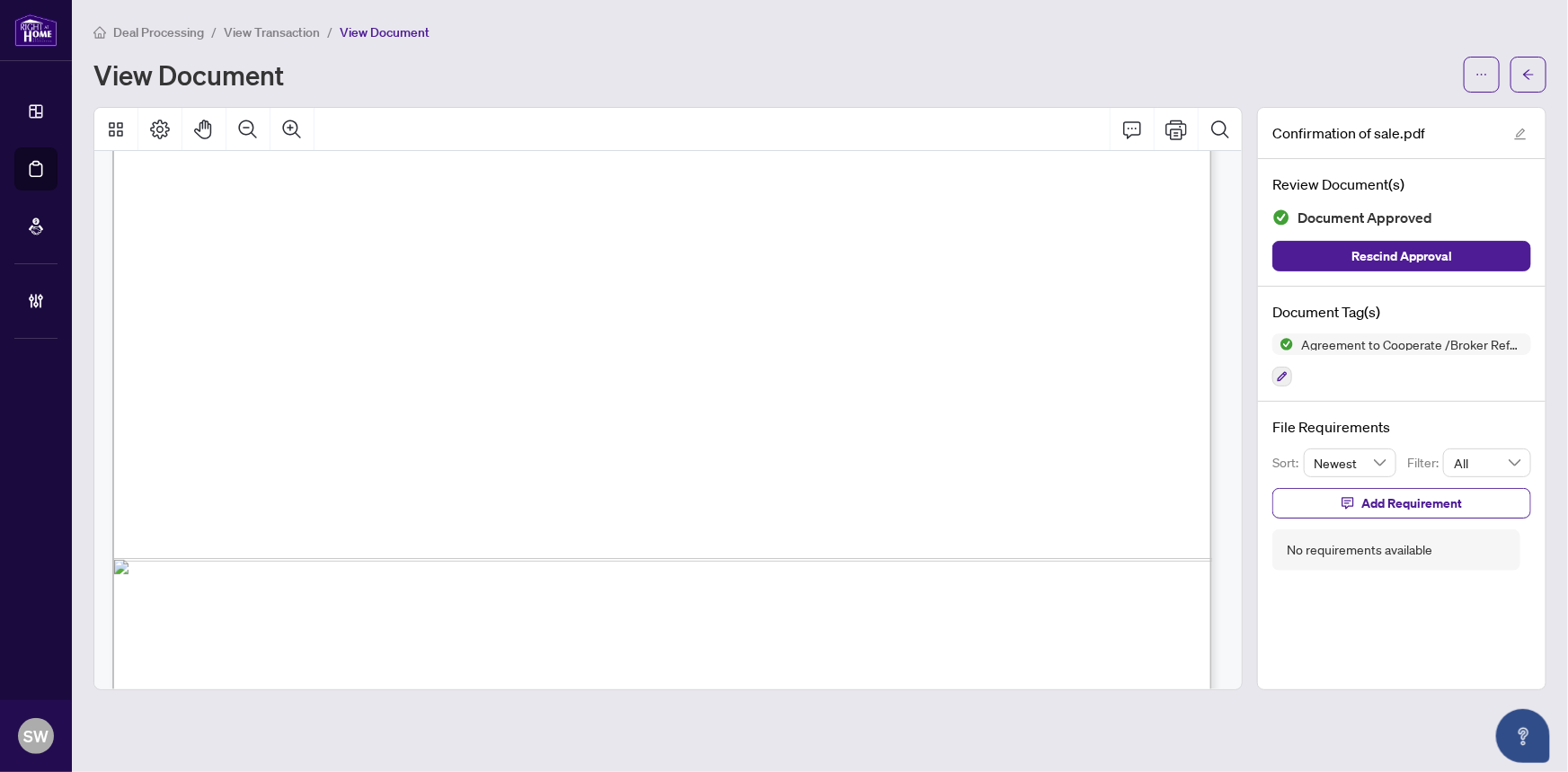
scroll to position [838, 0]
click at [1539, 68] on button "button" at bounding box center [1528, 75] width 36 height 36
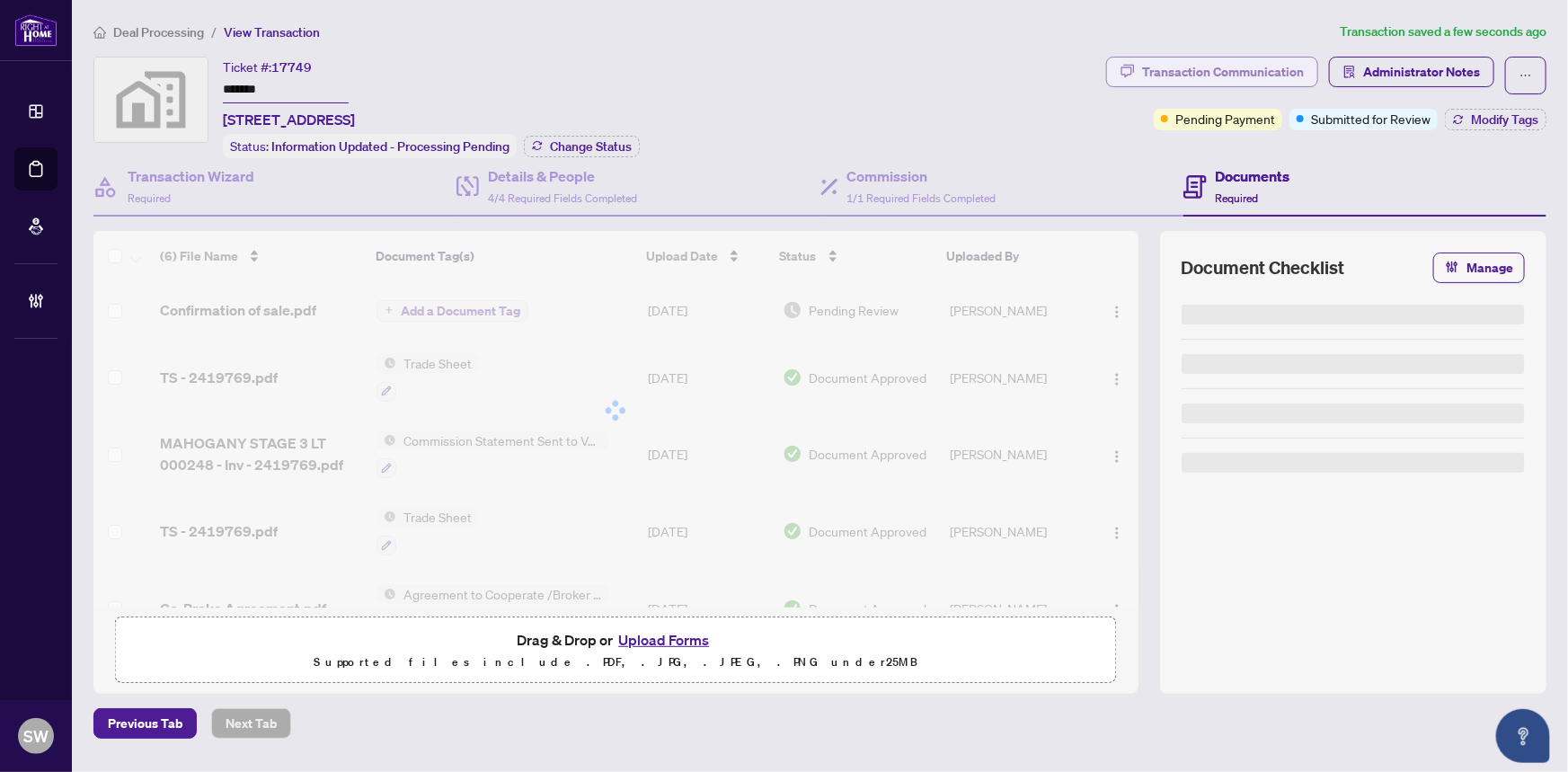
click at [1260, 72] on div "Transaction Communication" at bounding box center [1222, 72] width 162 height 28
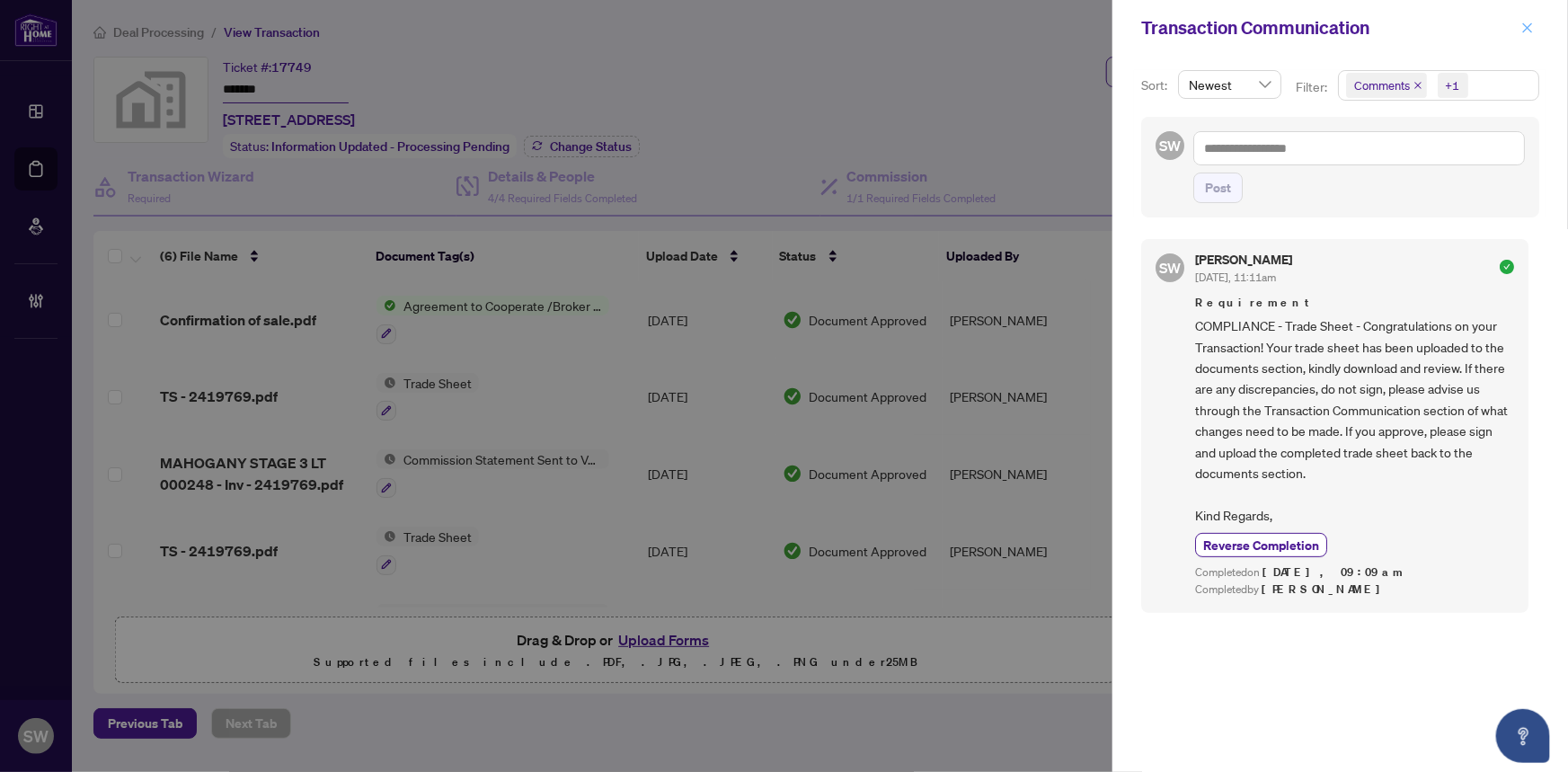
click at [1529, 25] on icon "close" at bounding box center [1526, 27] width 12 height 12
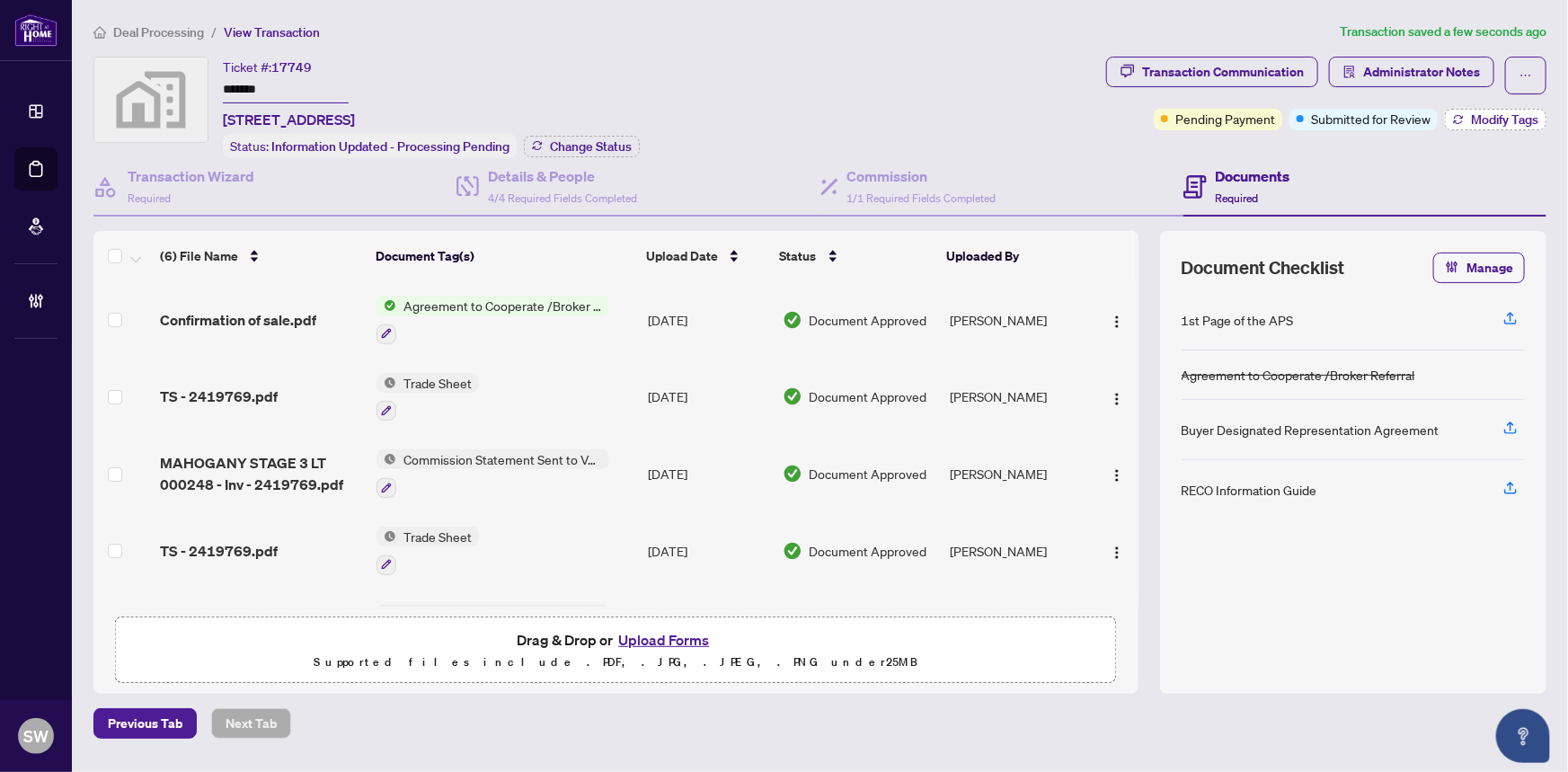
click at [1484, 119] on span "Modify Tags" at bounding box center [1504, 119] width 67 height 12
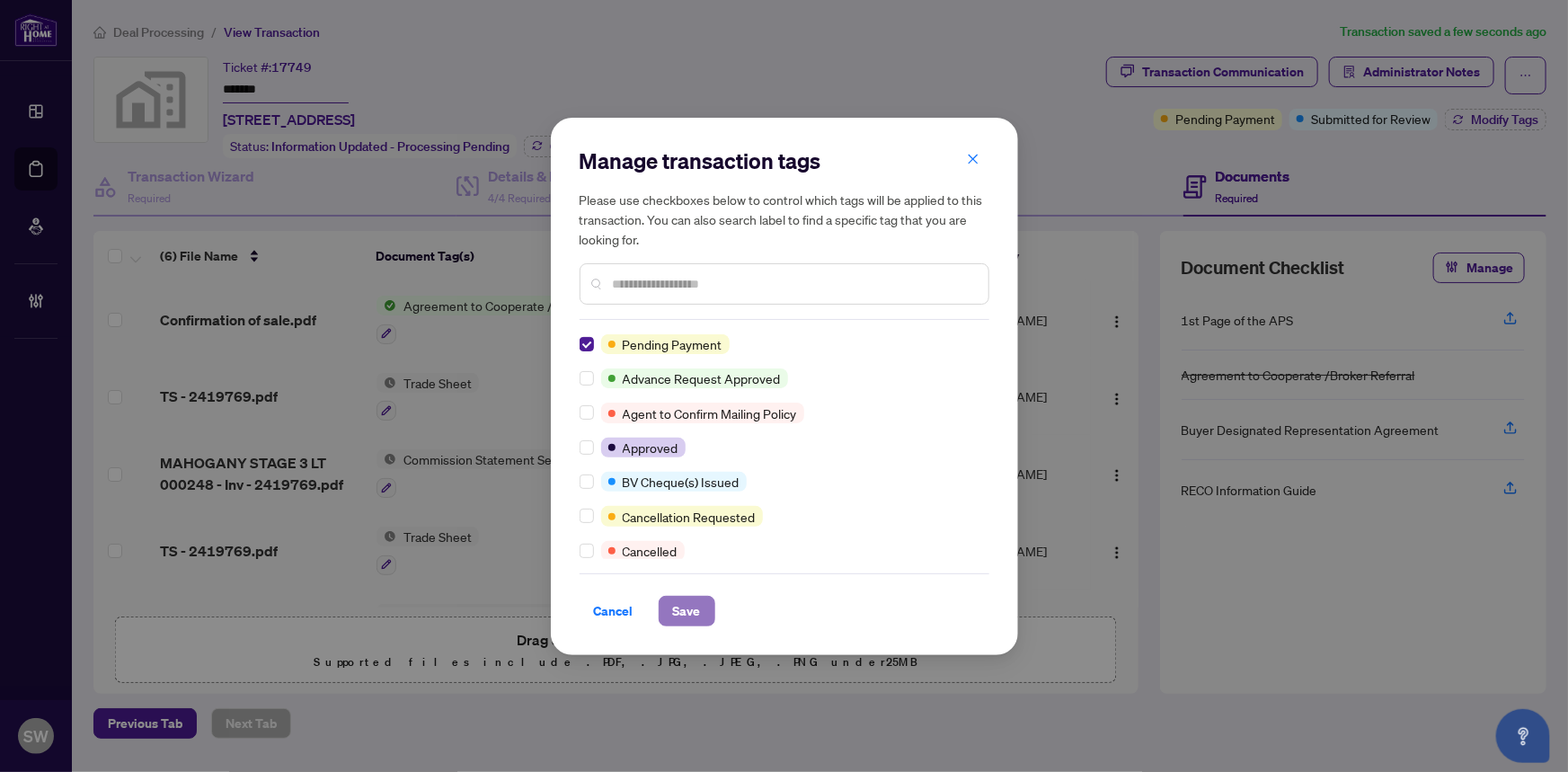
click at [689, 610] on span "Save" at bounding box center [686, 610] width 27 height 28
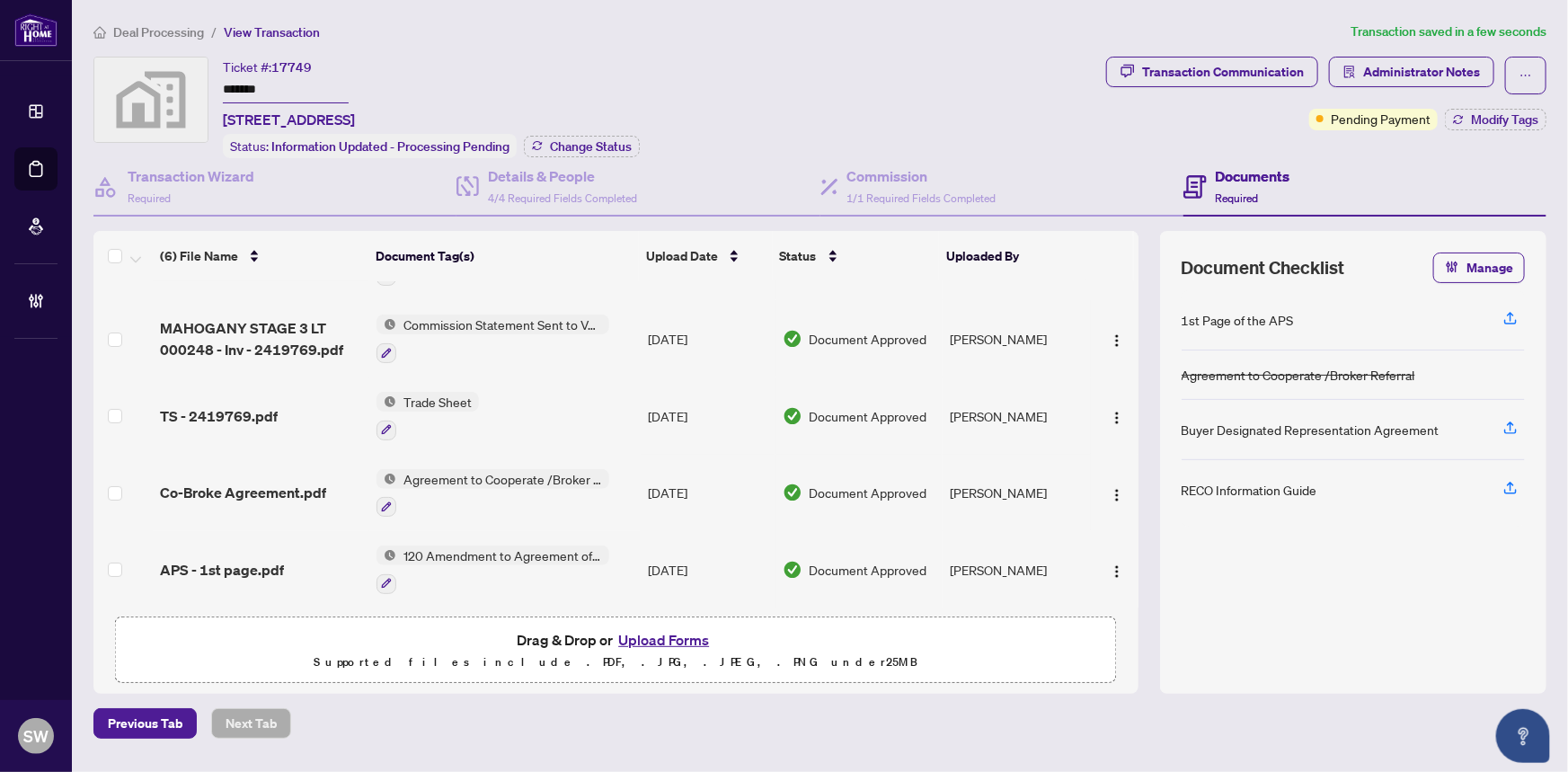
scroll to position [136, 0]
click at [250, 481] on span "Co-Broke Agreement.pdf" at bounding box center [243, 491] width 166 height 22
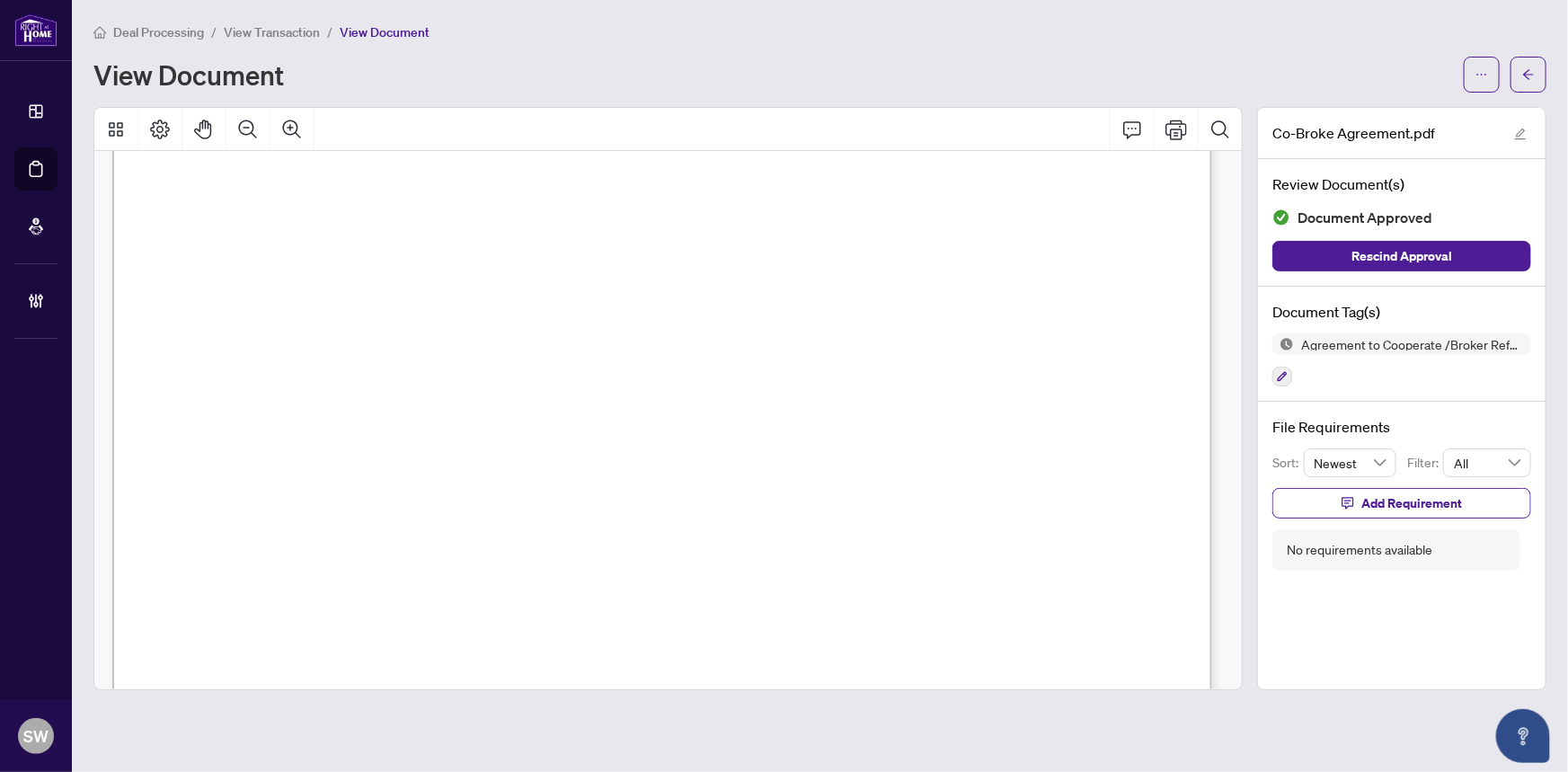
scroll to position [1308, 0]
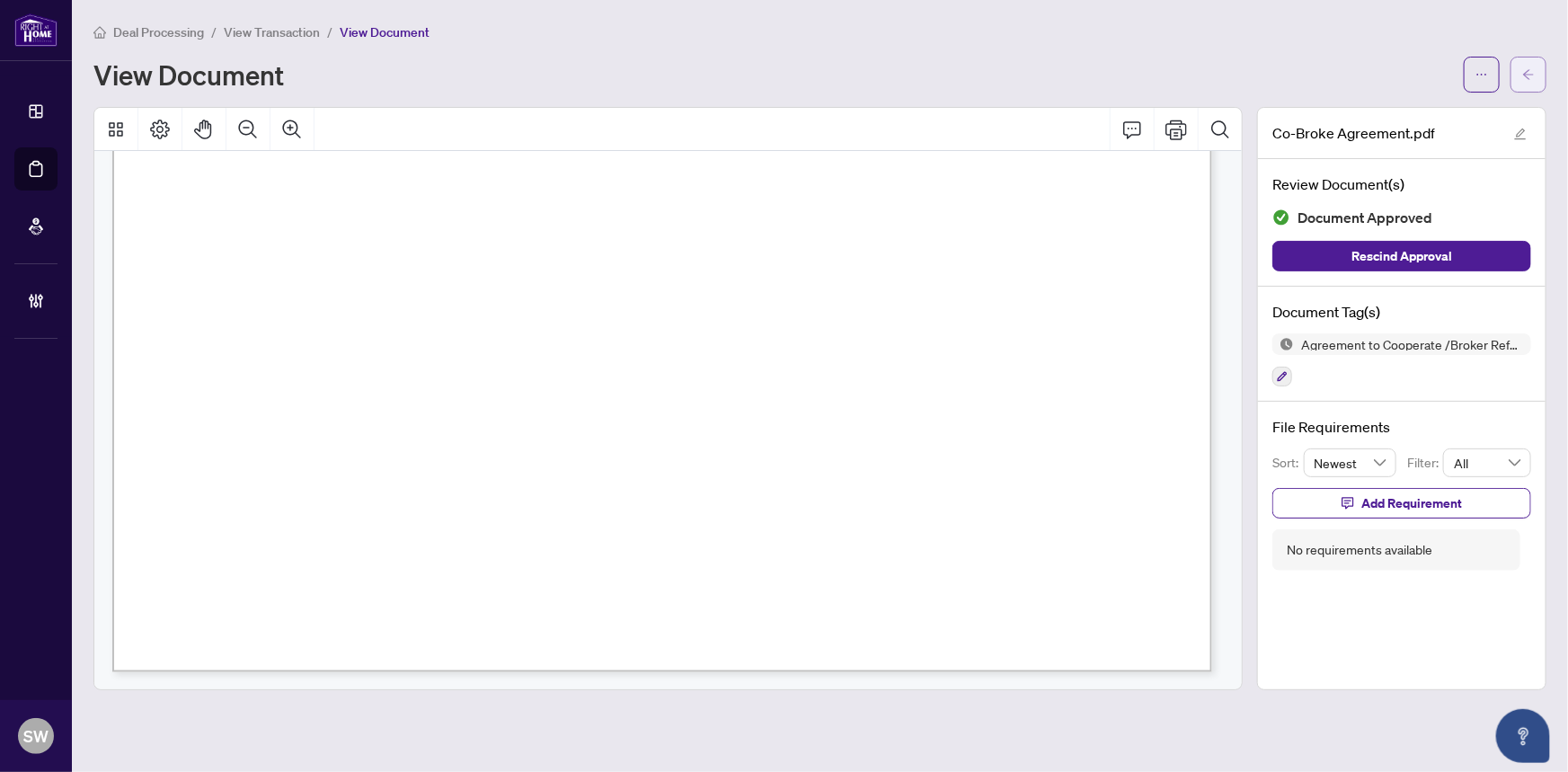
click at [1535, 64] on span "button" at bounding box center [1527, 75] width 12 height 28
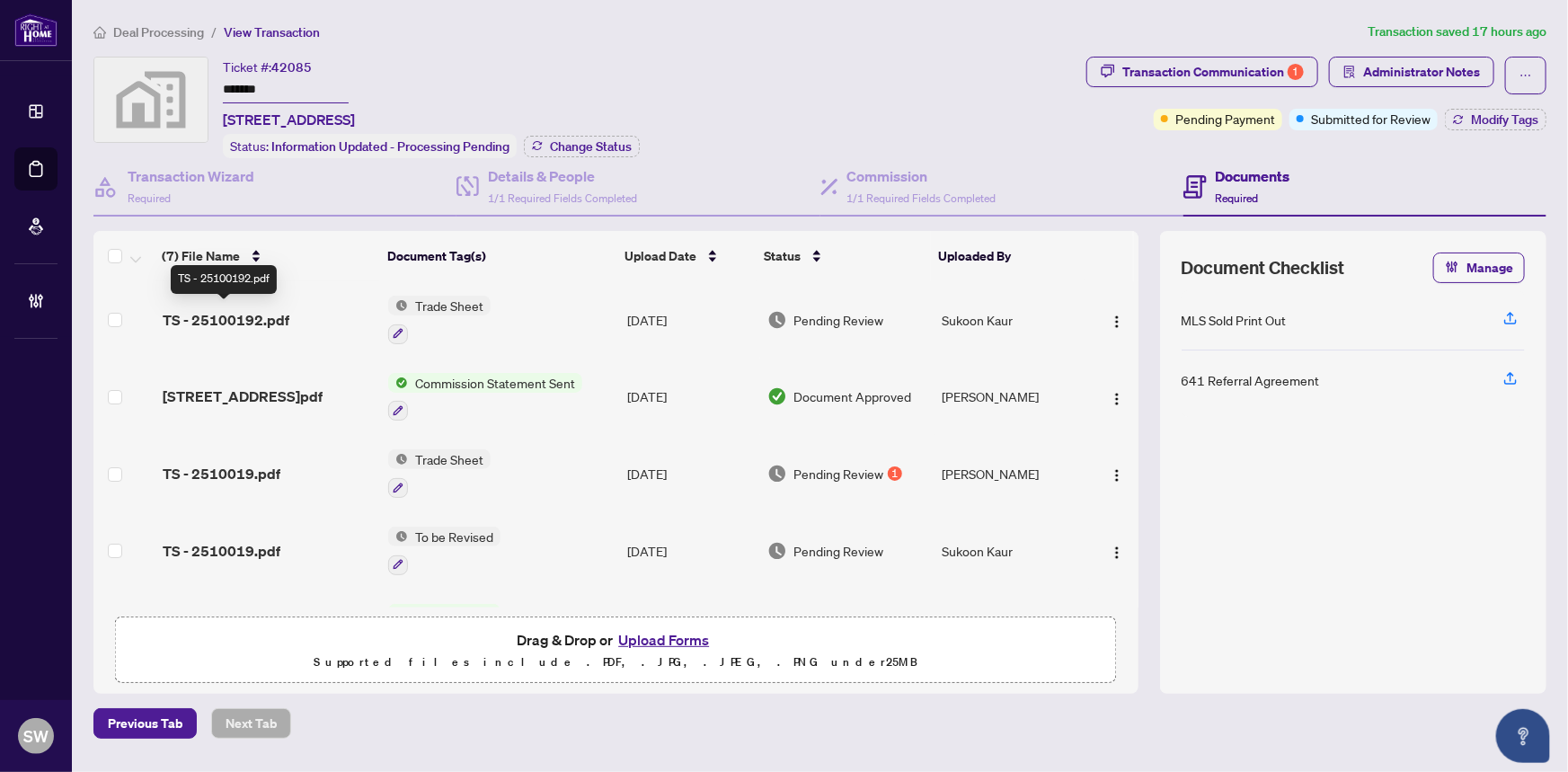
click at [279, 317] on span "TS - 25100192.pdf" at bounding box center [226, 319] width 127 height 22
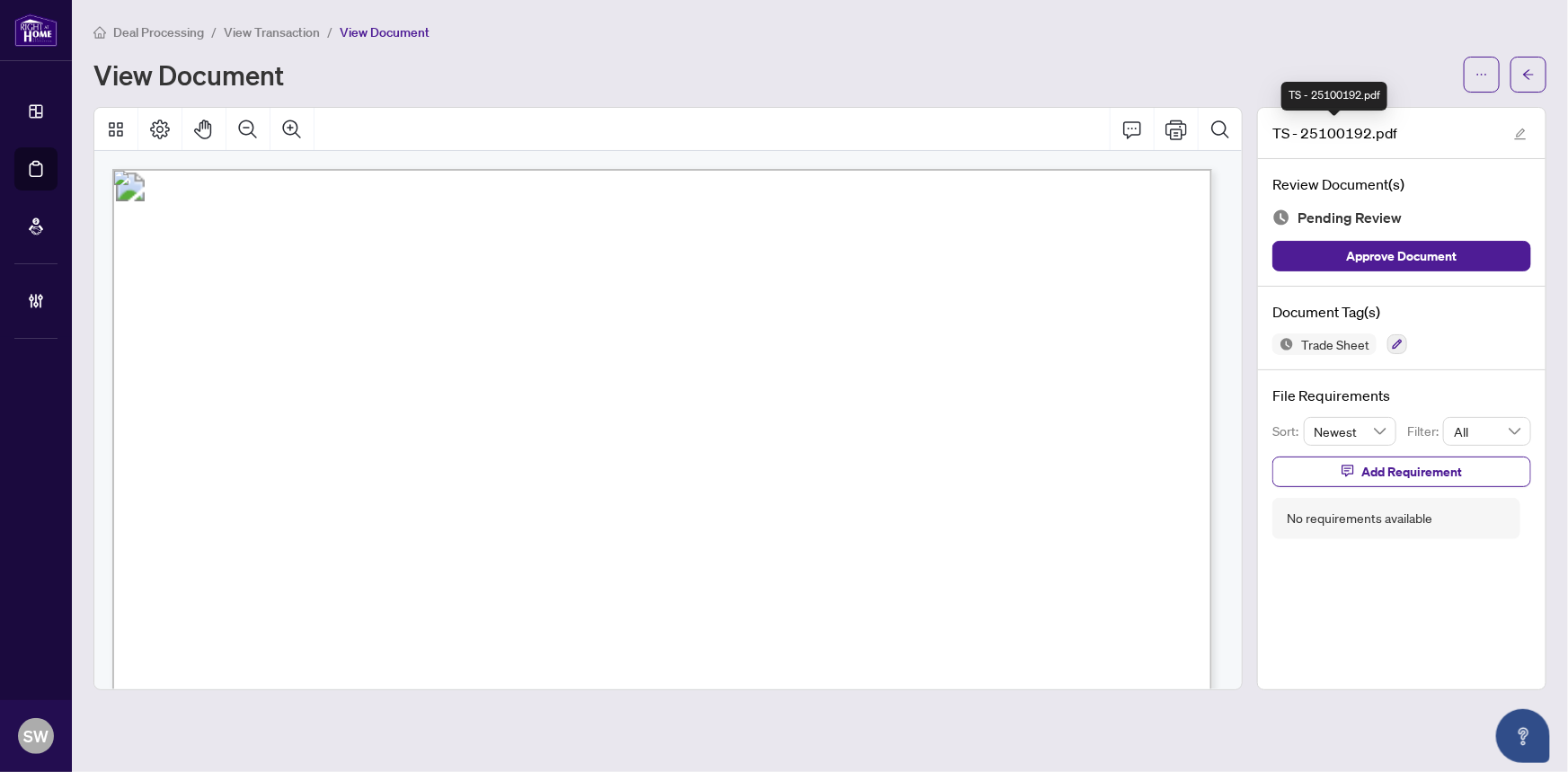
click at [1349, 129] on span "TS - 25100192.pdf" at bounding box center [1335, 132] width 125 height 22
copy span "25100192"
click at [1397, 341] on icon "button" at bounding box center [1397, 343] width 10 height 10
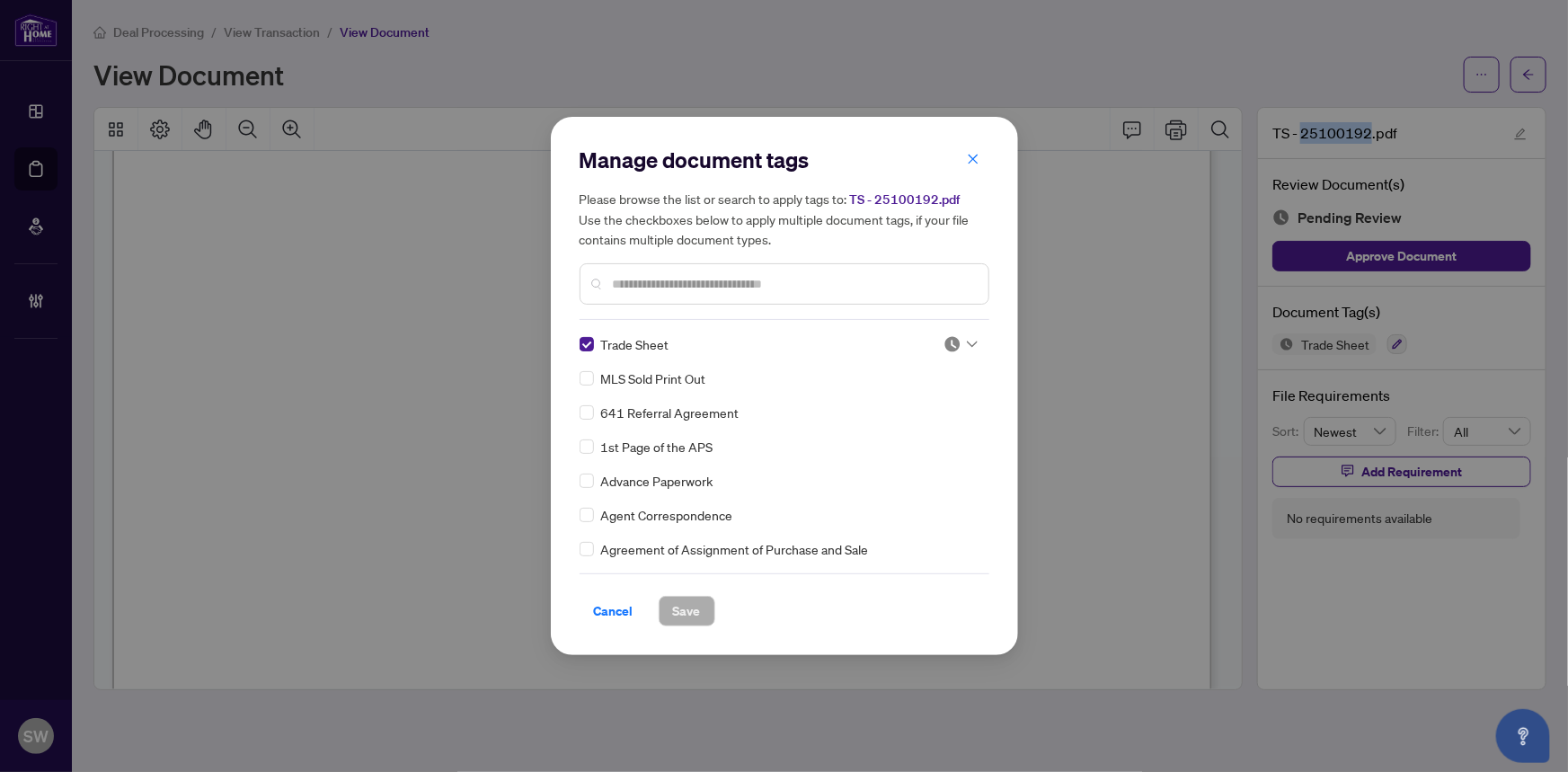
click at [969, 341] on icon at bounding box center [972, 344] width 10 height 8
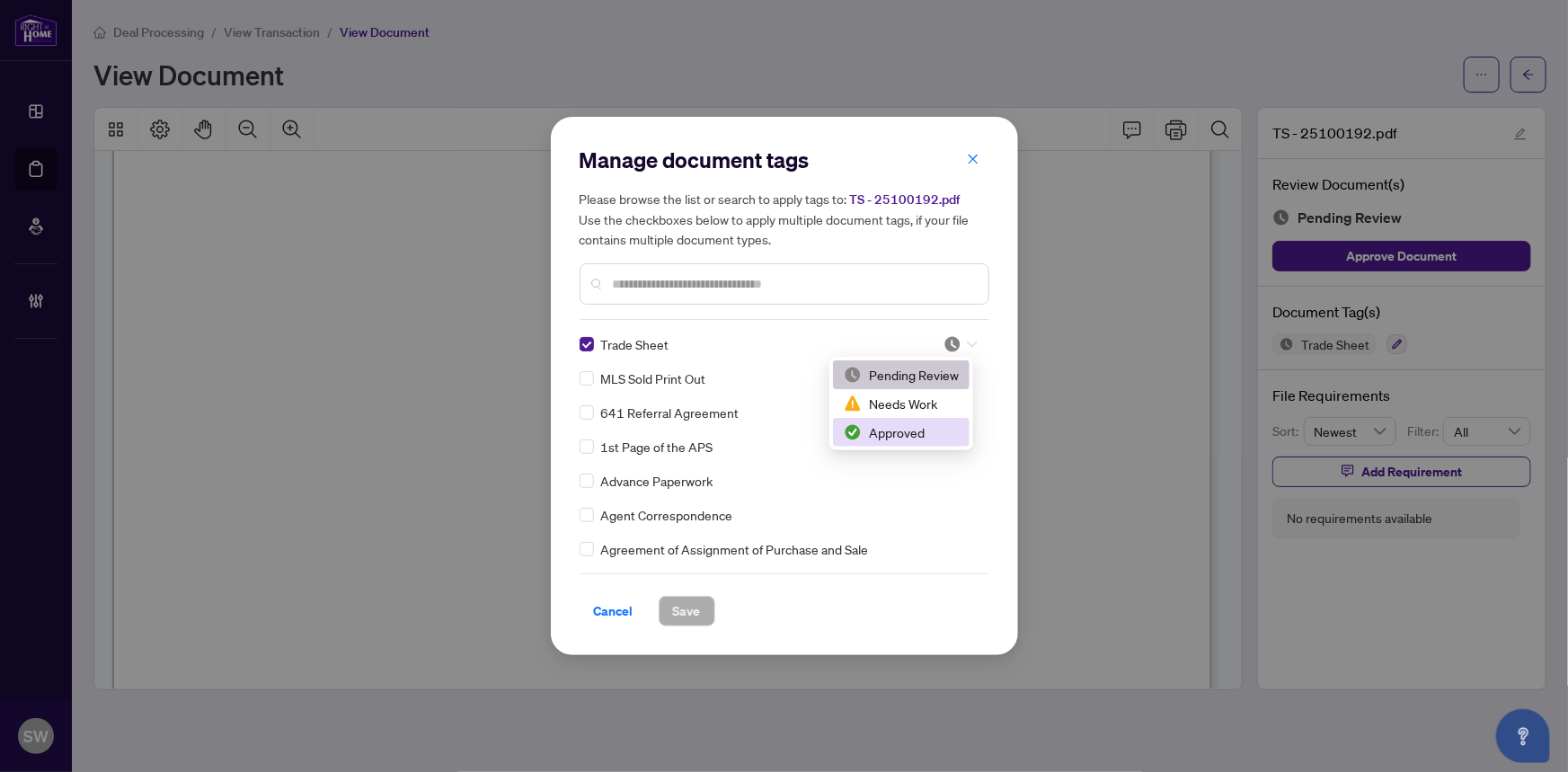
click at [905, 426] on div "Approved" at bounding box center [902, 432] width 115 height 20
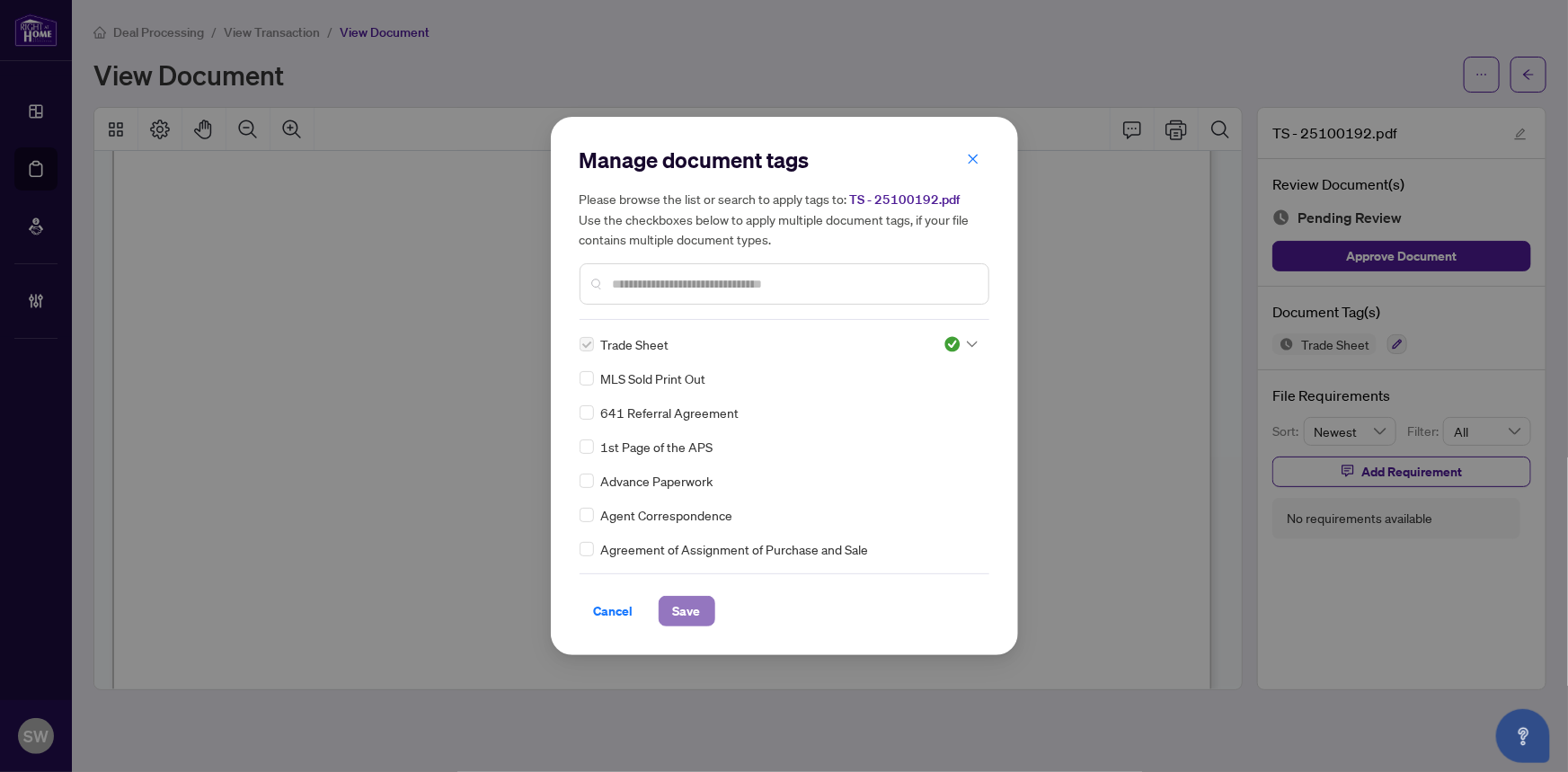
click at [687, 612] on span "Save" at bounding box center [686, 610] width 27 height 28
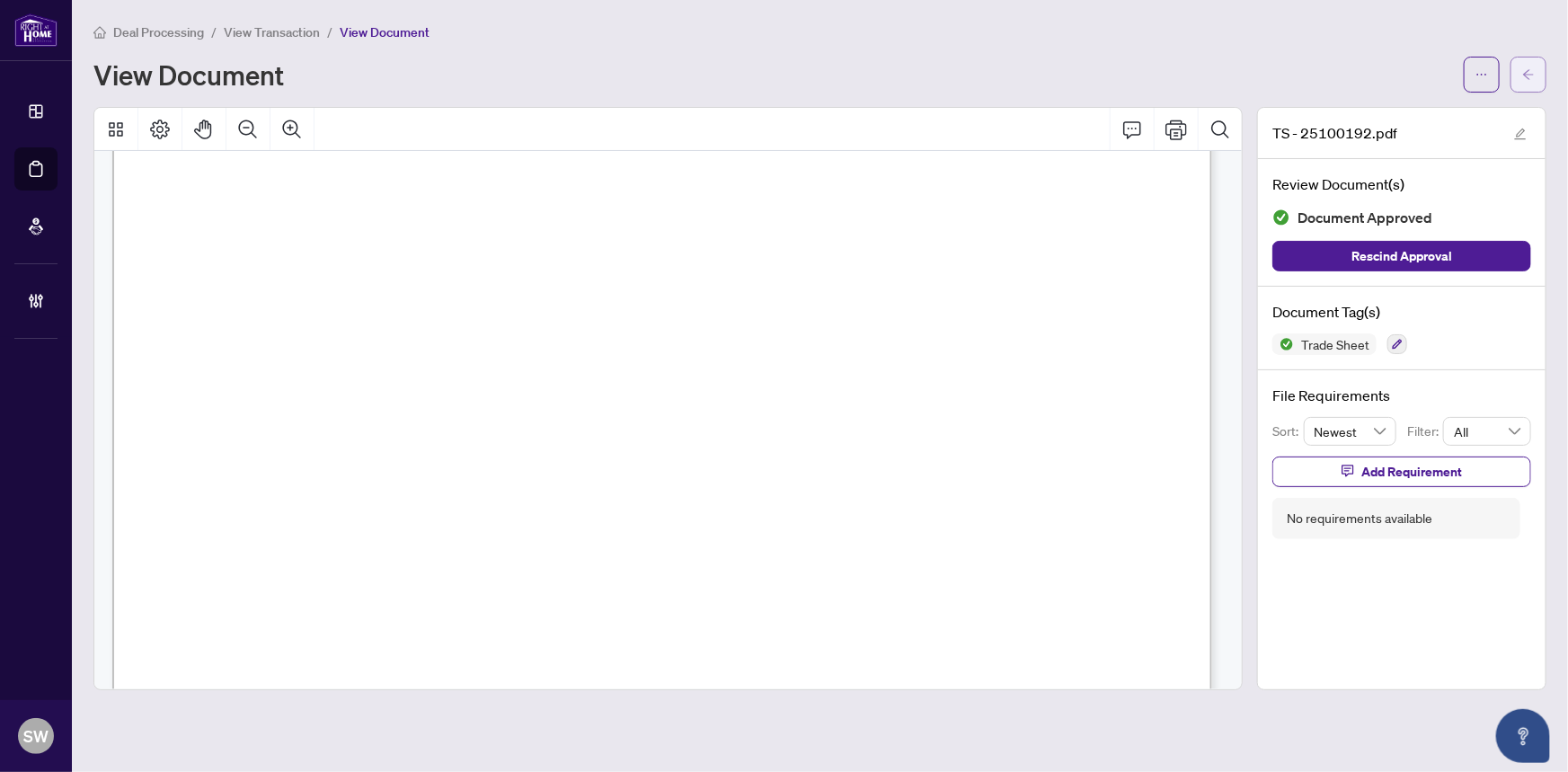
click at [1540, 77] on button "button" at bounding box center [1528, 75] width 36 height 36
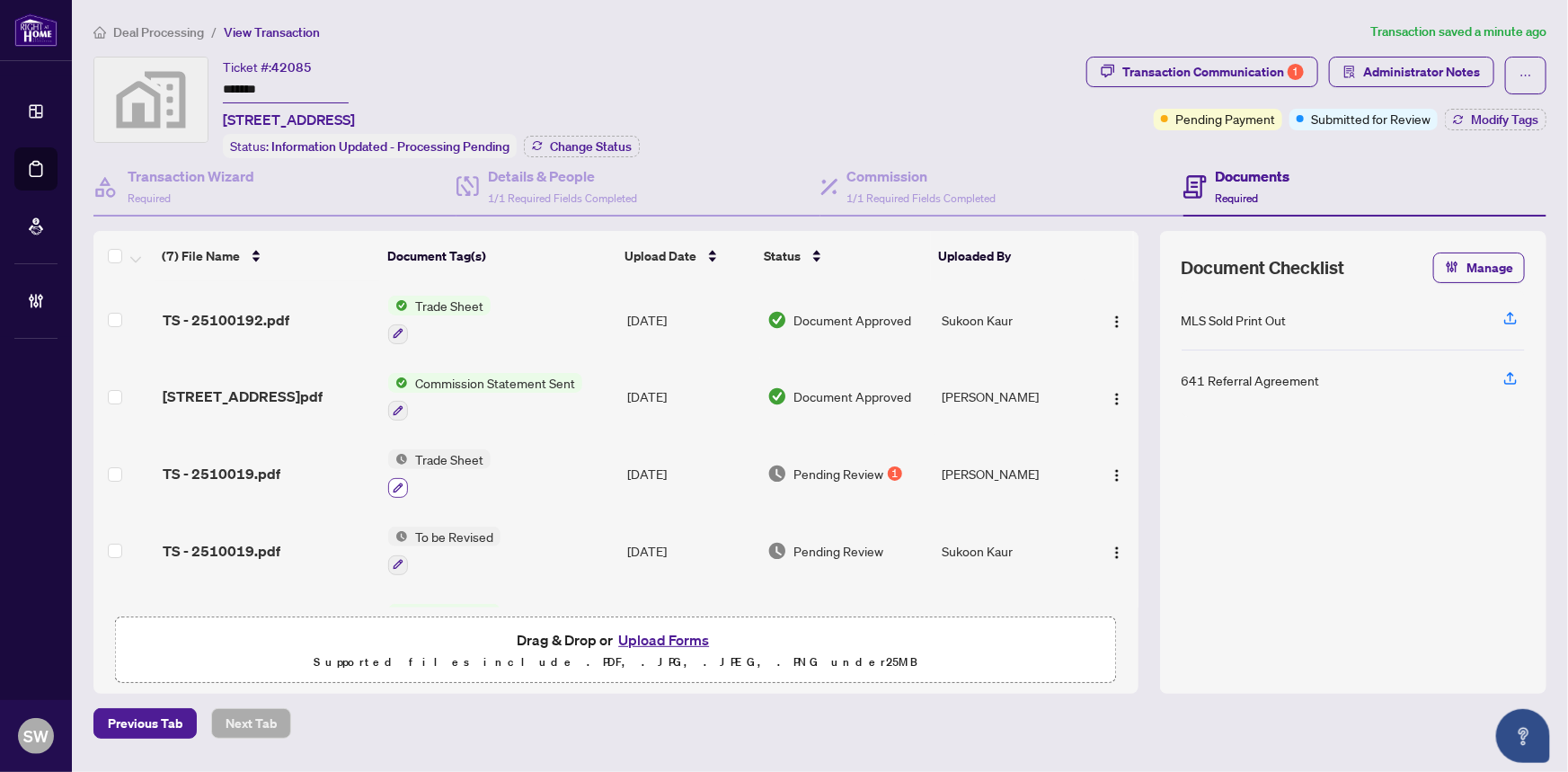
click at [398, 482] on icon "button" at bounding box center [397, 487] width 10 height 10
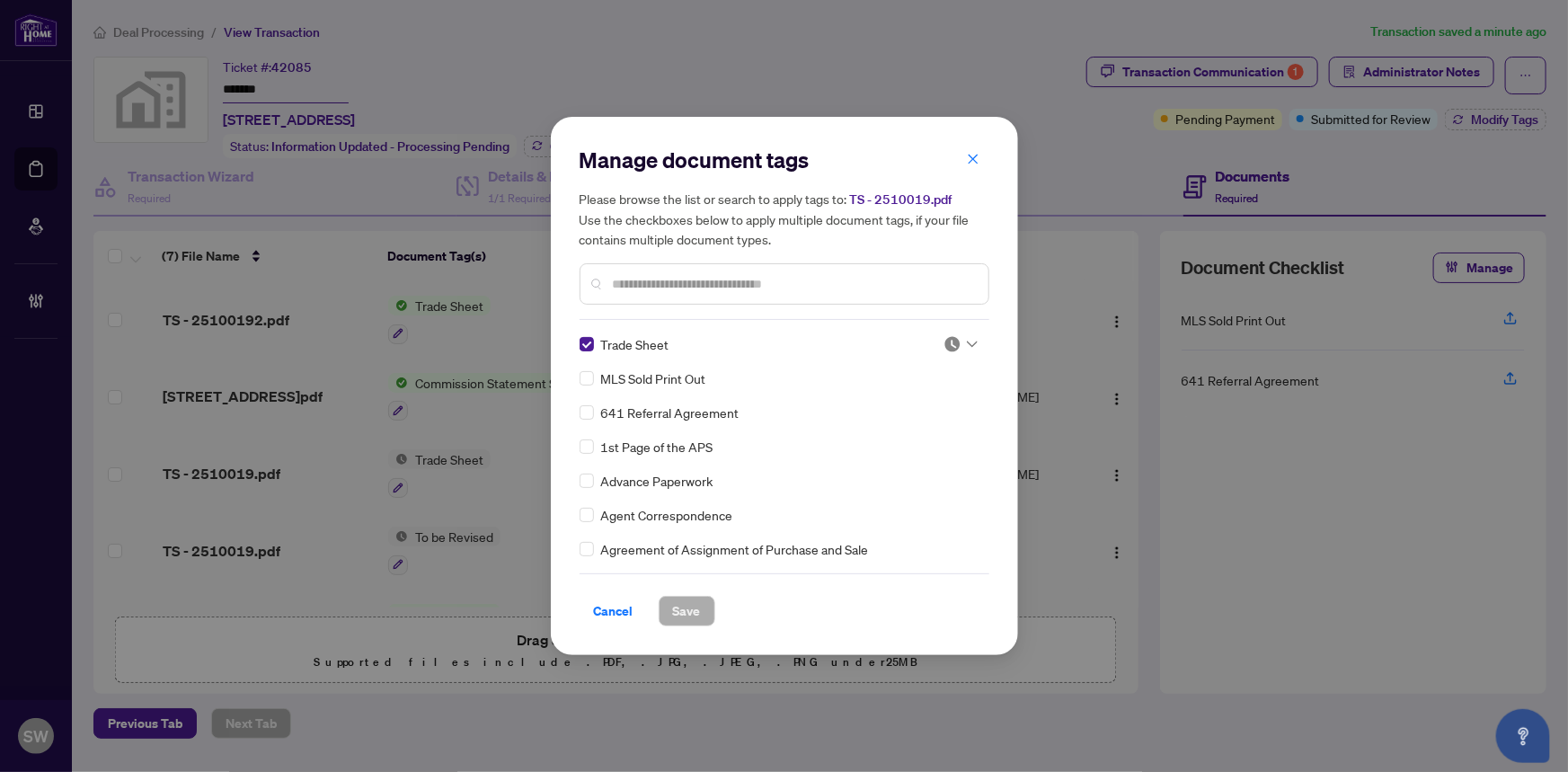
click at [957, 341] on div at bounding box center [960, 344] width 34 height 18
click at [906, 428] on div "Approved" at bounding box center [902, 432] width 115 height 20
click at [689, 609] on span "Save" at bounding box center [686, 610] width 27 height 28
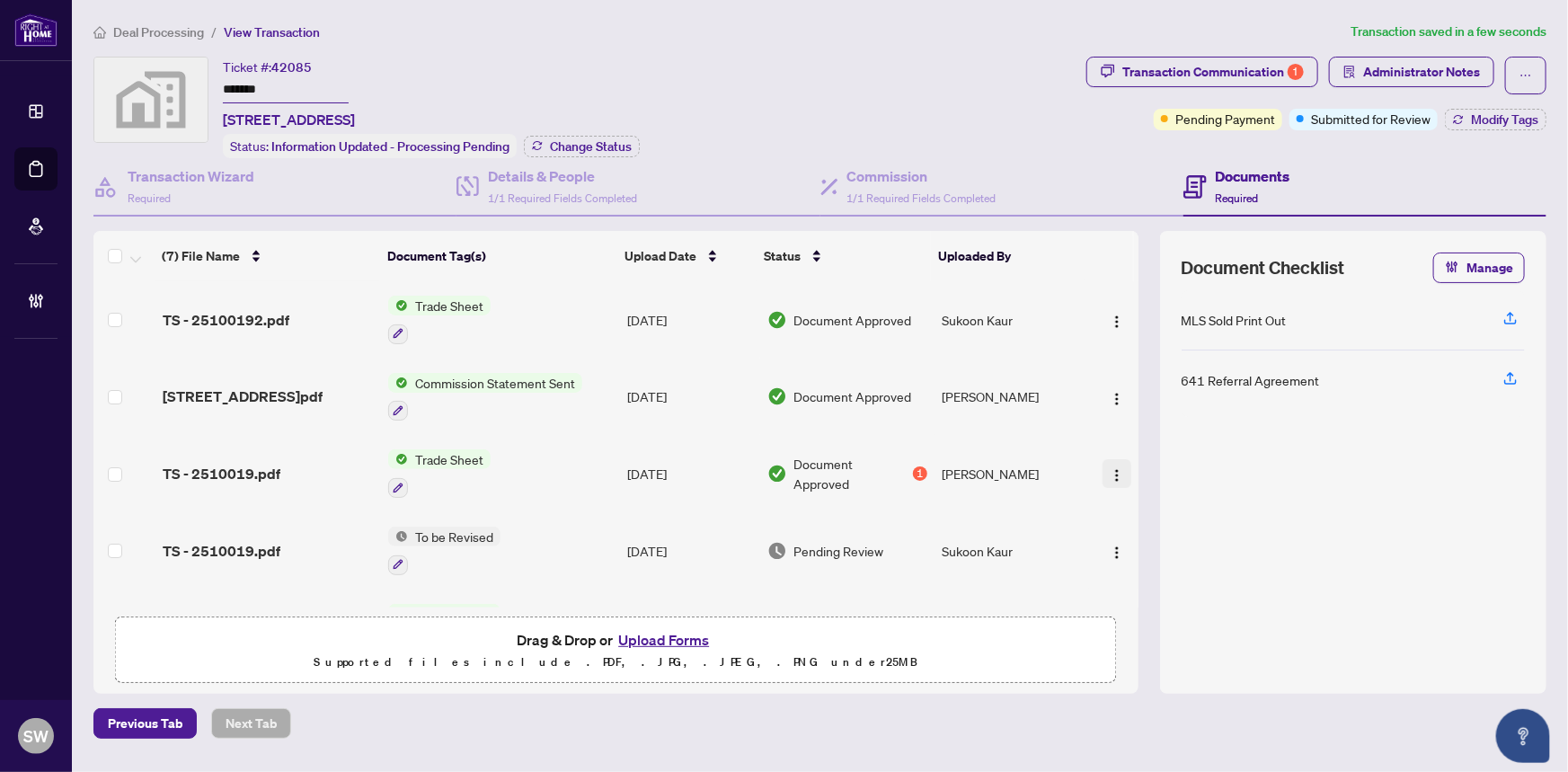
click at [1110, 468] on img "button" at bounding box center [1116, 474] width 14 height 14
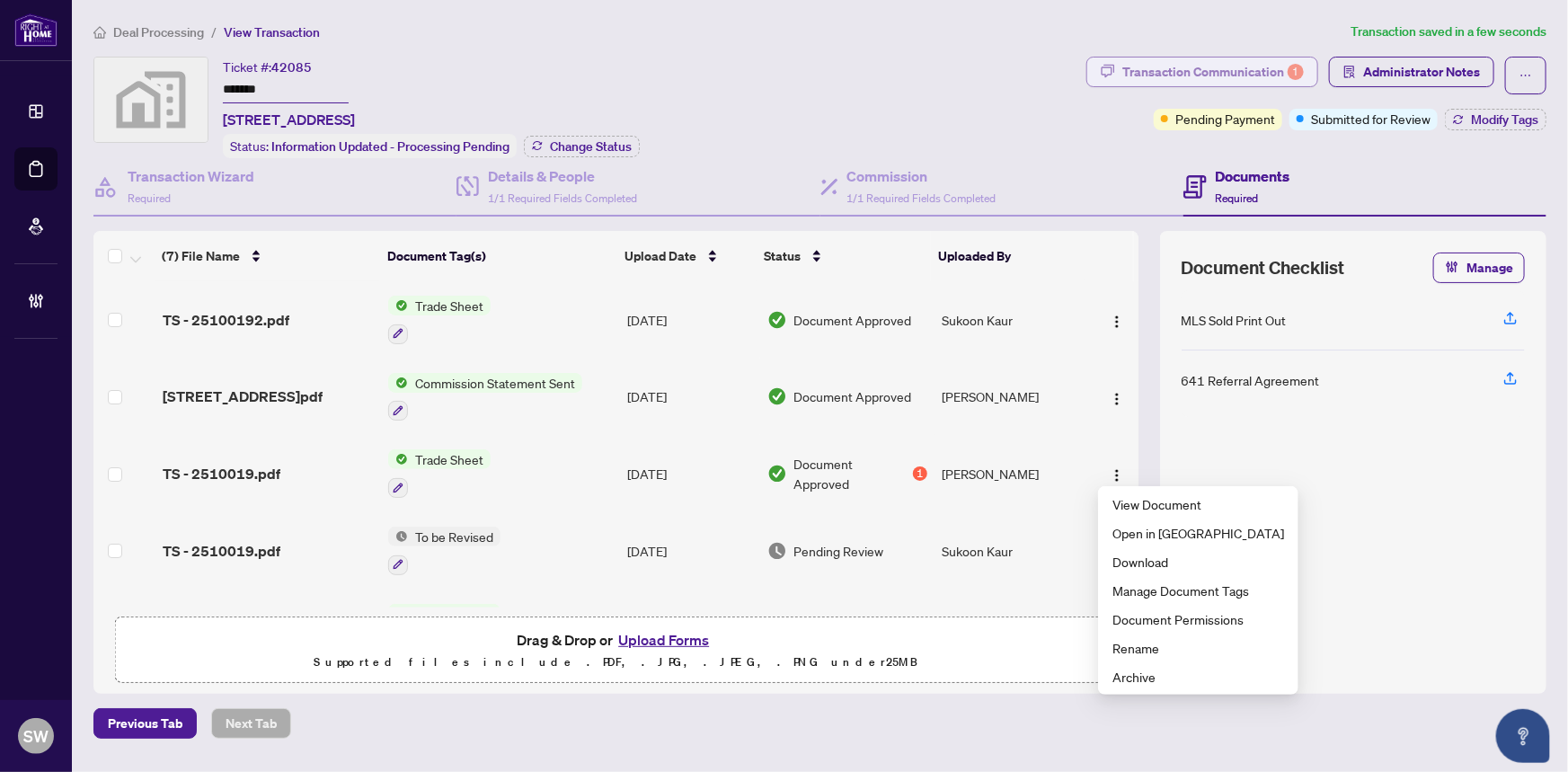
click at [1271, 74] on div "Transaction Communication 1" at bounding box center [1213, 72] width 181 height 28
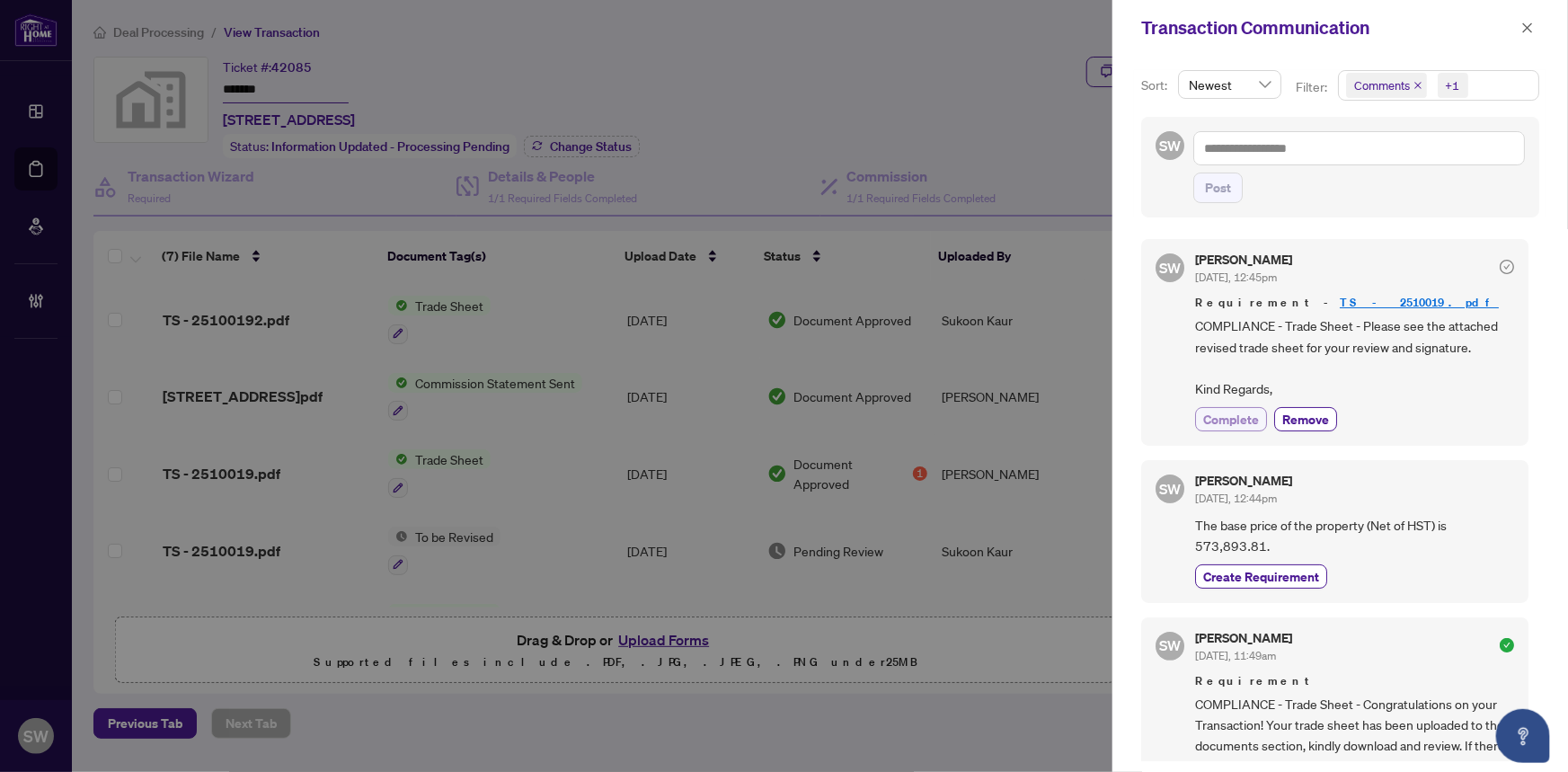
click at [1255, 410] on span "Complete" at bounding box center [1231, 419] width 56 height 19
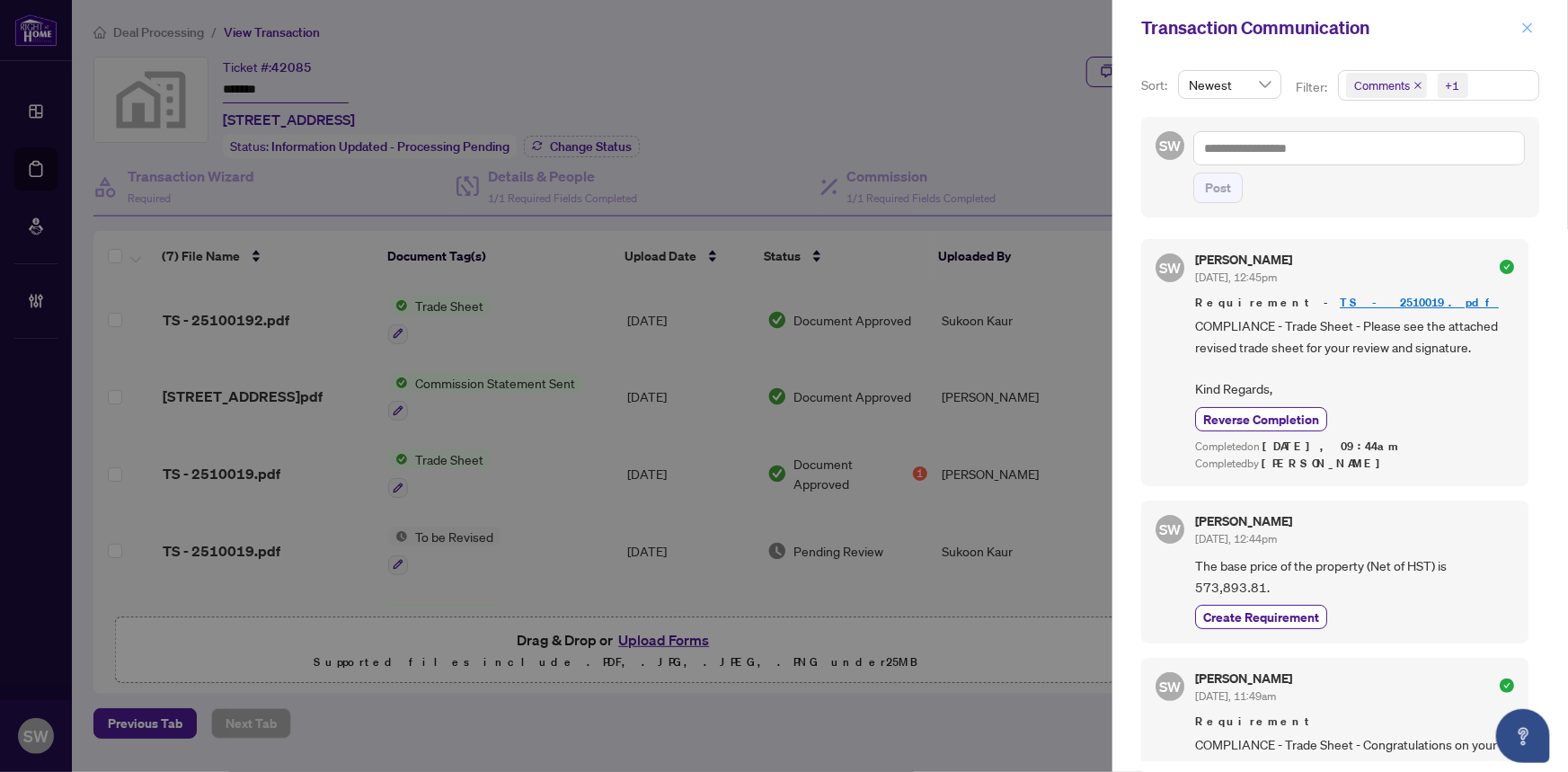
click at [1528, 26] on icon "close" at bounding box center [1526, 27] width 12 height 12
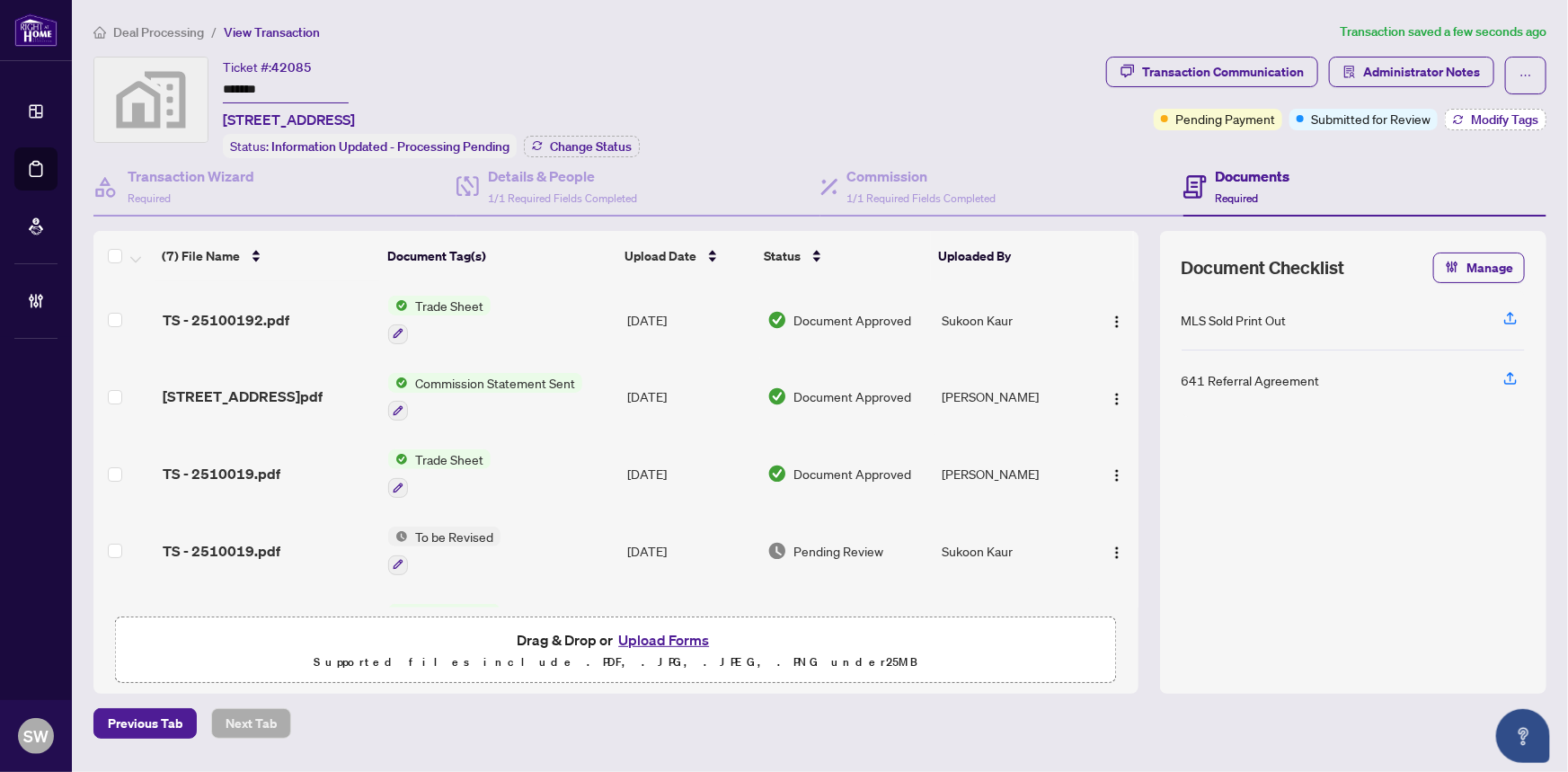
click at [1498, 113] on span "Modify Tags" at bounding box center [1504, 119] width 67 height 12
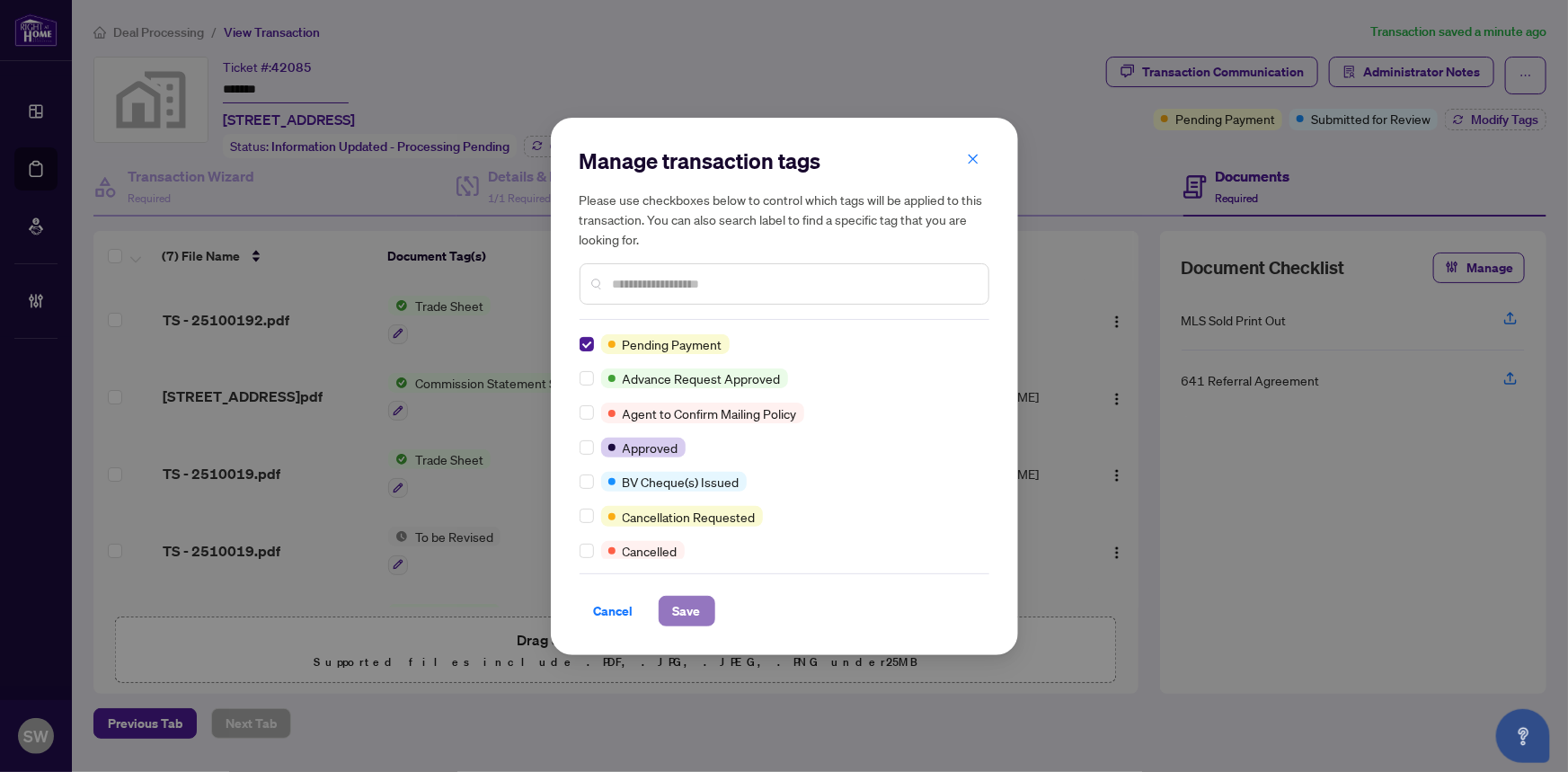
click at [682, 607] on span "Save" at bounding box center [686, 610] width 27 height 28
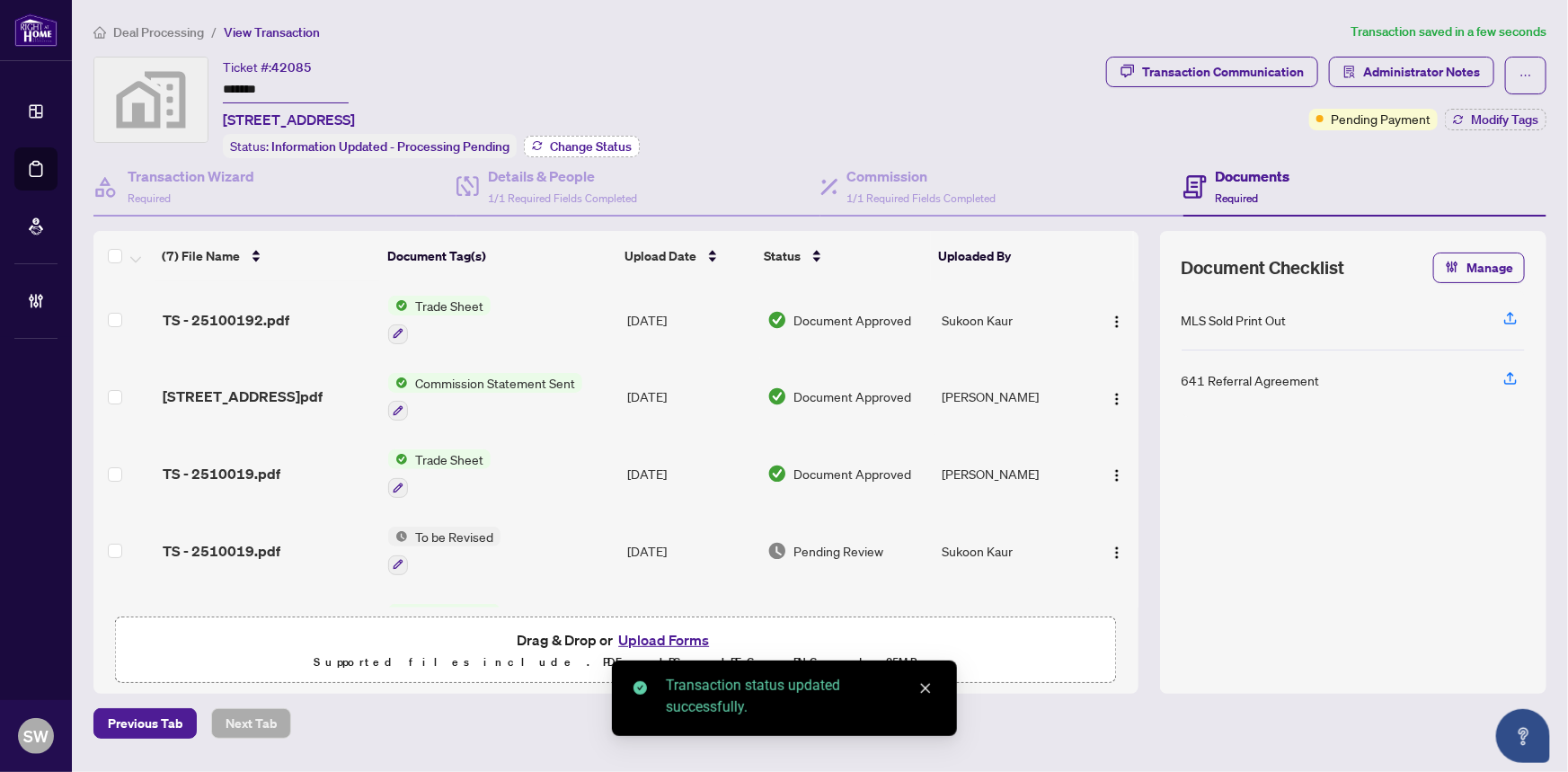
click at [586, 146] on span "Change Status" at bounding box center [591, 146] width 82 height 12
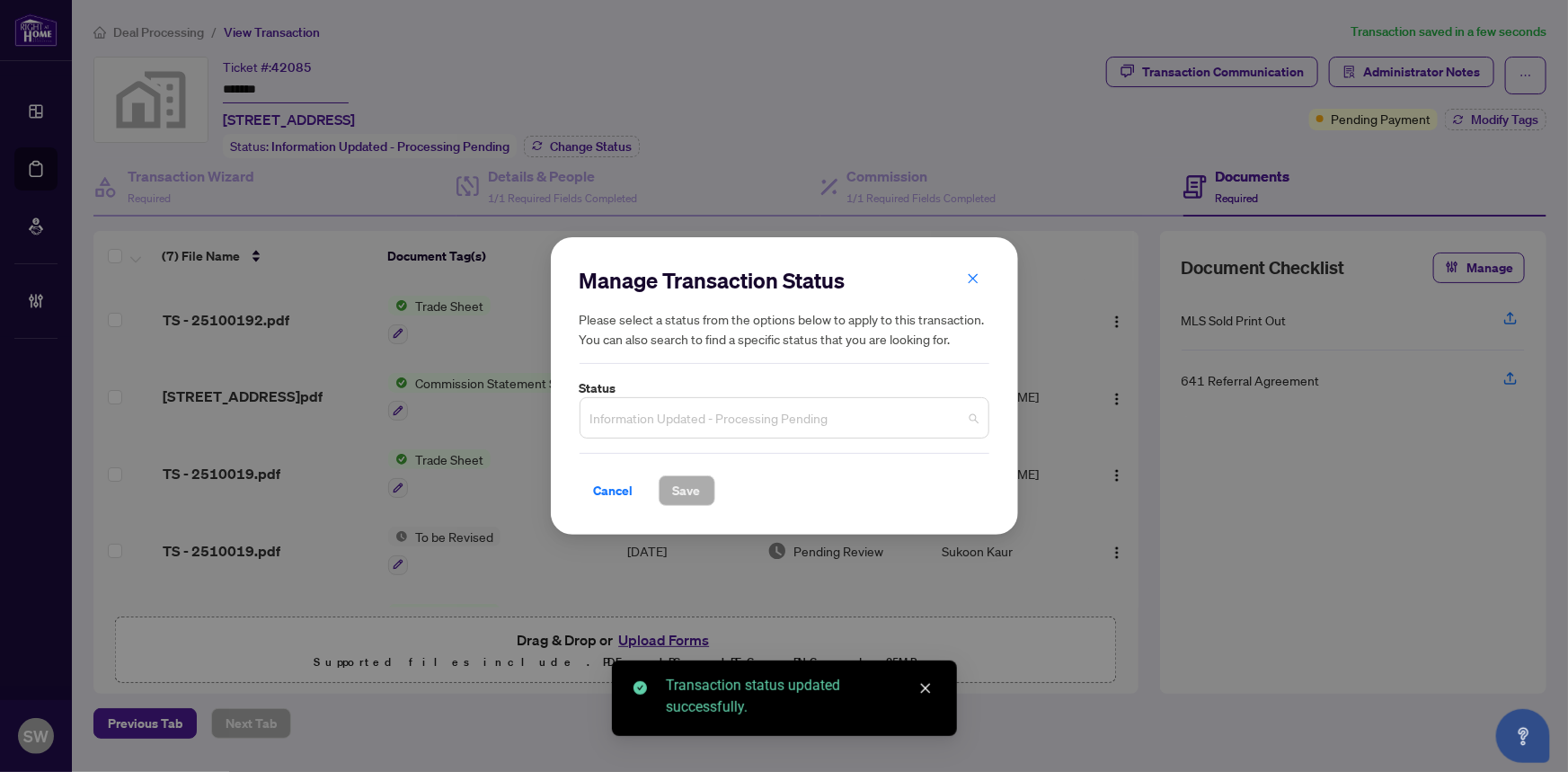
click at [765, 418] on span "Information Updated - Processing Pending" at bounding box center [784, 418] width 388 height 34
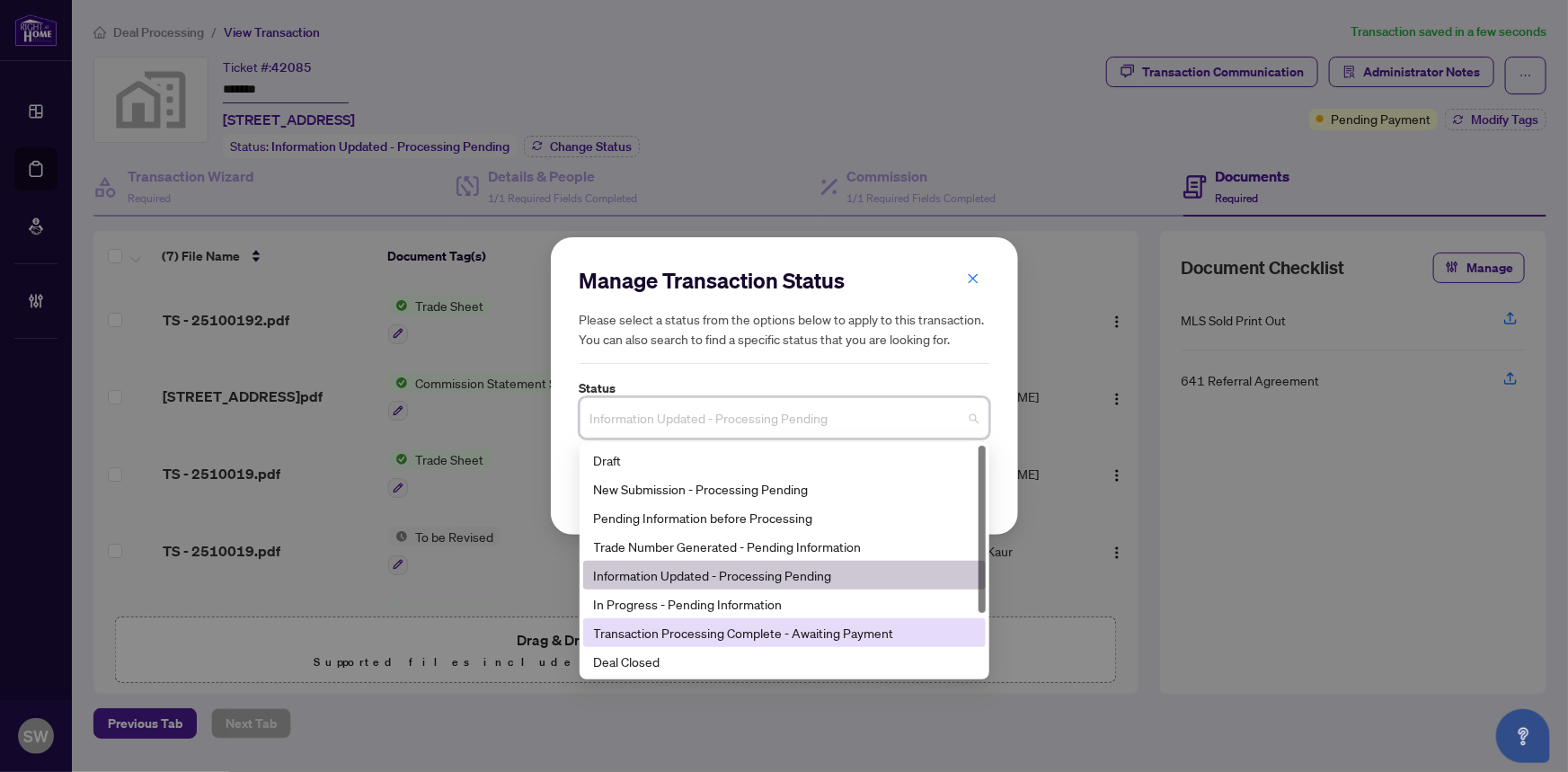
click at [818, 632] on div "Transaction Processing Complete - Awaiting Payment" at bounding box center [784, 632] width 381 height 20
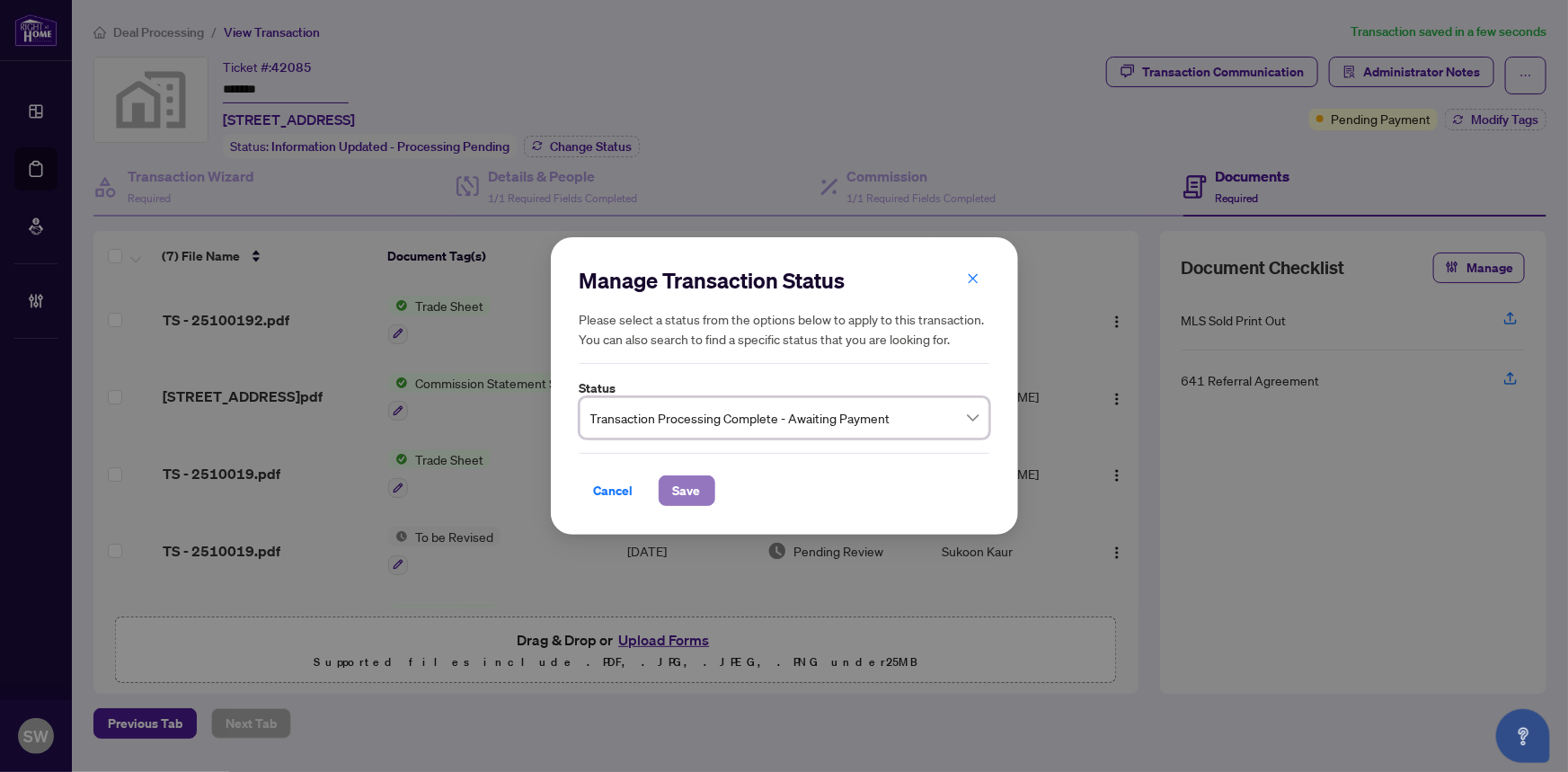
click at [703, 494] on button "Save" at bounding box center [687, 490] width 57 height 30
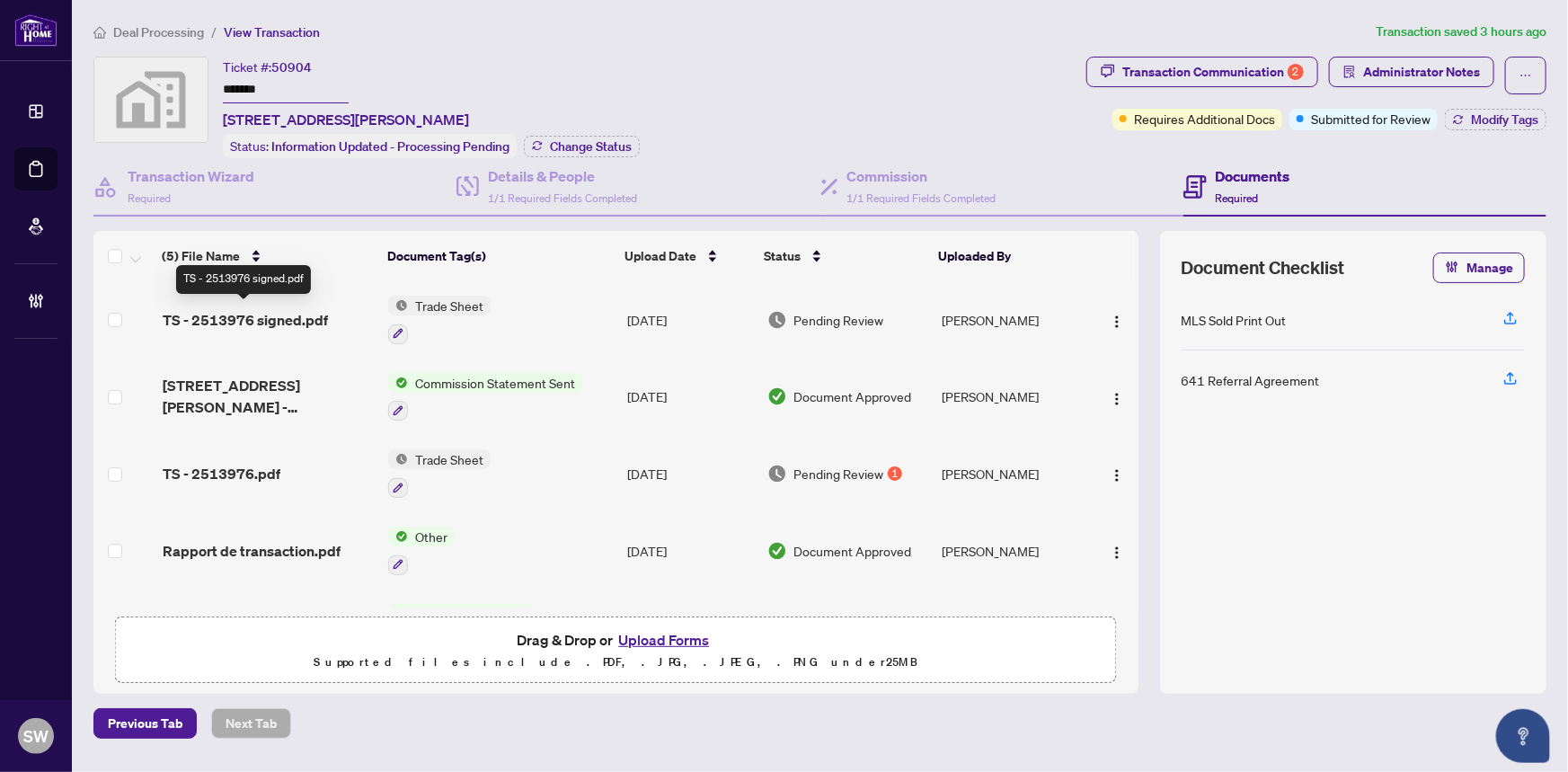
click at [214, 317] on span "TS - 2513976 signed.pdf" at bounding box center [245, 319] width 165 height 22
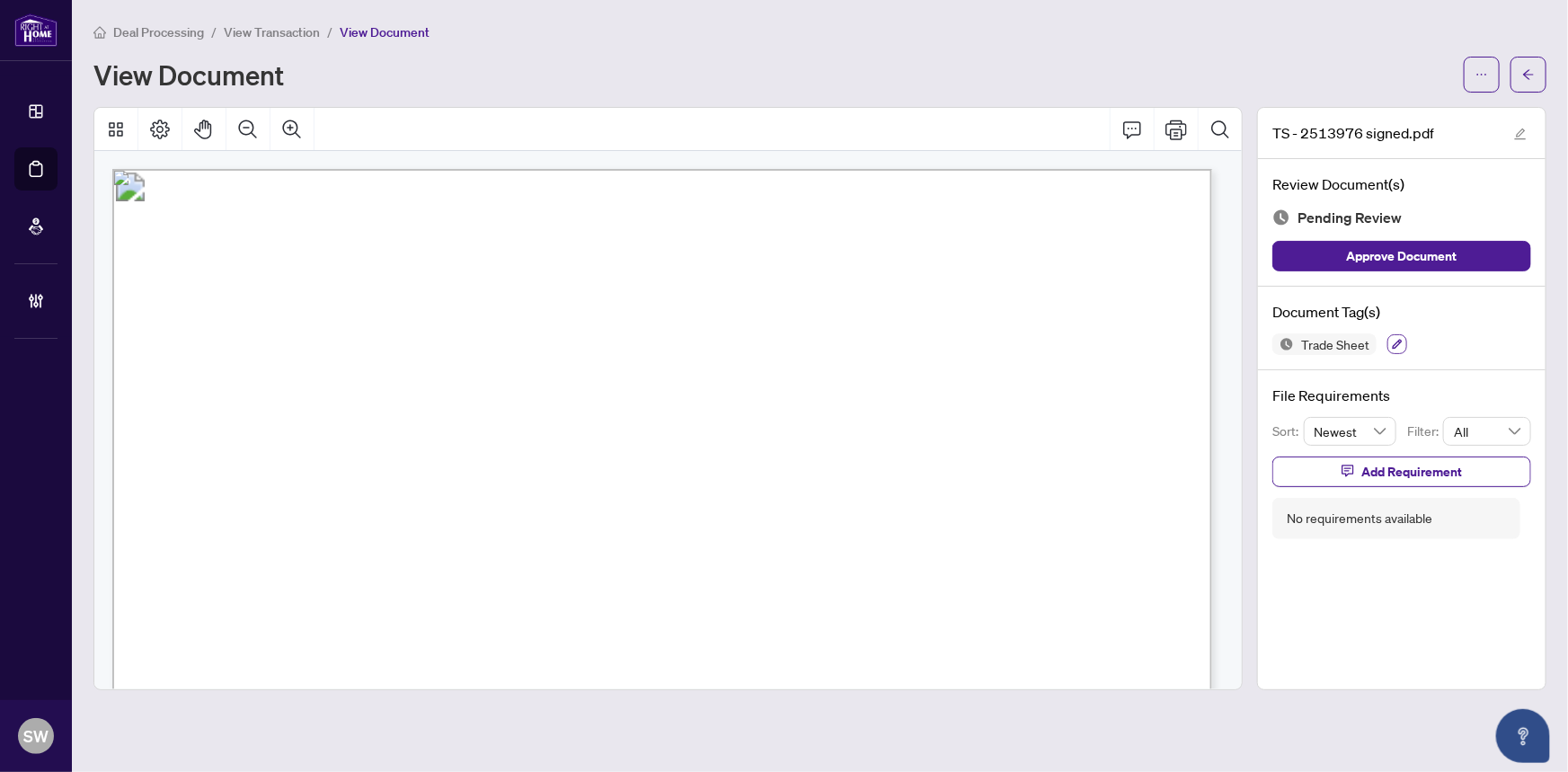
click at [1395, 335] on button "button" at bounding box center [1397, 344] width 20 height 20
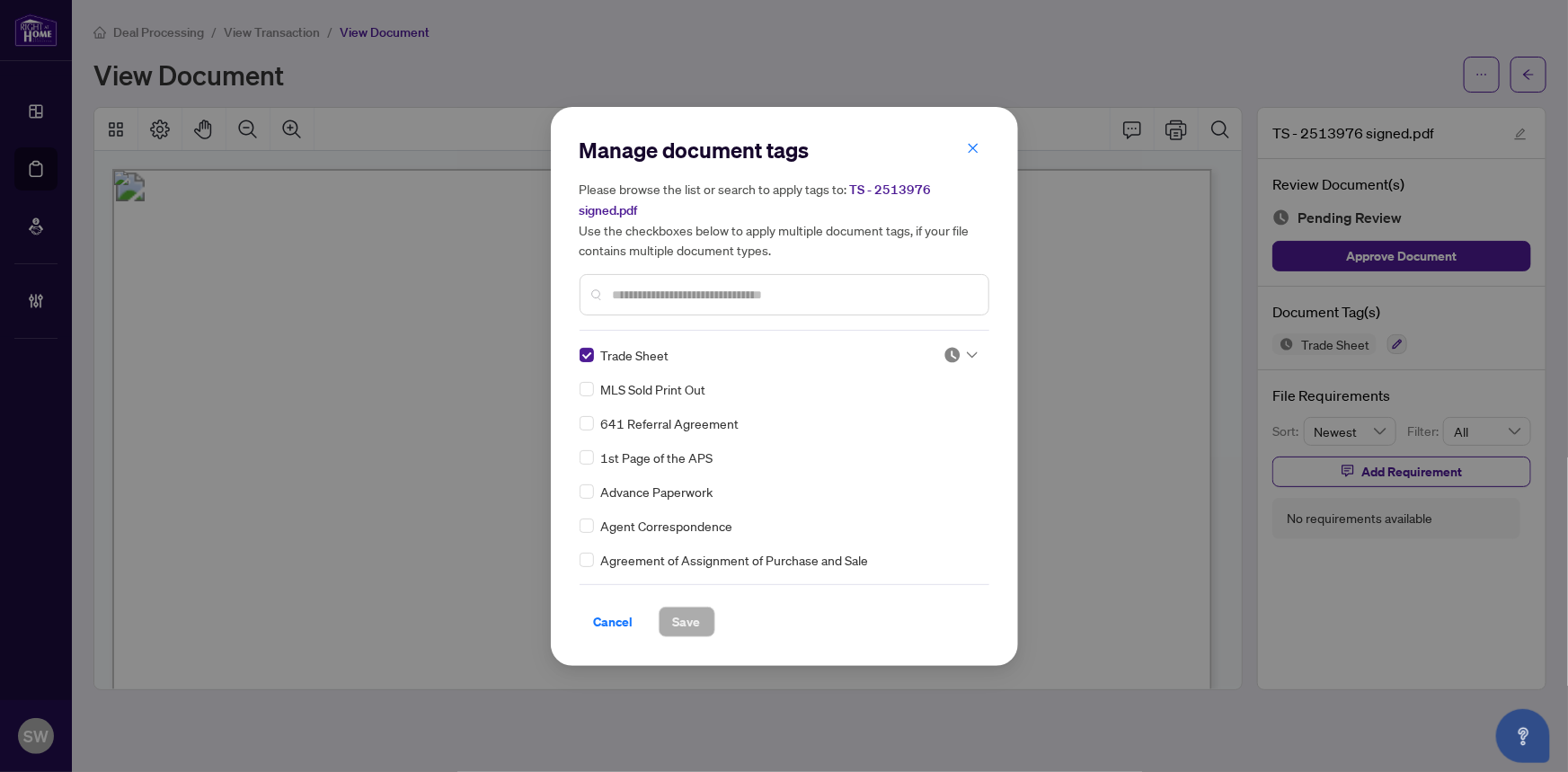
click at [956, 357] on div at bounding box center [960, 354] width 34 height 18
click at [917, 447] on div "Approved" at bounding box center [902, 441] width 115 height 20
click at [700, 619] on button "Save" at bounding box center [687, 622] width 57 height 30
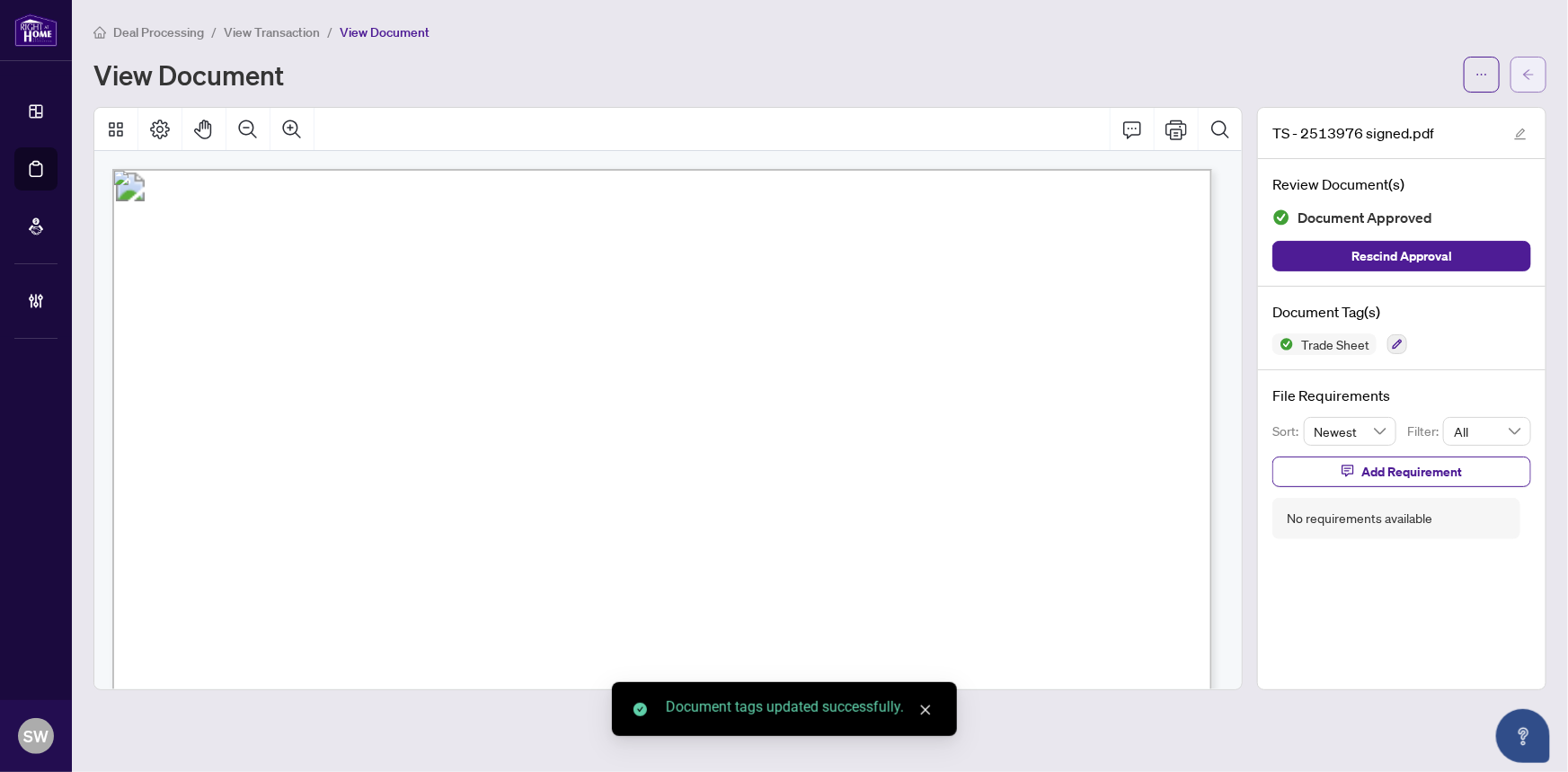
click at [1533, 70] on icon "arrow-left" at bounding box center [1527, 74] width 12 height 12
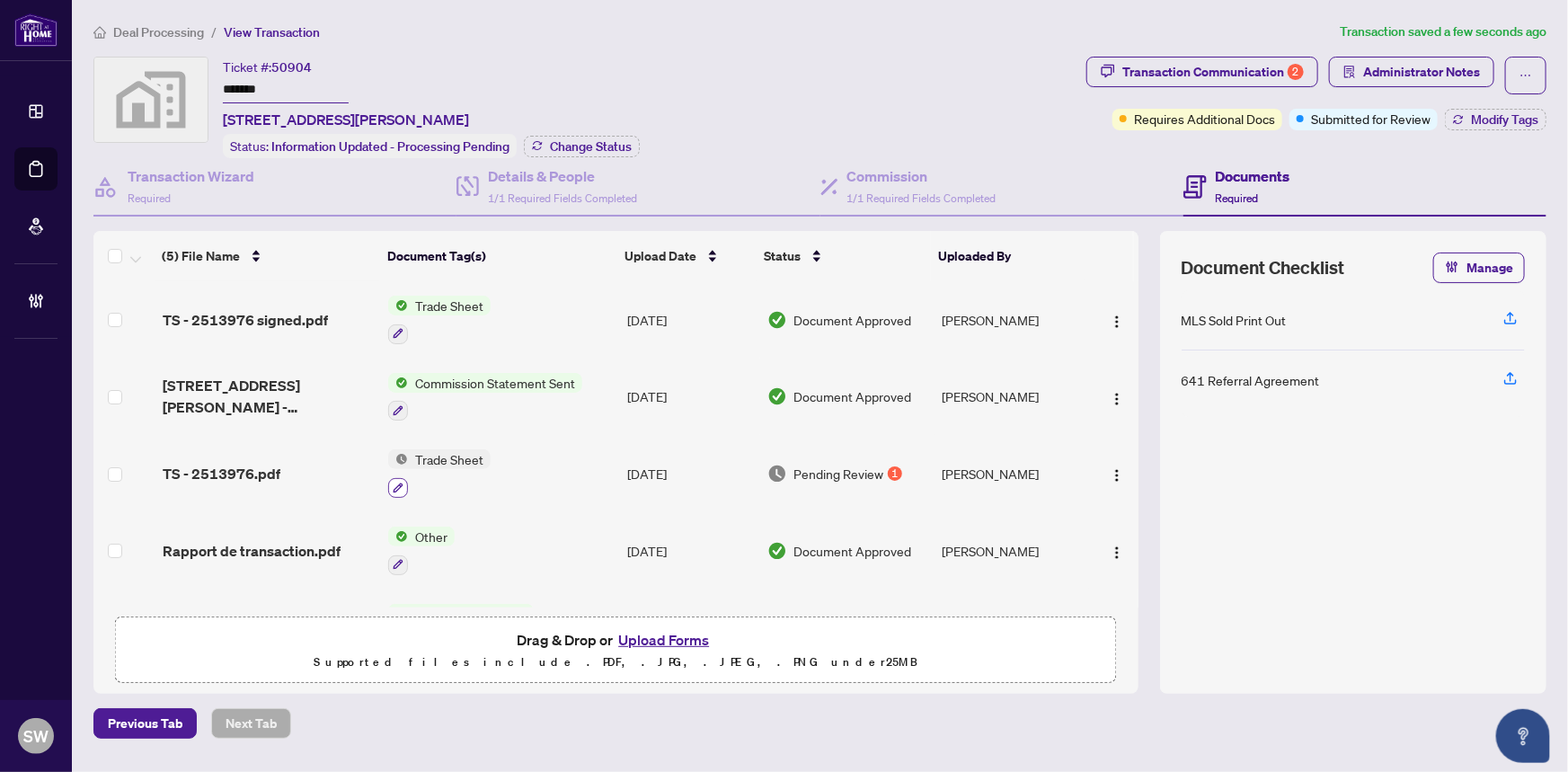
click at [404, 482] on button "button" at bounding box center [398, 488] width 20 height 20
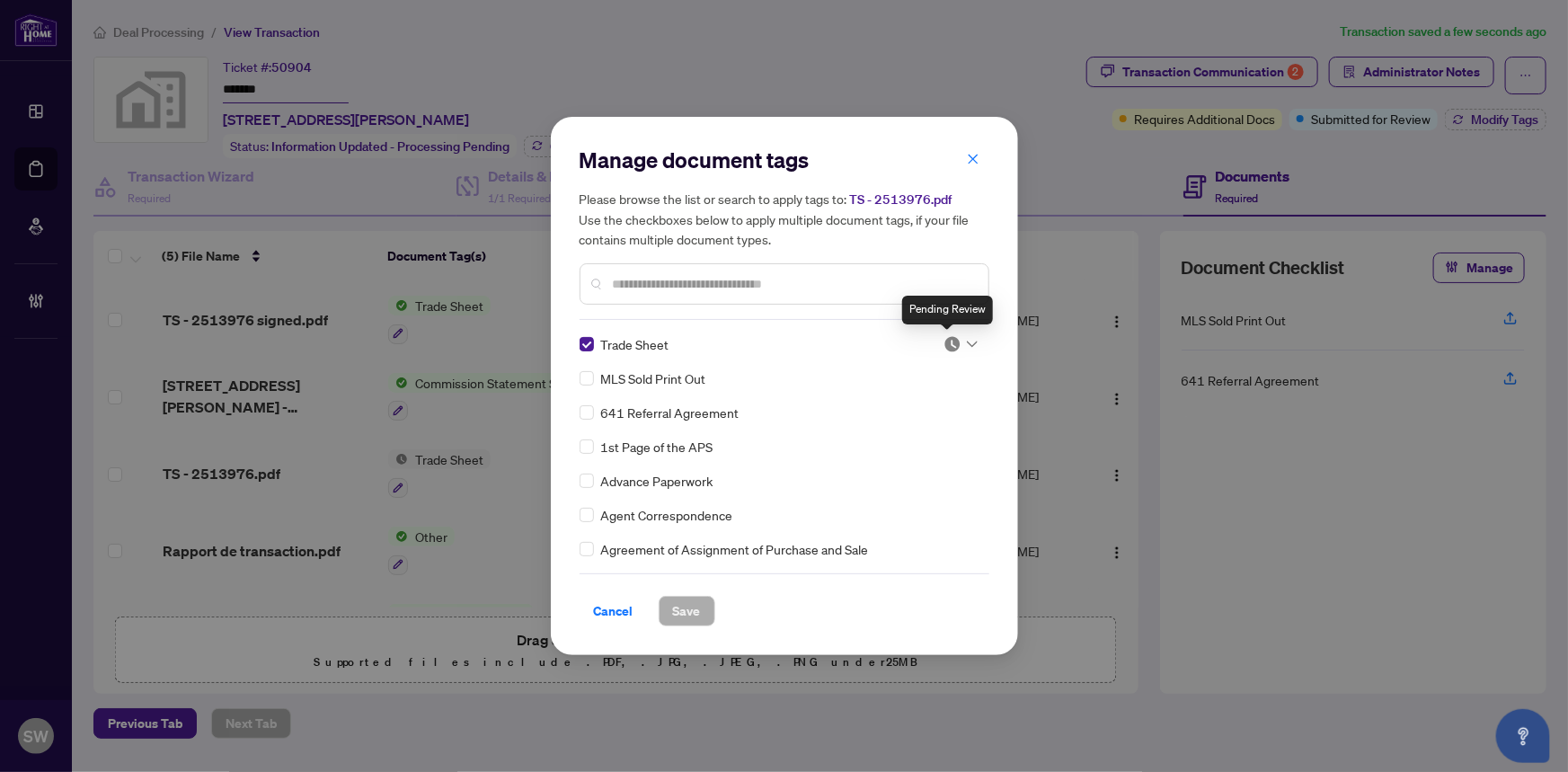
click at [956, 346] on img at bounding box center [952, 344] width 18 height 18
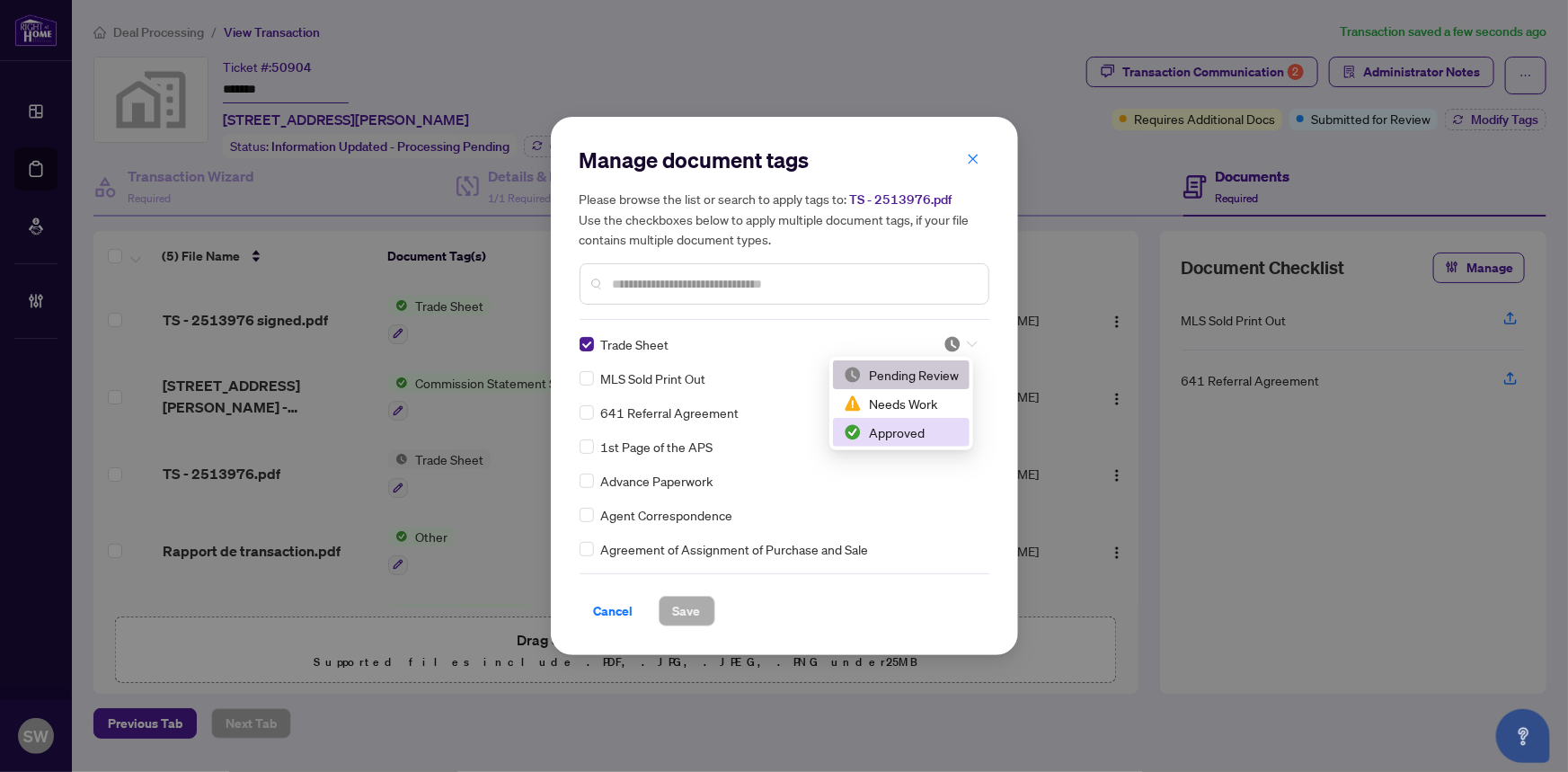
click at [901, 428] on div "Approved" at bounding box center [902, 432] width 115 height 20
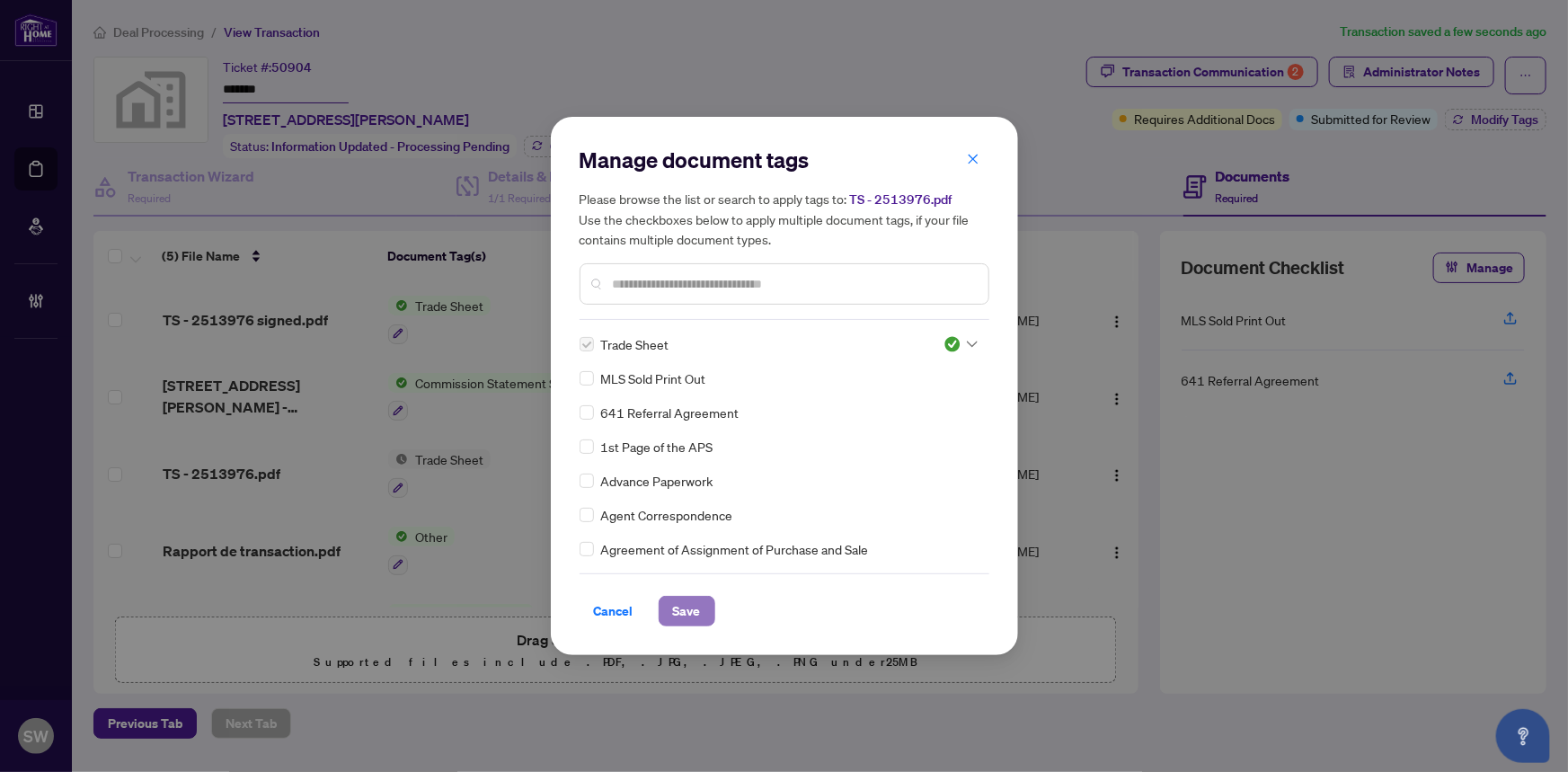
click at [683, 615] on span "Save" at bounding box center [686, 610] width 27 height 28
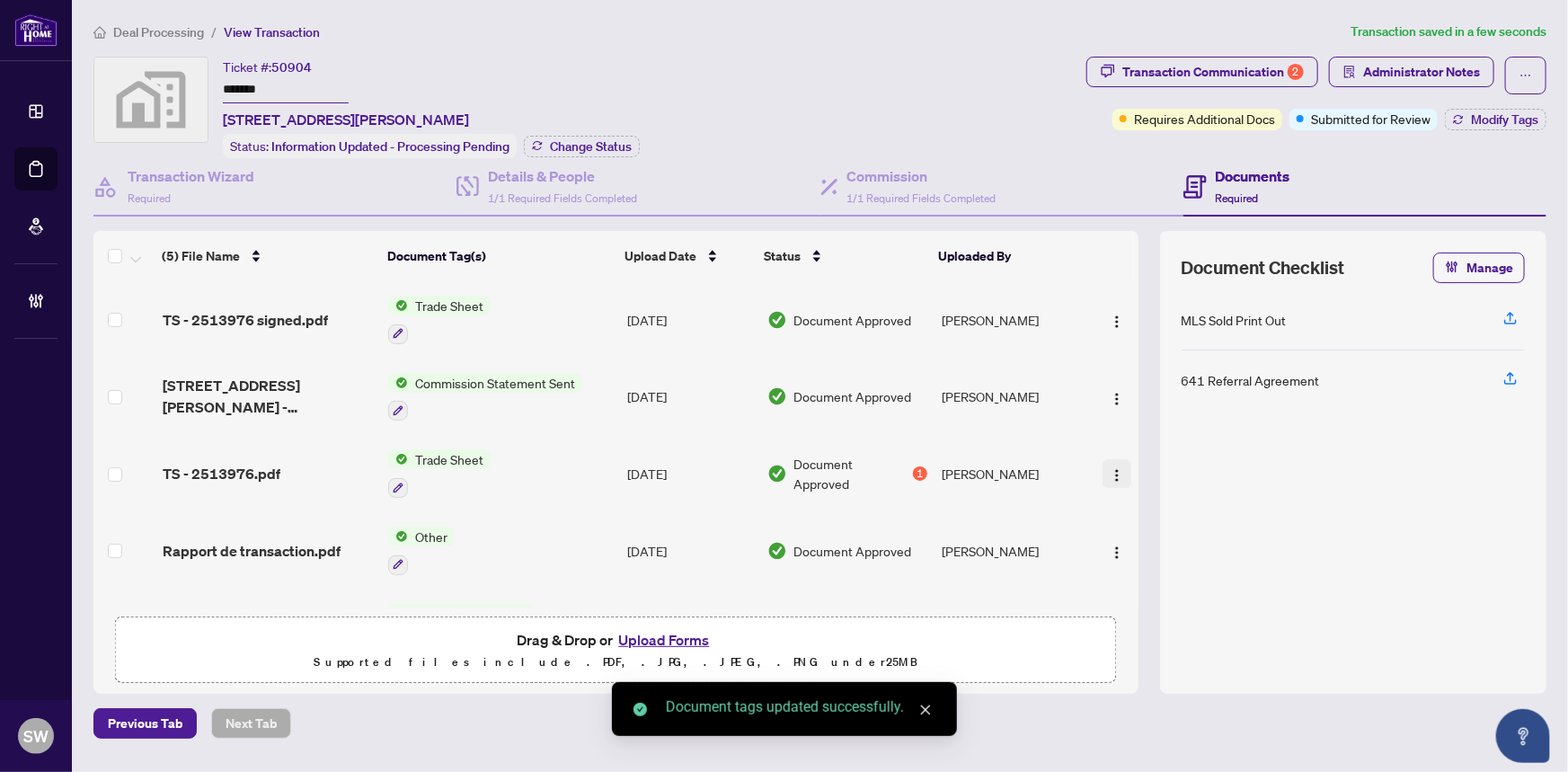
click at [1111, 468] on img "button" at bounding box center [1116, 474] width 14 height 14
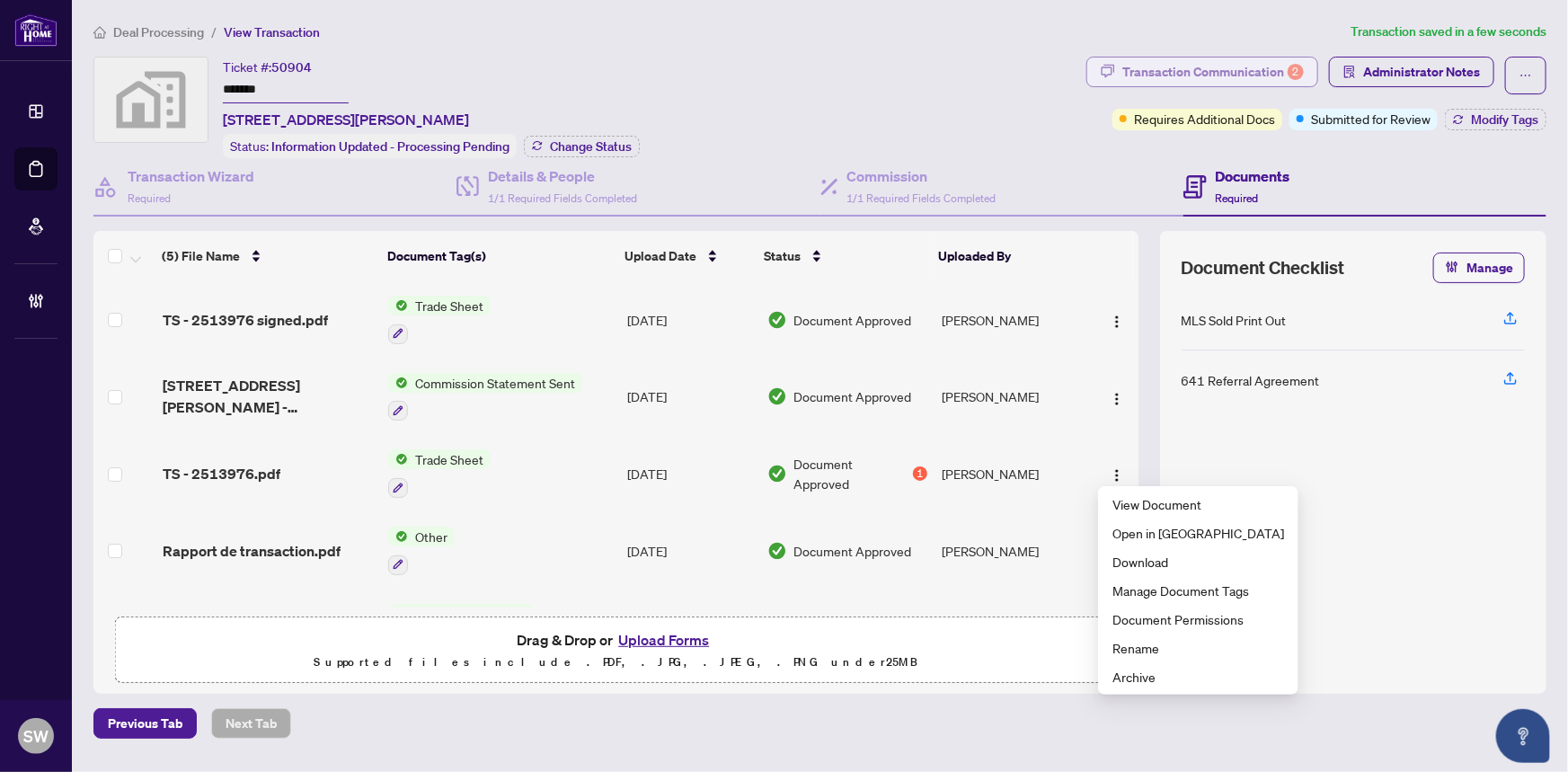
click at [1180, 61] on div "Transaction Communication 2" at bounding box center [1213, 72] width 181 height 28
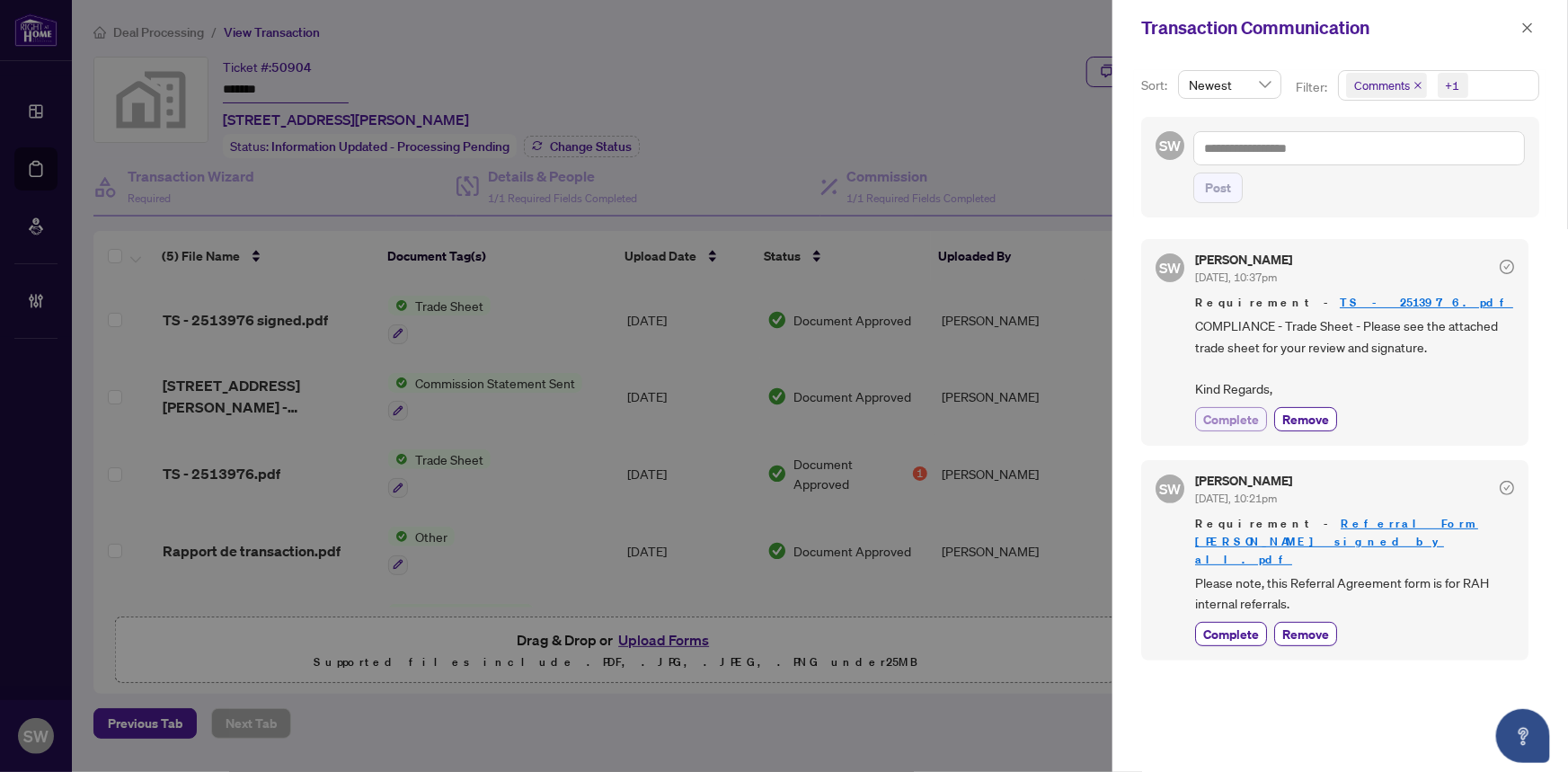
click at [1249, 417] on span "Complete" at bounding box center [1231, 419] width 56 height 19
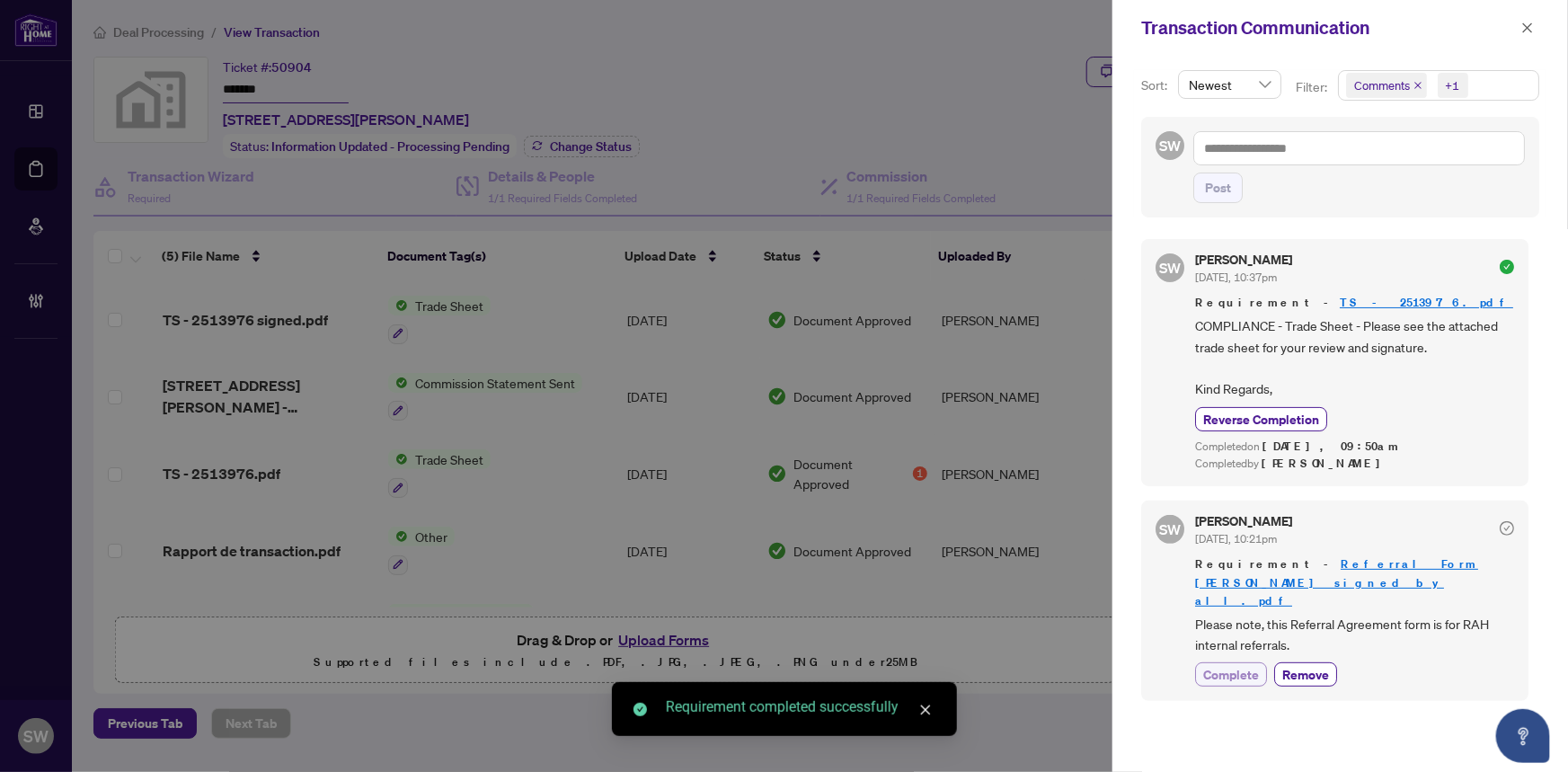
click at [1240, 662] on button "Complete" at bounding box center [1231, 675] width 72 height 25
click at [1531, 24] on icon "close" at bounding box center [1527, 27] width 9 height 9
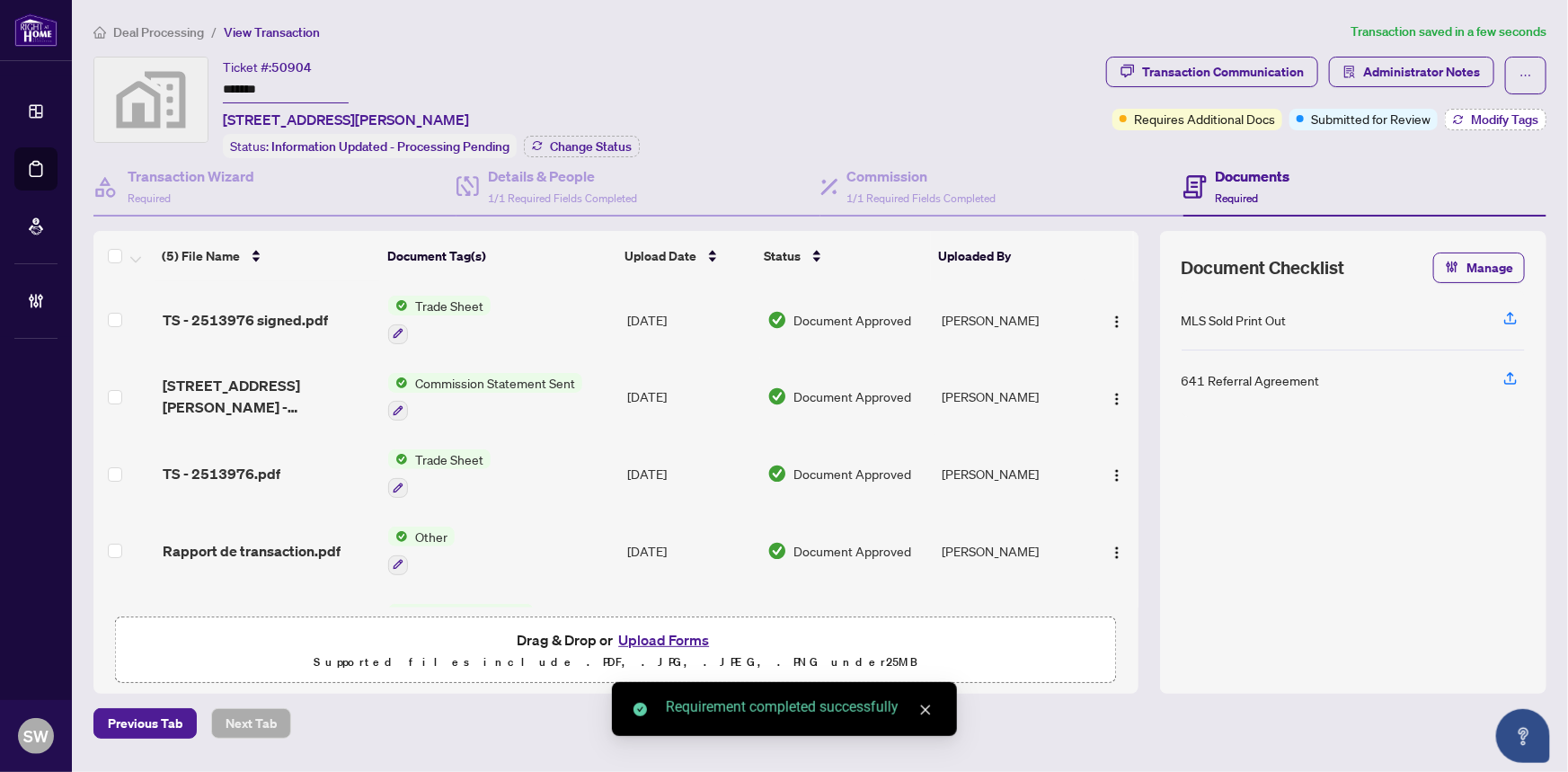
click at [1492, 119] on span "Modify Tags" at bounding box center [1504, 119] width 67 height 12
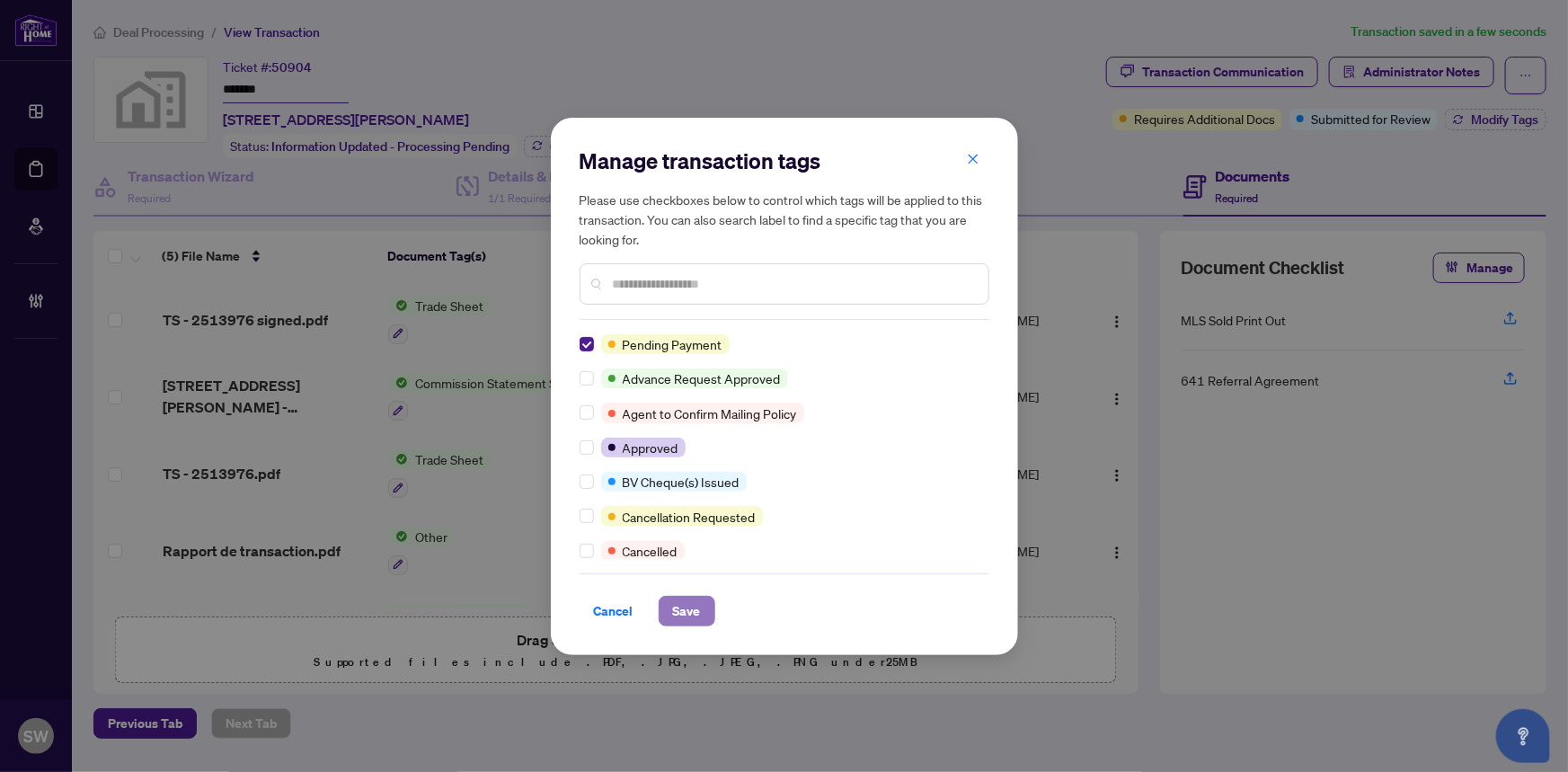
click at [692, 613] on span "Save" at bounding box center [686, 610] width 27 height 28
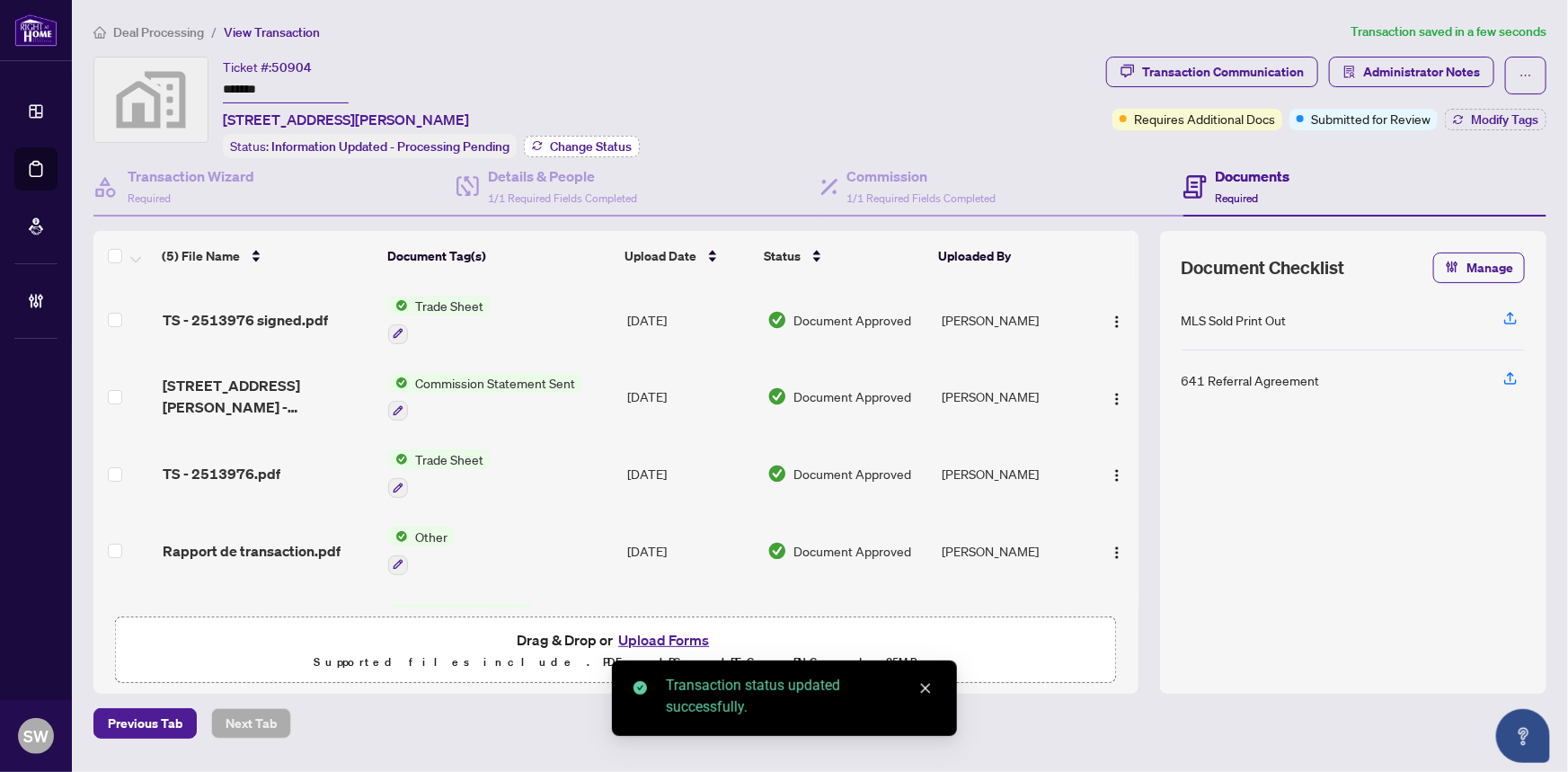
click at [564, 145] on span "Change Status" at bounding box center [591, 146] width 82 height 12
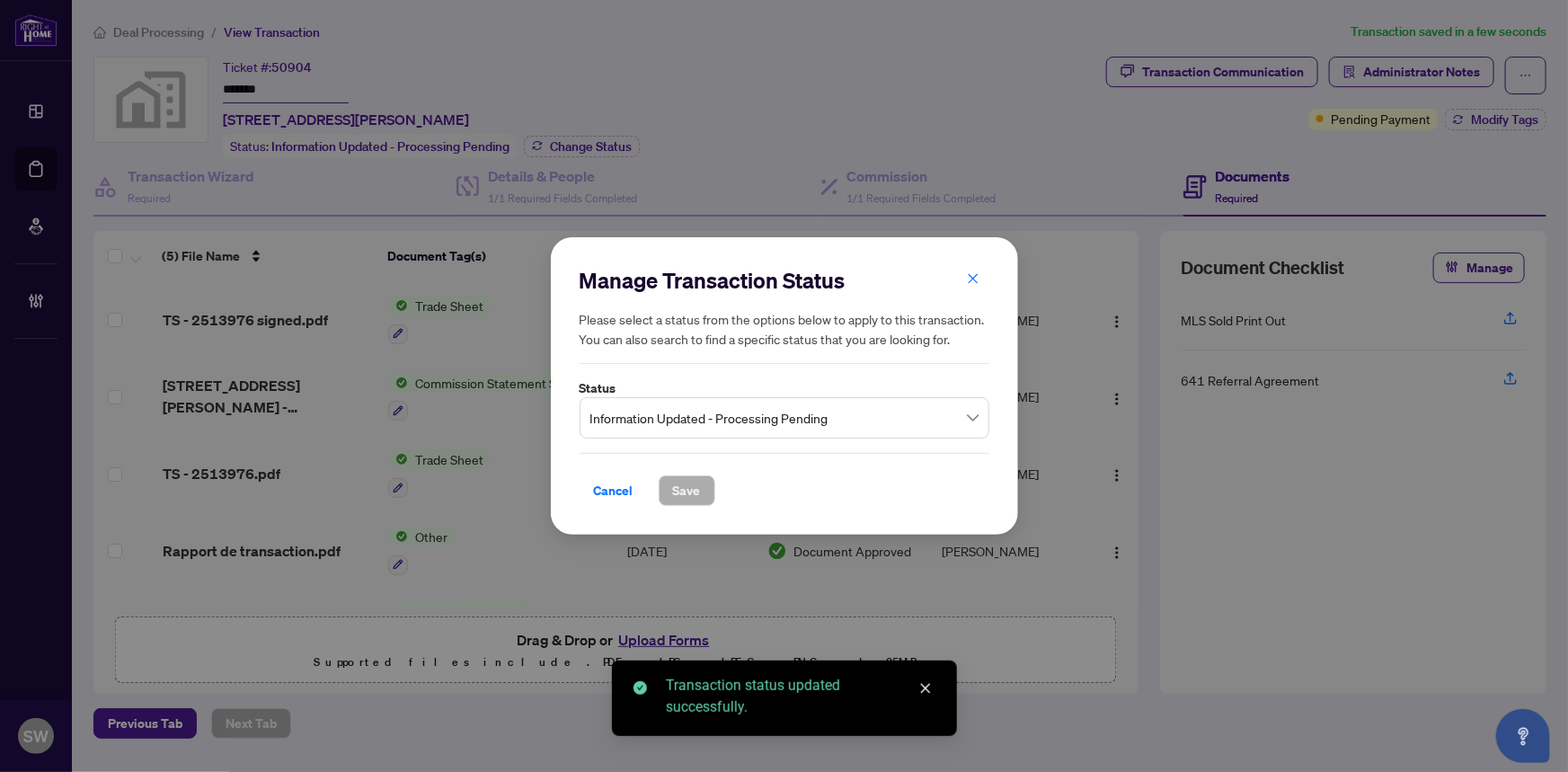
click at [706, 427] on span "Information Updated - Processing Pending" at bounding box center [784, 418] width 388 height 34
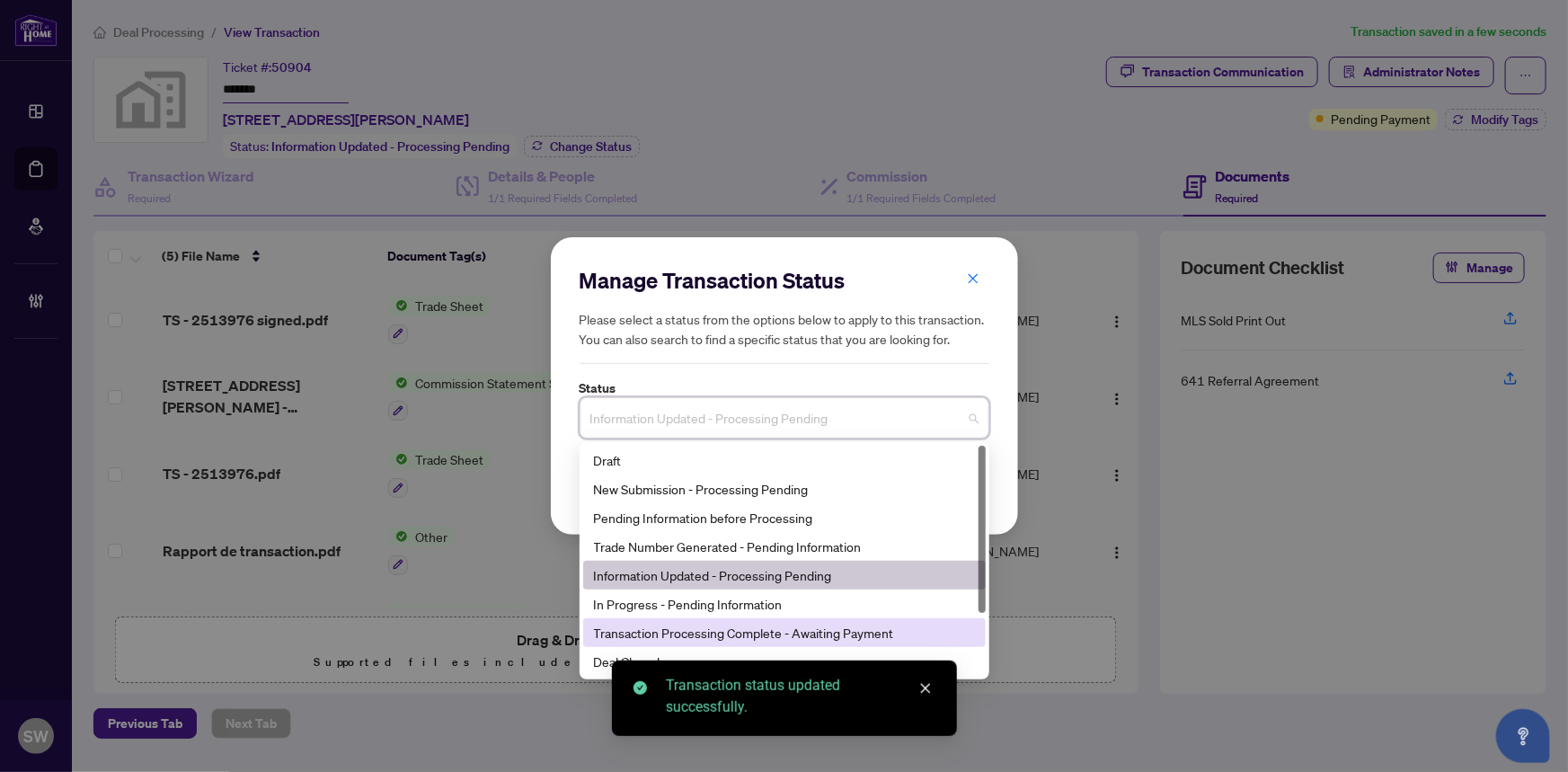
click at [821, 631] on div "Transaction Processing Complete - Awaiting Payment" at bounding box center [784, 632] width 381 height 20
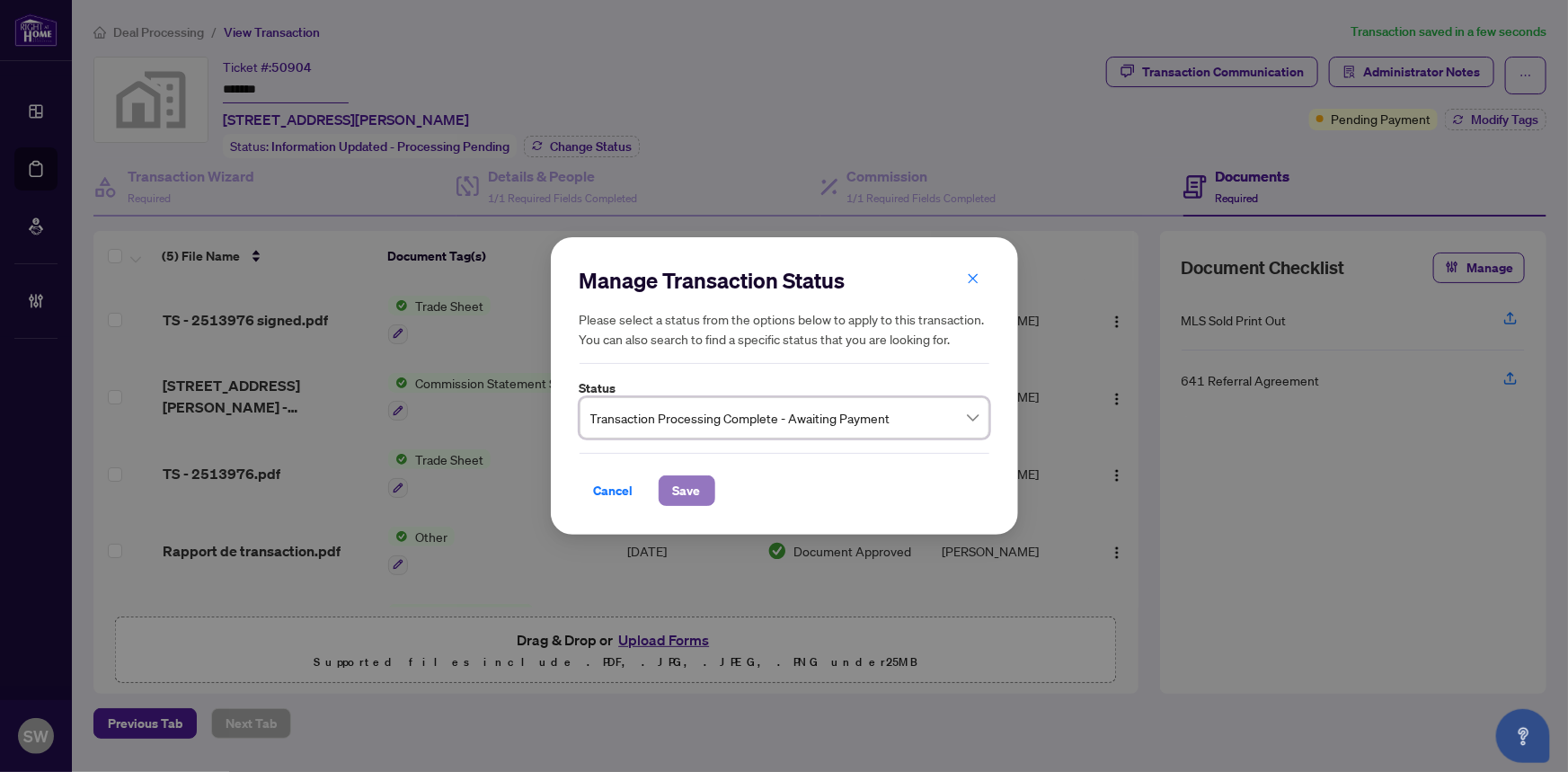
click at [682, 494] on span "Save" at bounding box center [686, 490] width 27 height 28
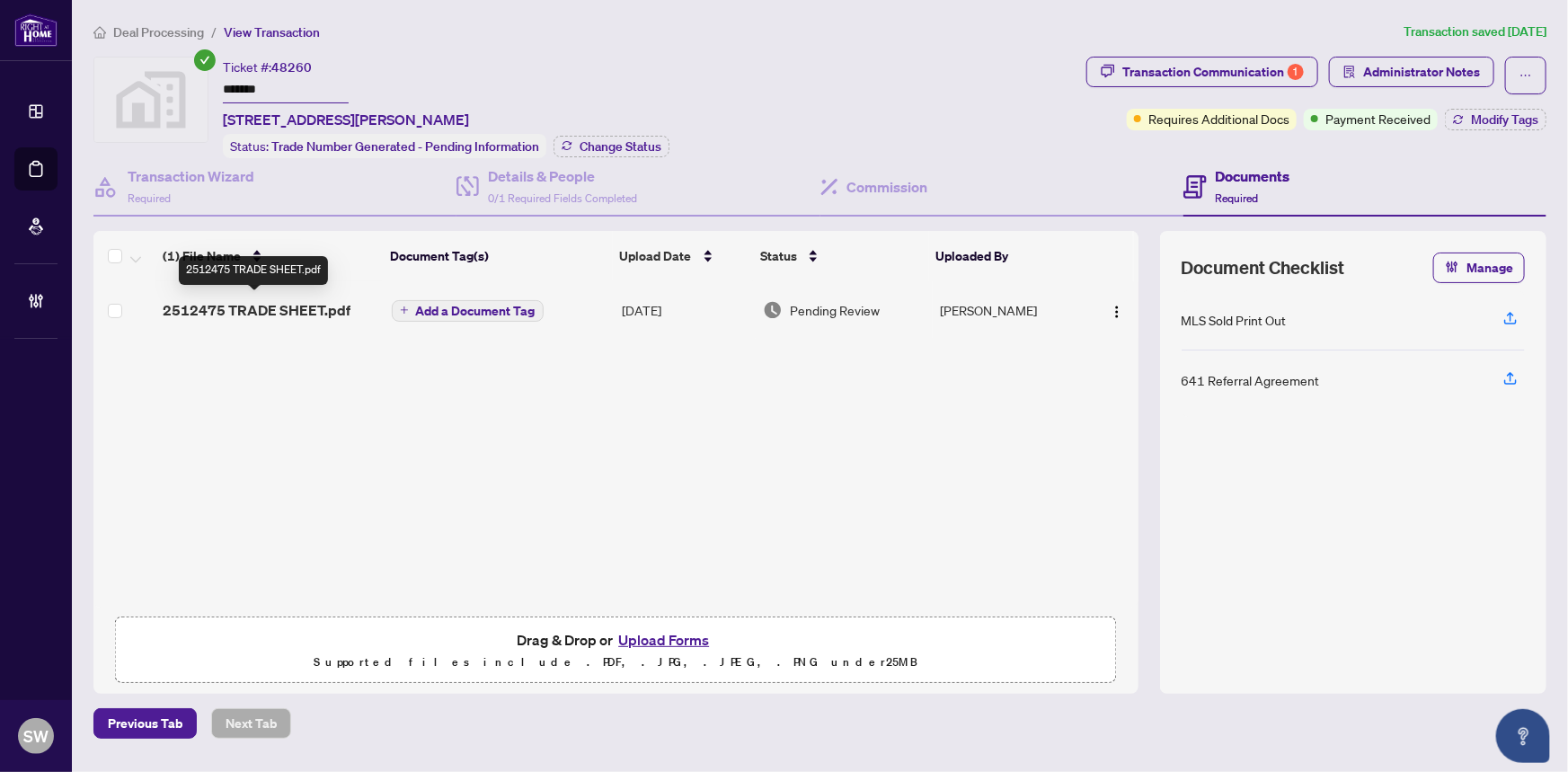
click at [304, 302] on span "2512475 TRADE SHEET.pdf" at bounding box center [256, 310] width 188 height 22
